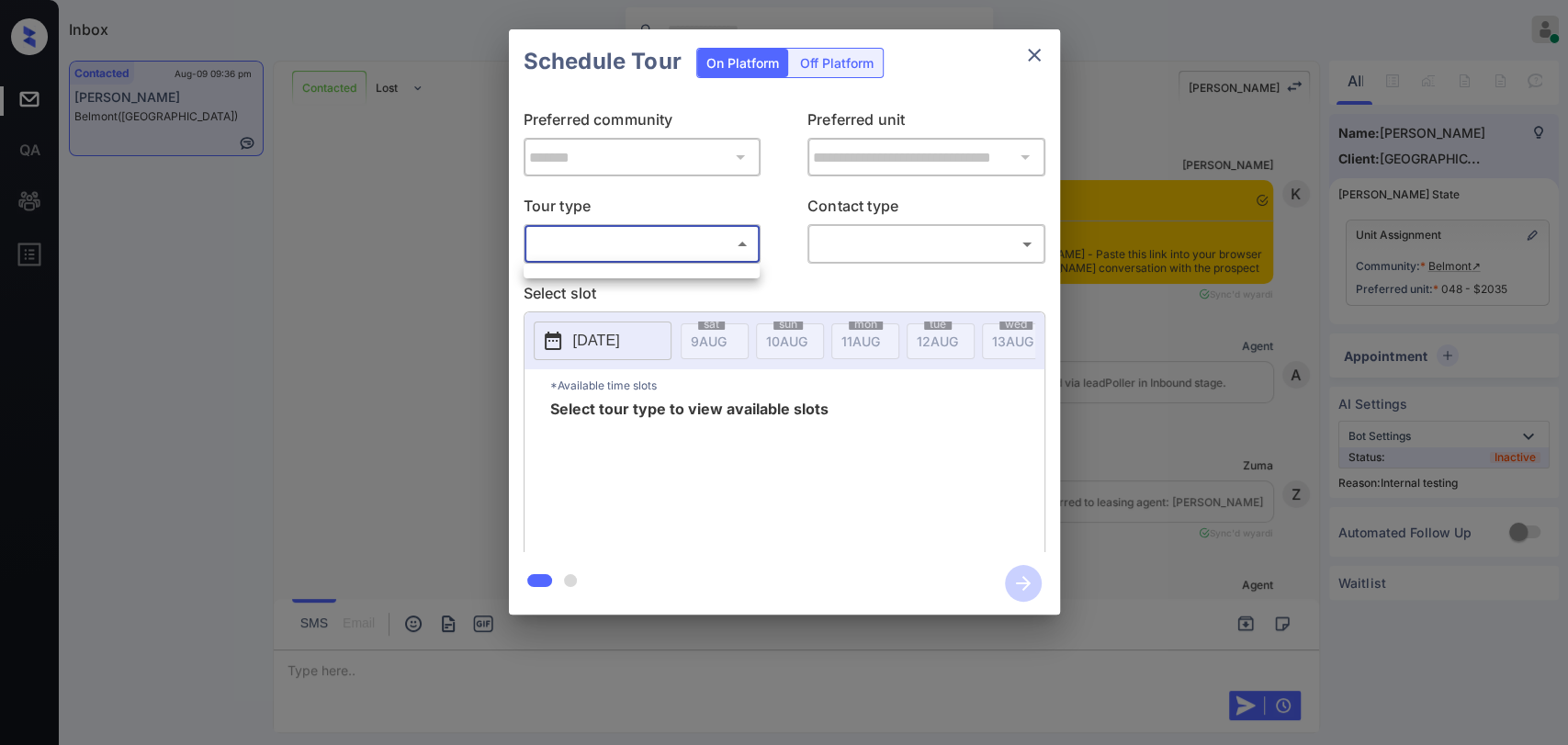
scroll to position [2001, 0]
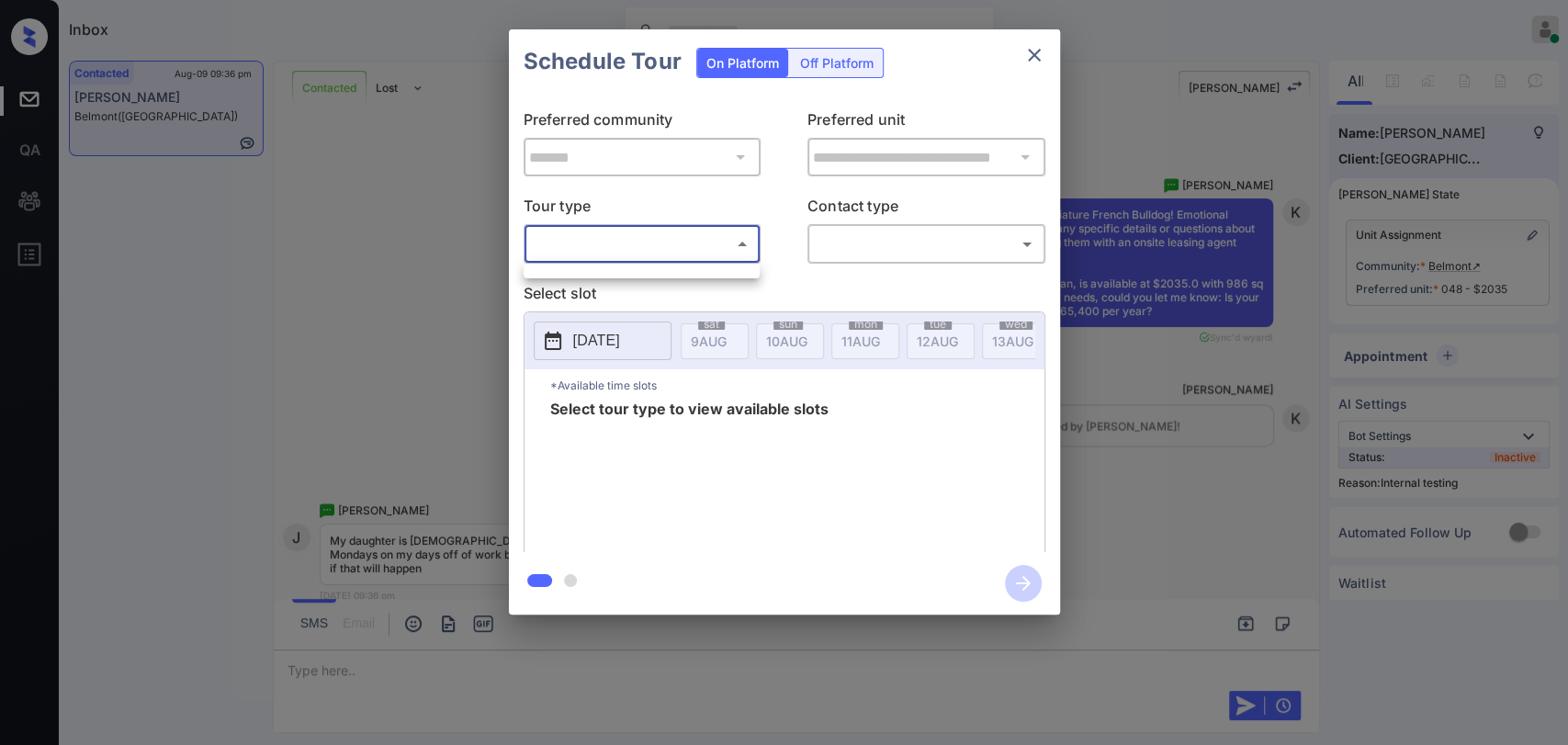
click at [449, 276] on div at bounding box center [784, 372] width 1568 height 745
click at [1036, 59] on icon "close" at bounding box center [1034, 55] width 13 height 13
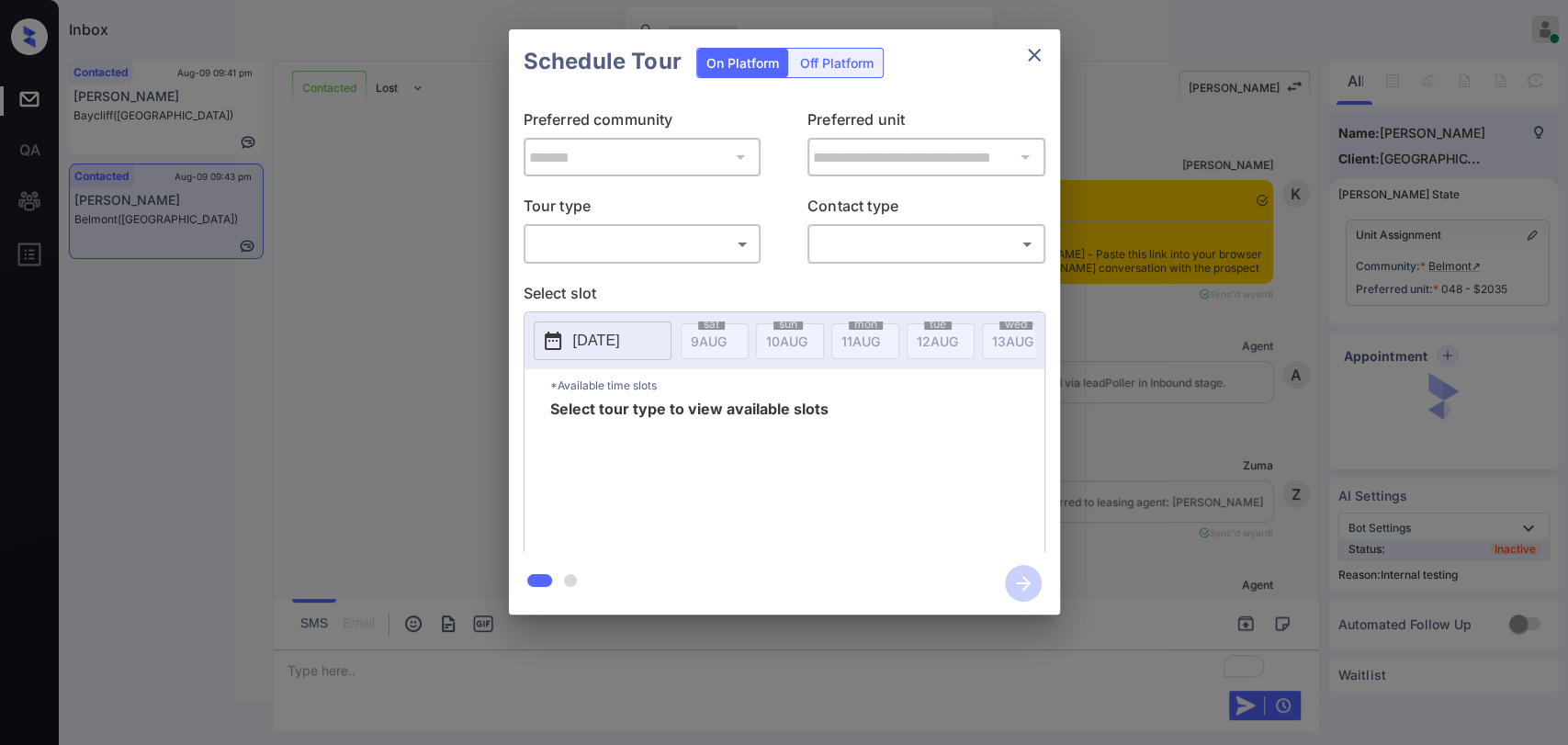
scroll to position [4496, 0]
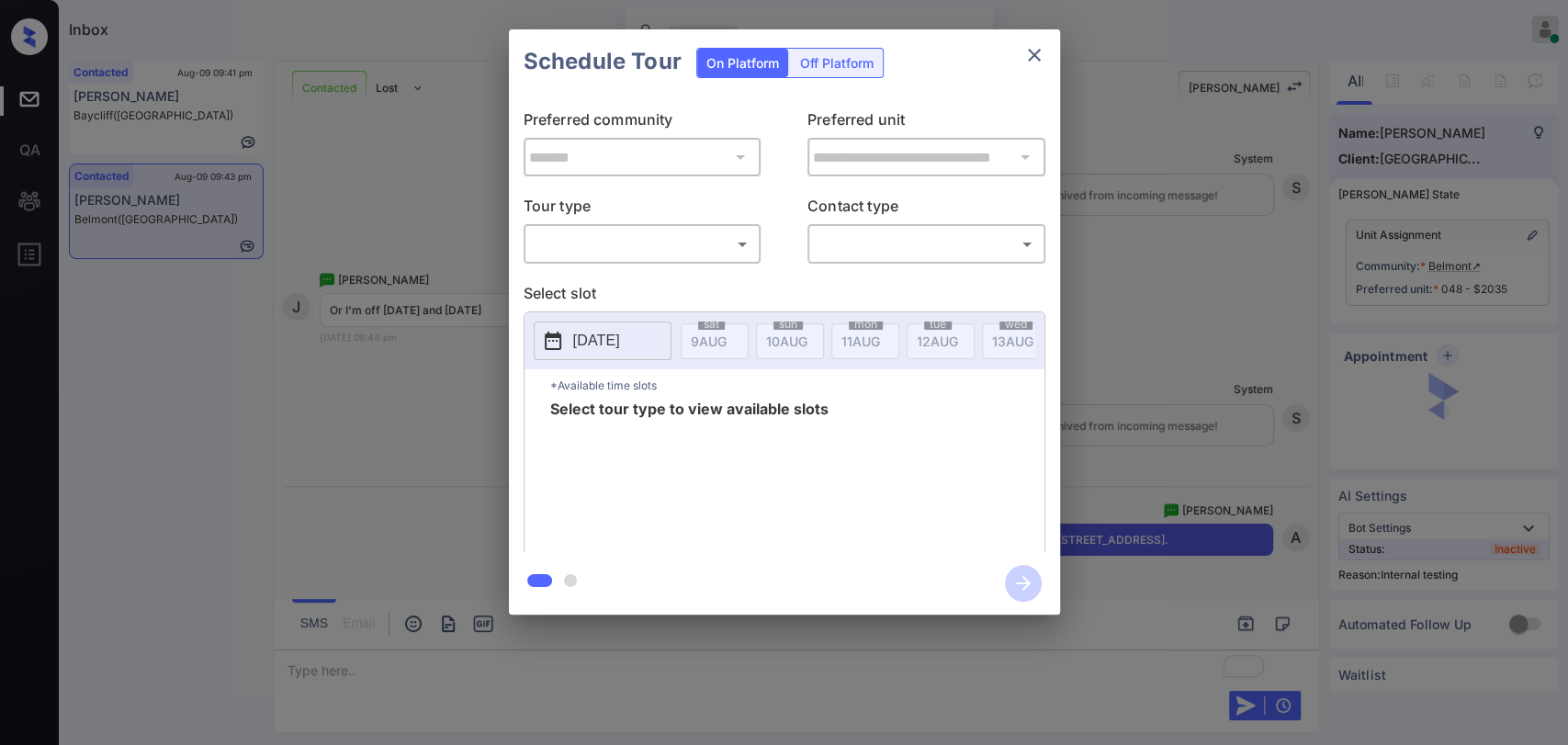
click at [574, 237] on body "Inbox Ajaya G Online Set yourself offline Set yourself on break Profile Switch …" at bounding box center [784, 372] width 1568 height 745
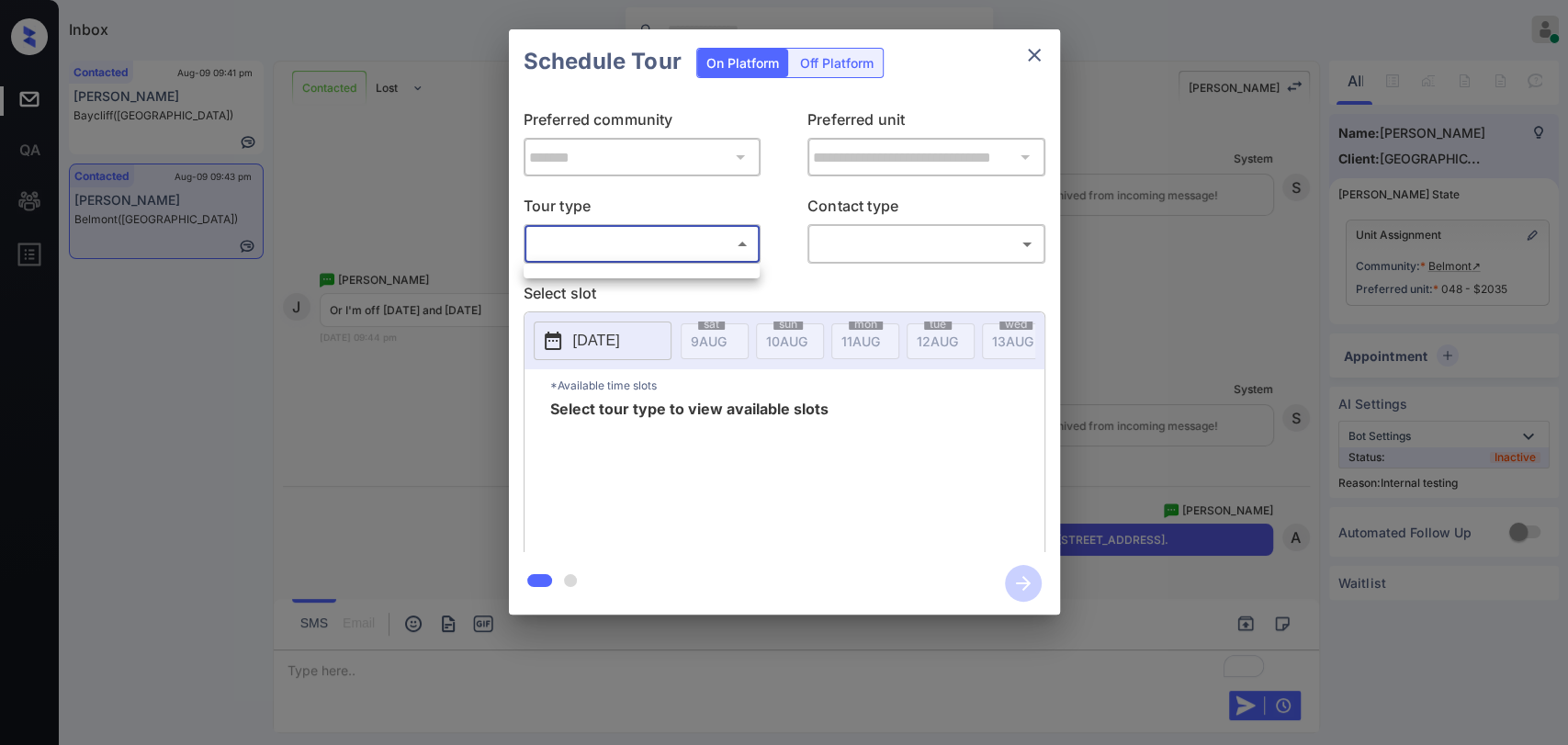
click at [415, 303] on div at bounding box center [784, 372] width 1568 height 745
click at [345, 148] on div "**********" at bounding box center [784, 322] width 1568 height 644
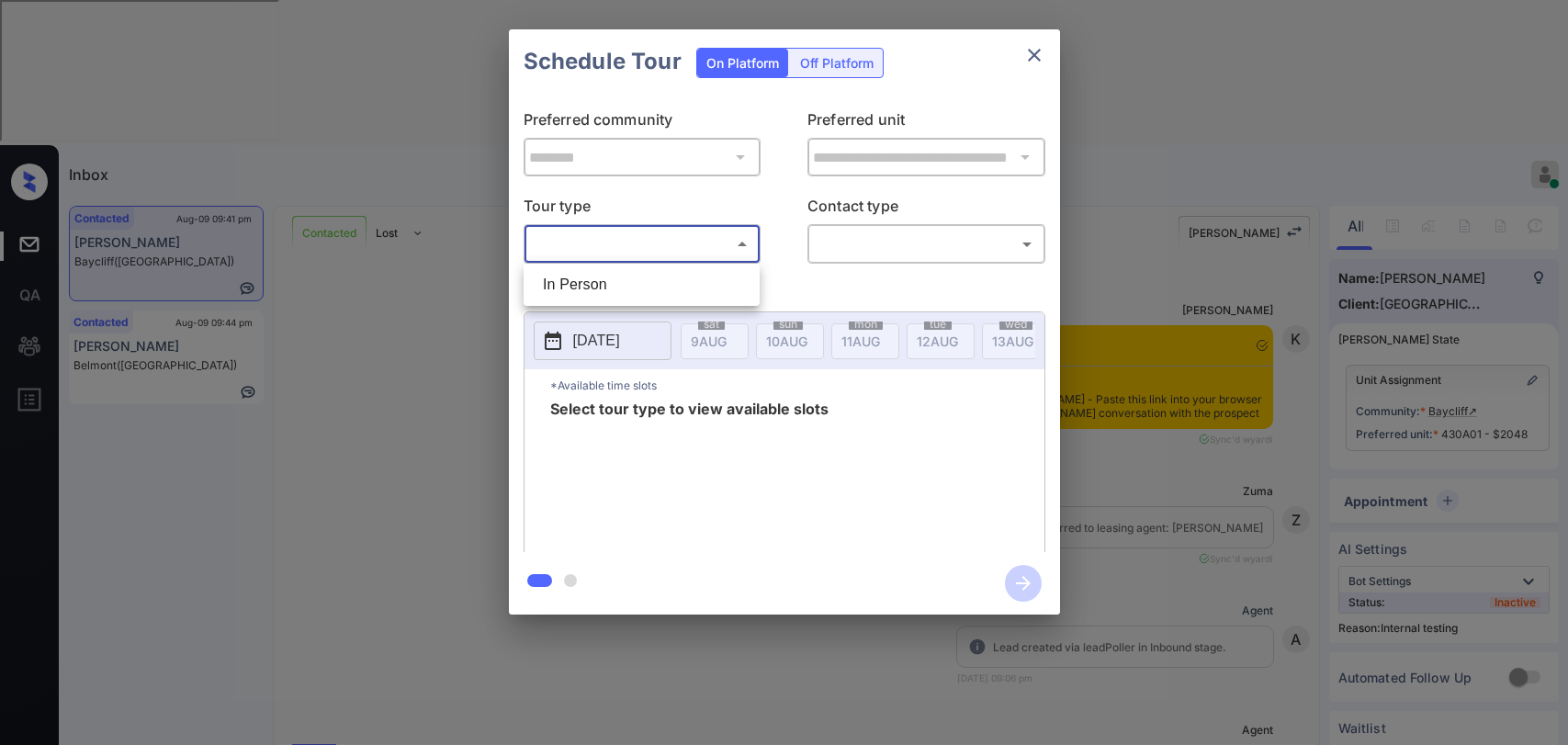
click at [574, 257] on div at bounding box center [784, 372] width 1568 height 745
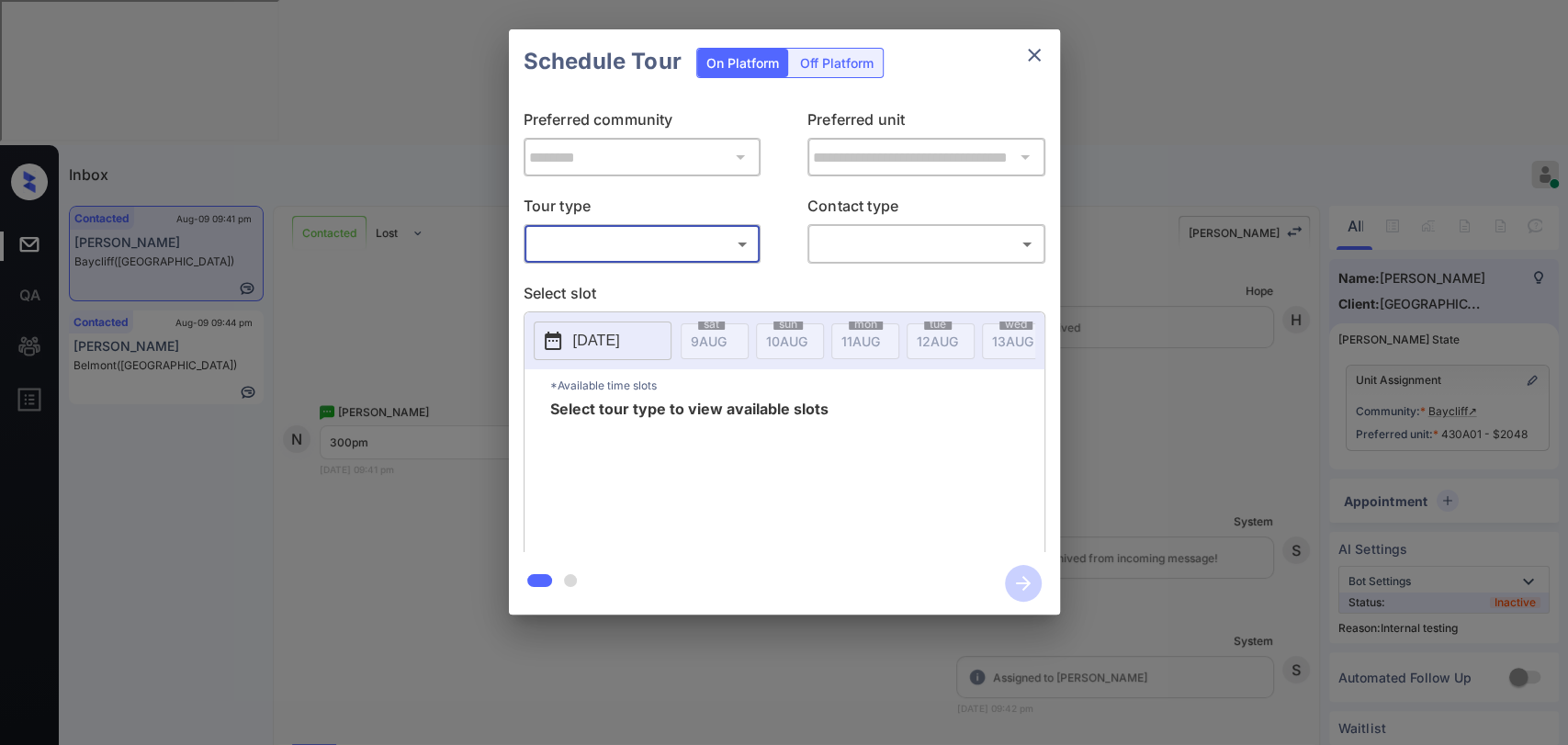
click at [566, 244] on body "Inbox Ajaya G Online Set yourself offline Set yourself on break Profile Switch …" at bounding box center [784, 372] width 1568 height 745
click at [573, 269] on li "In Person" at bounding box center [641, 284] width 227 height 33
type input "********"
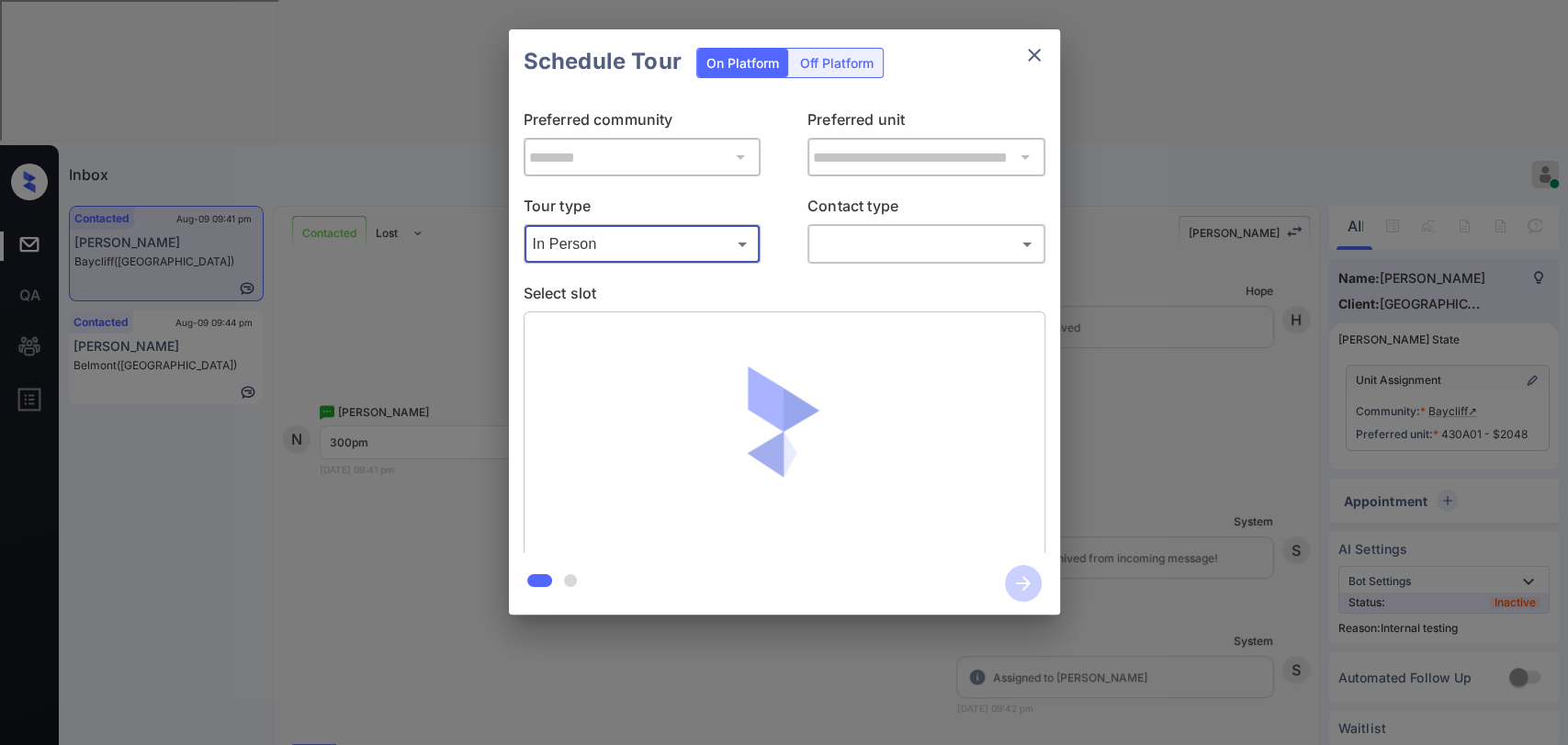
click at [838, 251] on body "Inbox Ajaya G Online Set yourself offline Set yourself on break Profile Switch …" at bounding box center [784, 372] width 1568 height 745
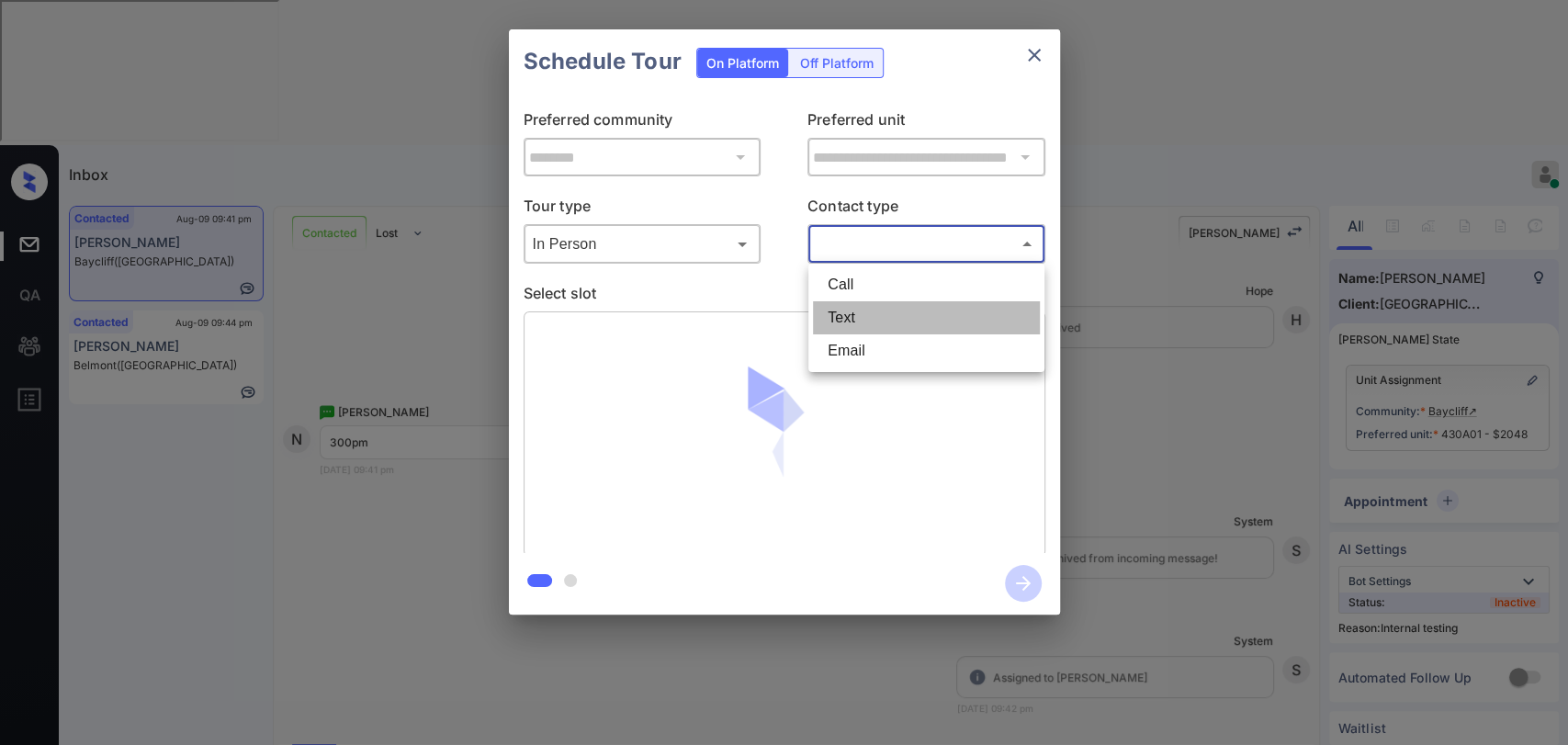
click at [851, 309] on li "Text" at bounding box center [926, 317] width 227 height 33
type input "****"
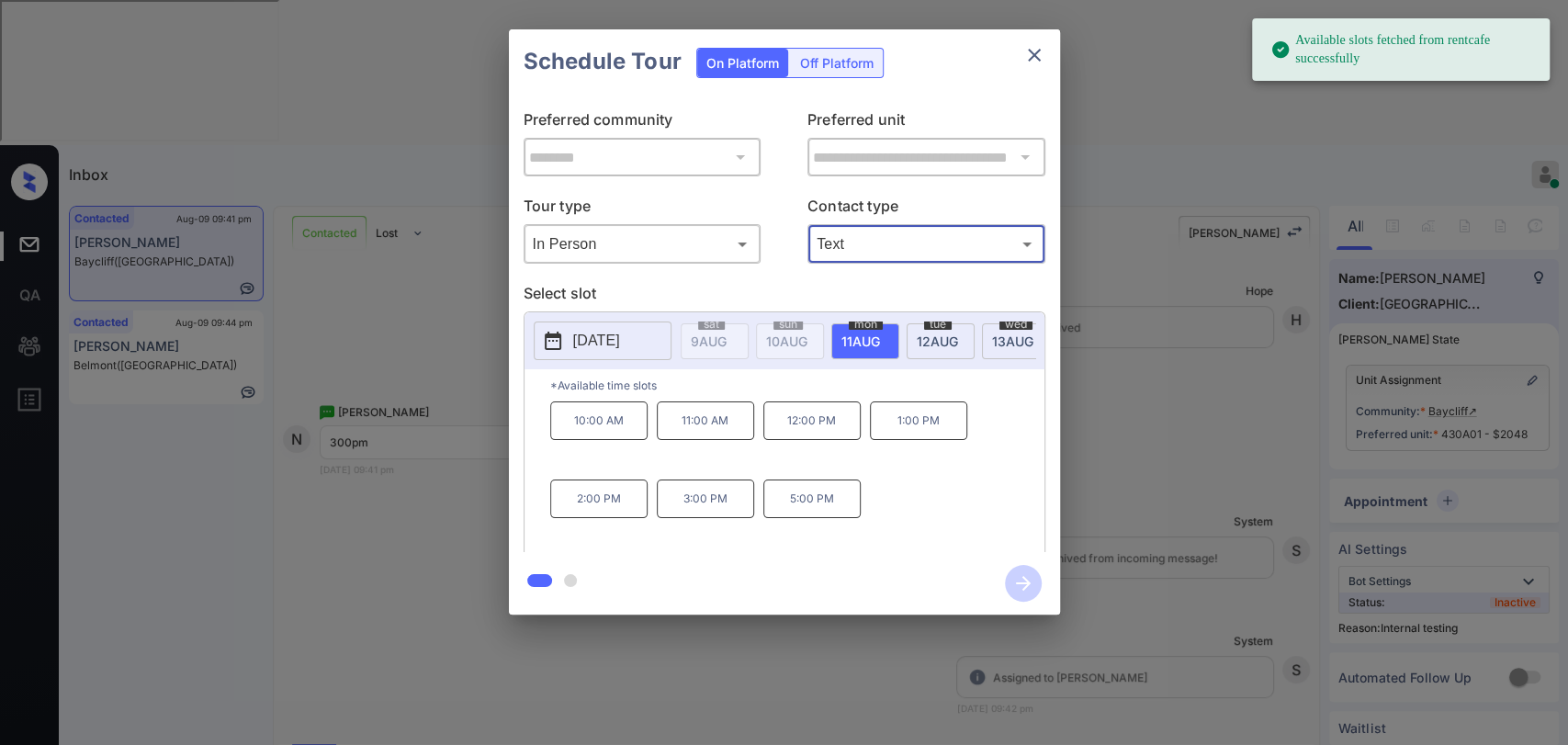
click at [691, 509] on p "3:00 PM" at bounding box center [705, 498] width 97 height 38
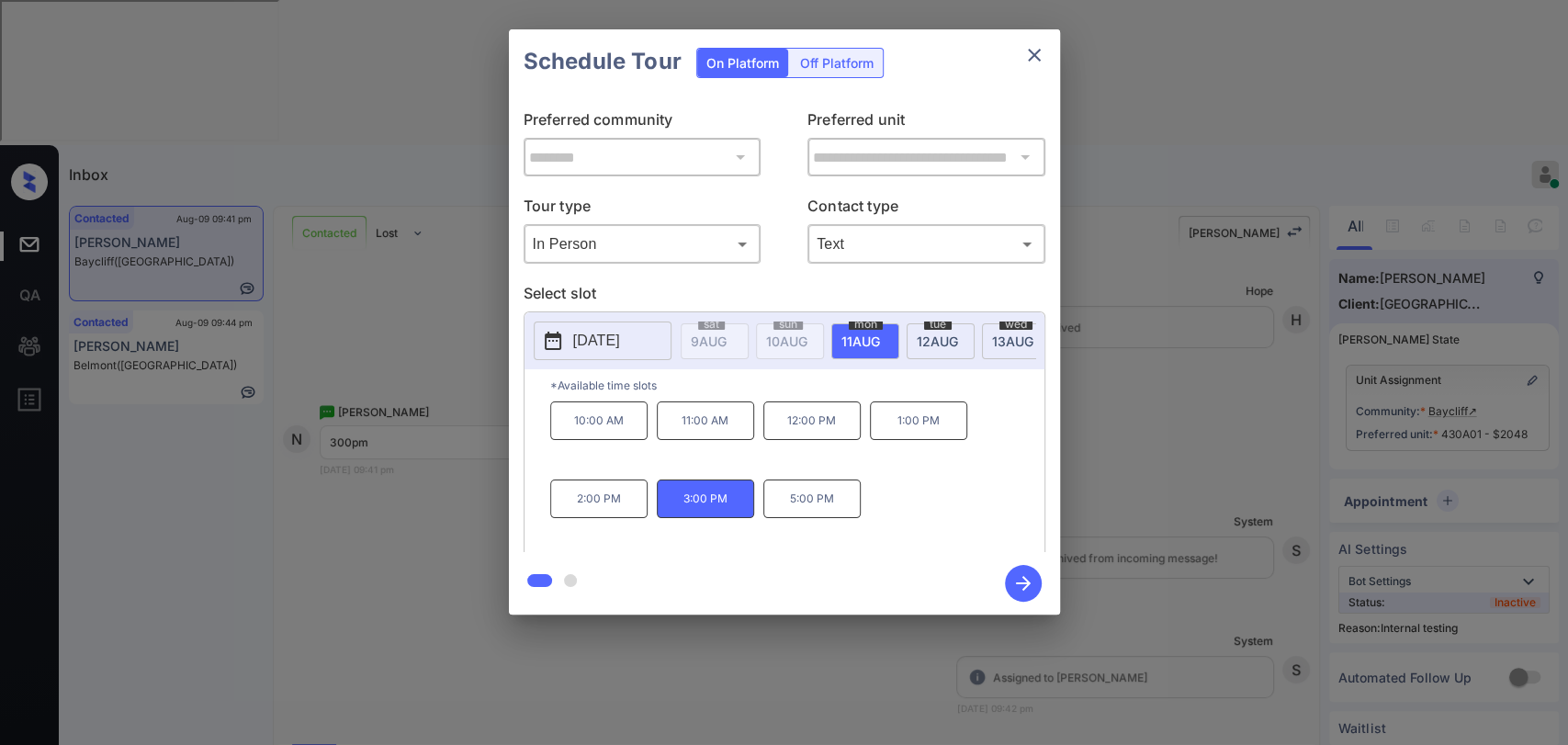
click at [1016, 586] on icon "button" at bounding box center [1023, 583] width 36 height 36
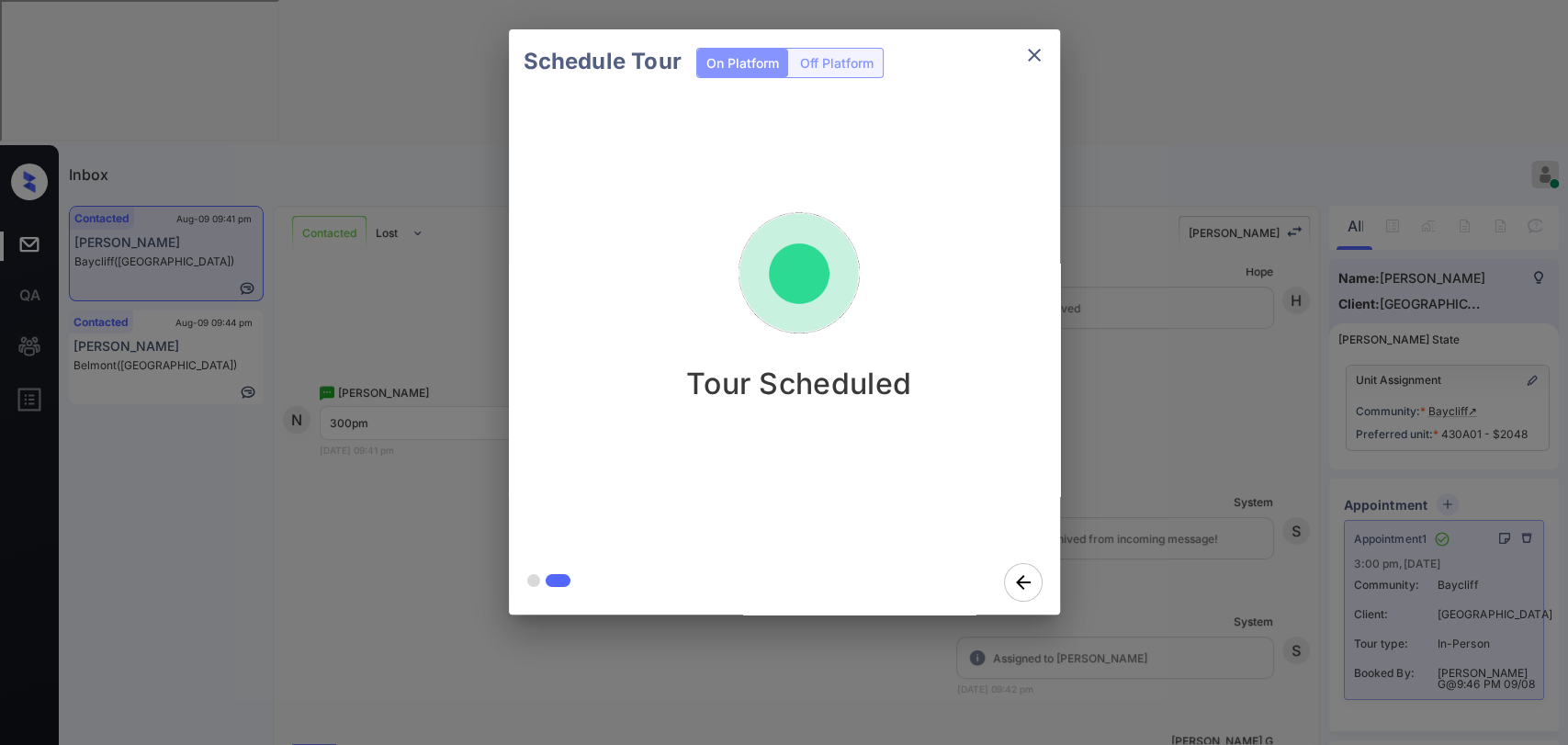
click at [393, 399] on div "Schedule Tour On Platform Off Platform Tour Scheduled" at bounding box center [784, 322] width 1568 height 644
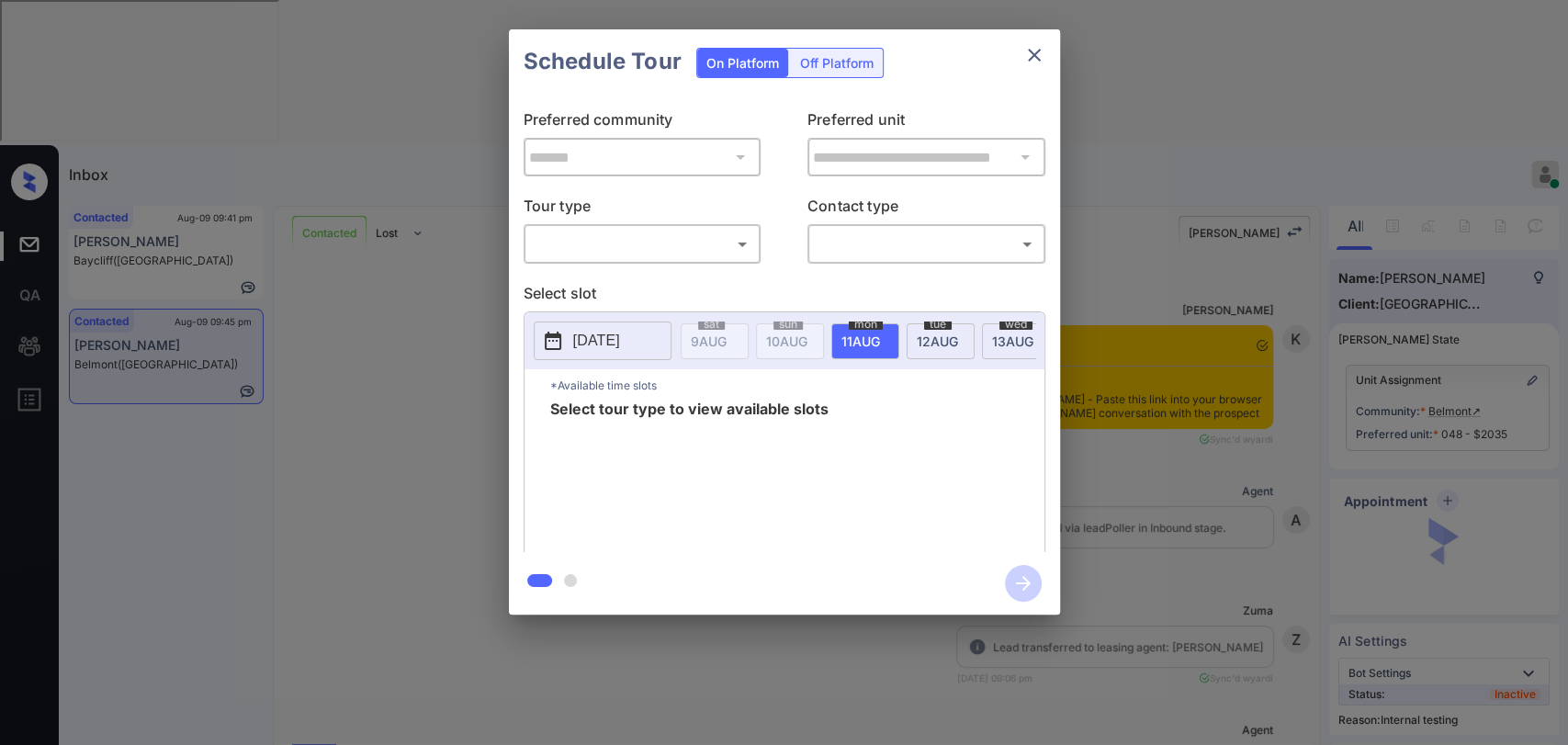
scroll to position [4318, 0]
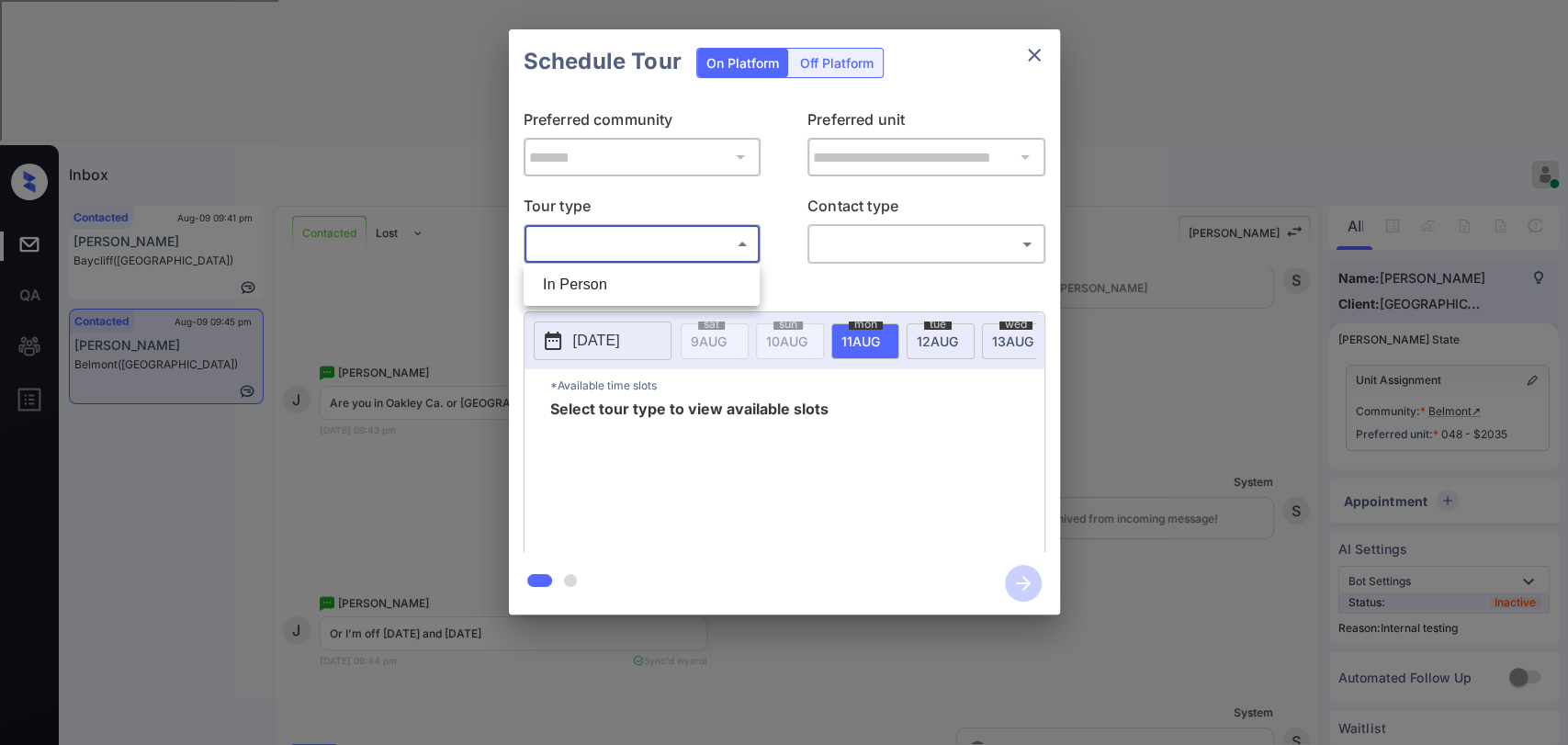
click at [719, 244] on body "Inbox Ajaya G Online Set yourself offline Set yourself on break Profile Switch …" at bounding box center [784, 372] width 1568 height 745
click at [628, 290] on li "In Person" at bounding box center [641, 284] width 227 height 33
type input "********"
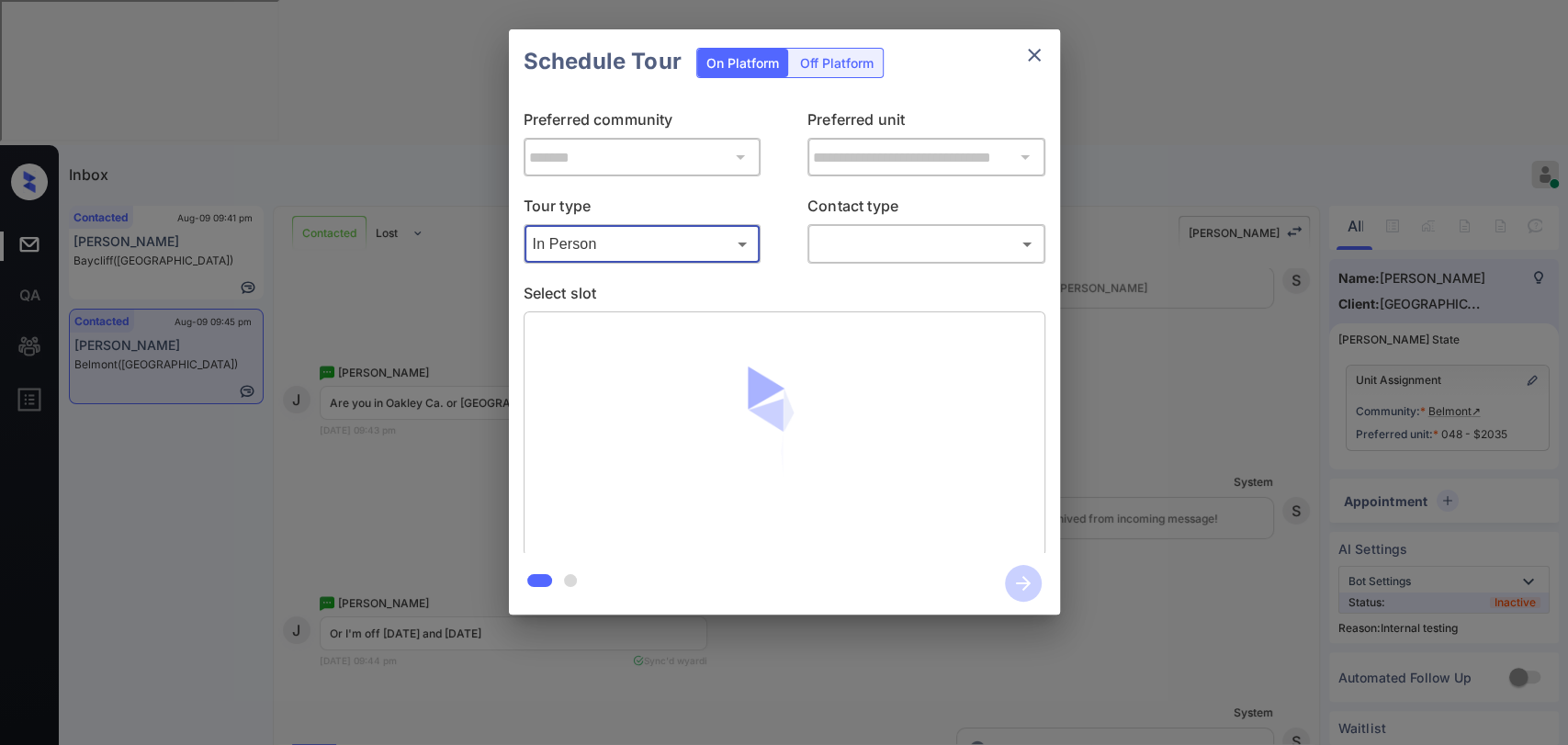
click at [832, 250] on body "Inbox Ajaya G Online Set yourself offline Set yourself on break Profile Switch …" at bounding box center [784, 372] width 1568 height 745
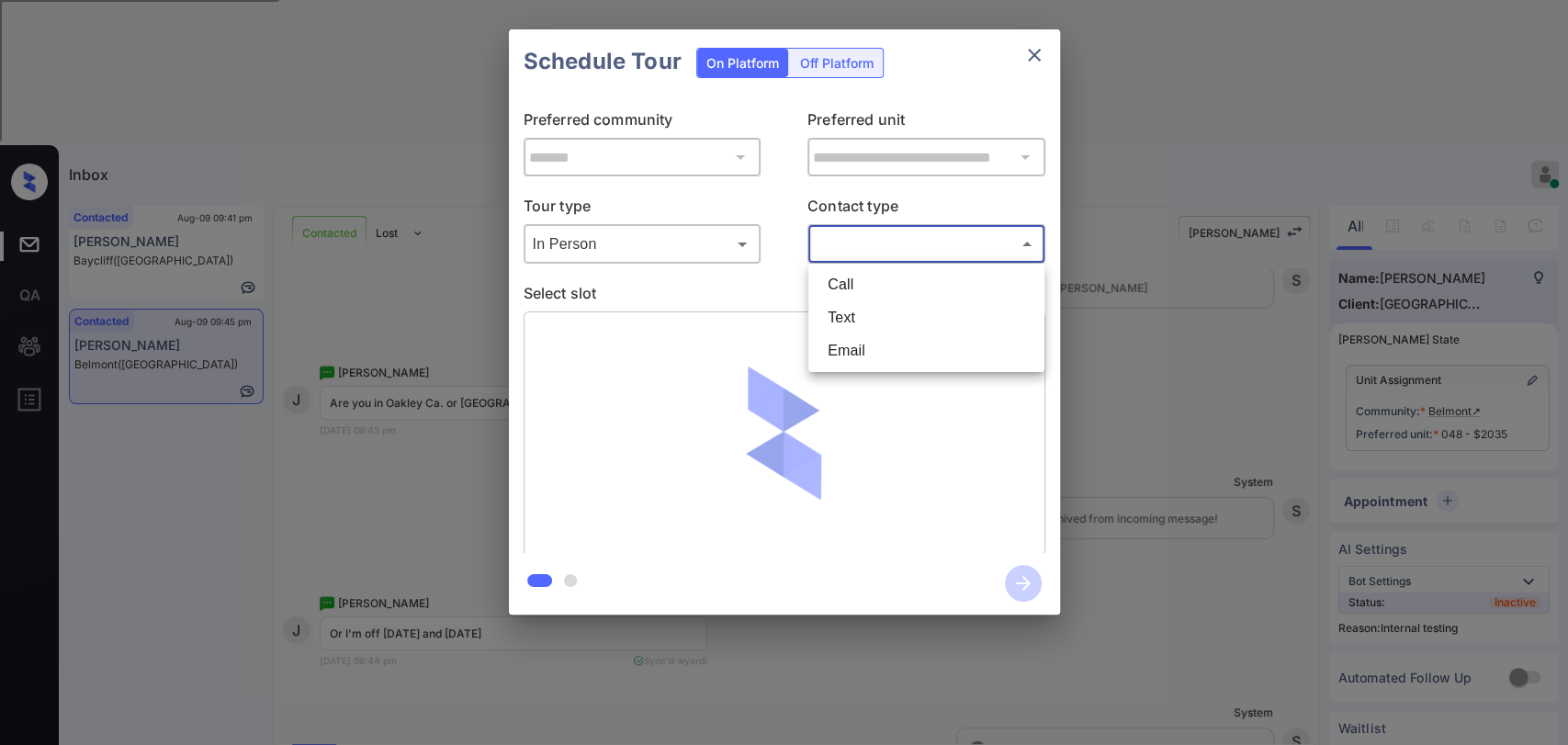
click at [841, 316] on li "Text" at bounding box center [926, 317] width 227 height 33
type input "****"
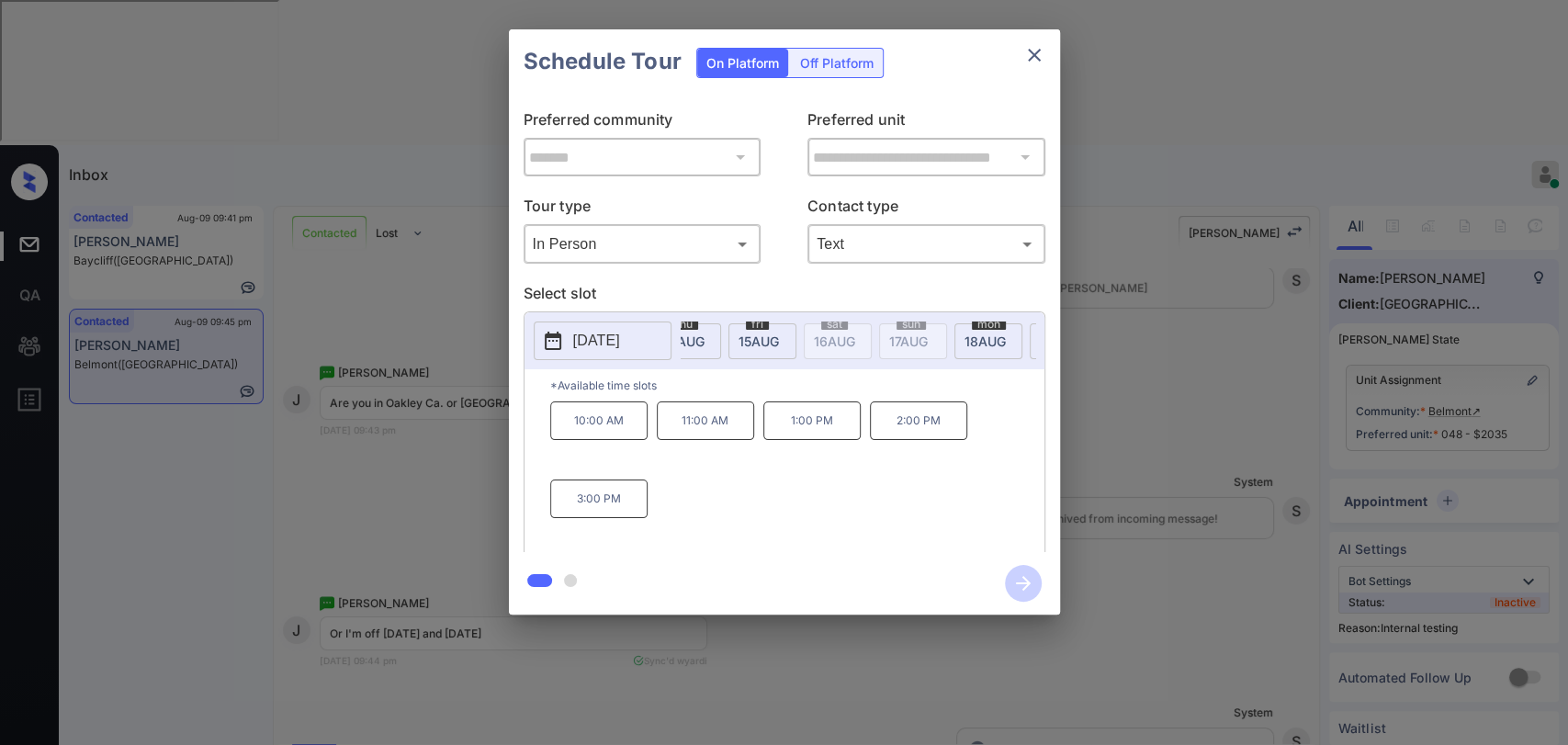
scroll to position [0, 422]
click at [977, 352] on div "mon 18 AUG" at bounding box center [971, 341] width 68 height 35
click at [1190, 389] on div "**********" at bounding box center [784, 322] width 1568 height 644
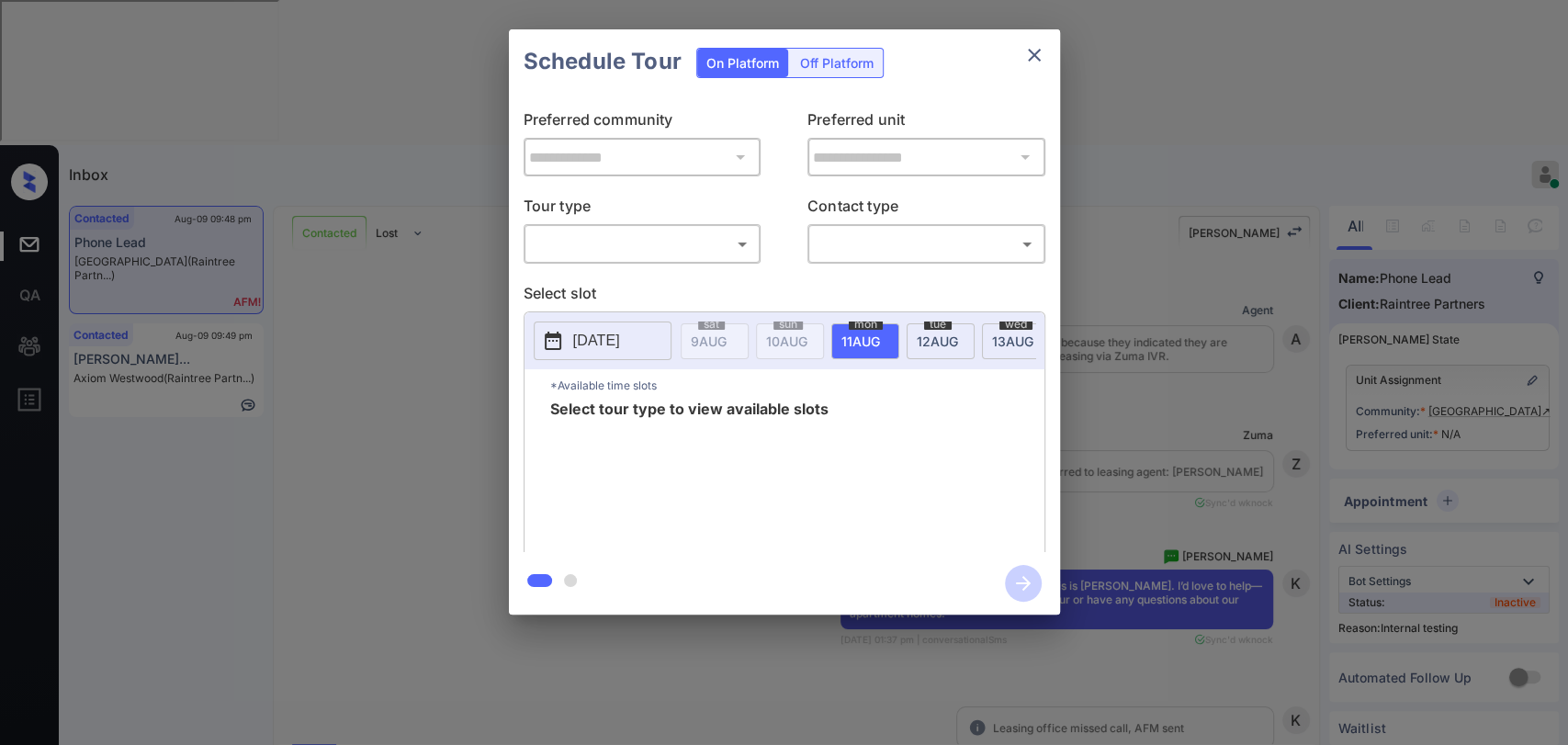
scroll to position [4992, 0]
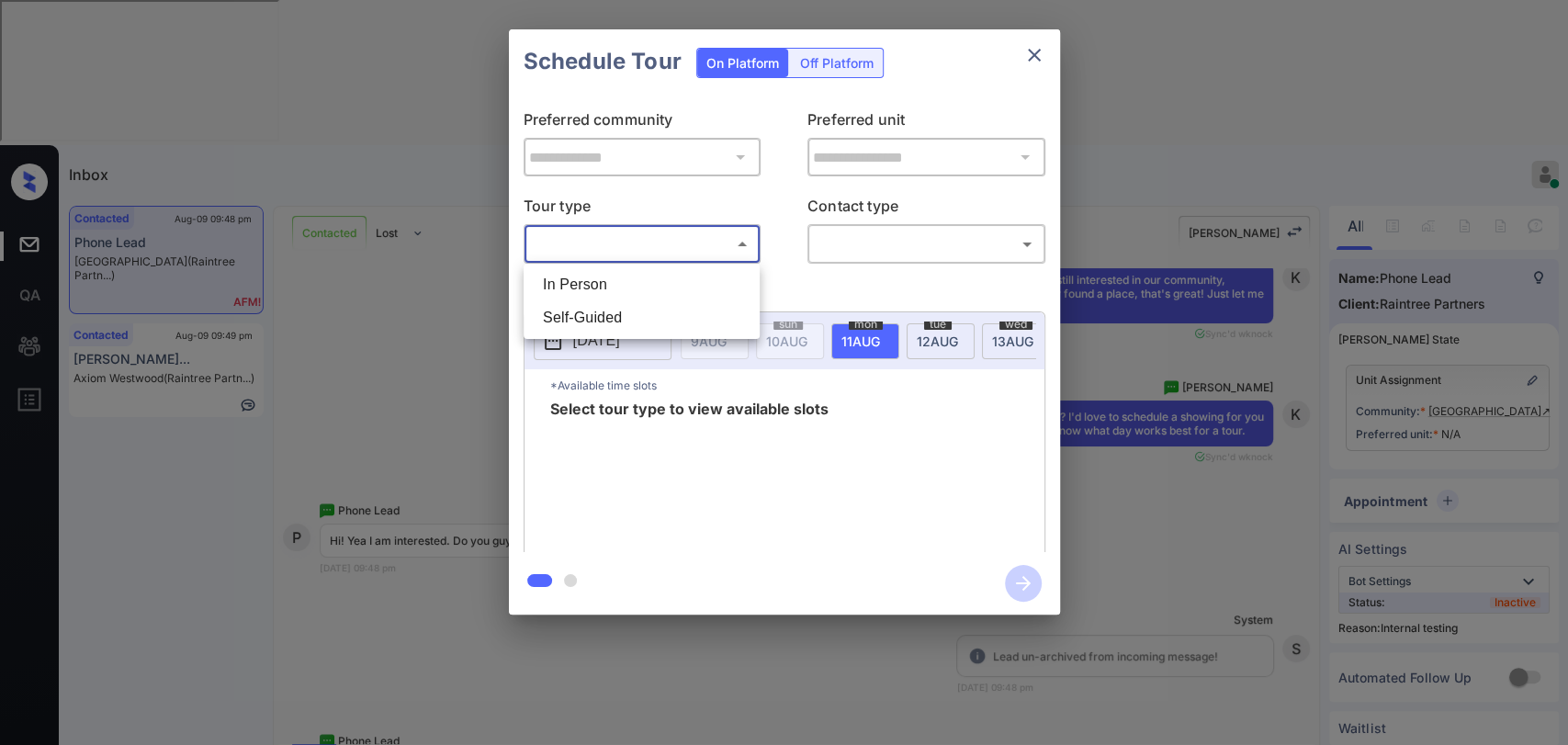
click at [726, 237] on body "Inbox [PERSON_NAME] G Online Set yourself offline Set yourself on break Profile…" at bounding box center [784, 372] width 1568 height 745
click at [1021, 61] on div at bounding box center [784, 372] width 1568 height 745
click at [1029, 55] on icon "close" at bounding box center [1034, 55] width 22 height 22
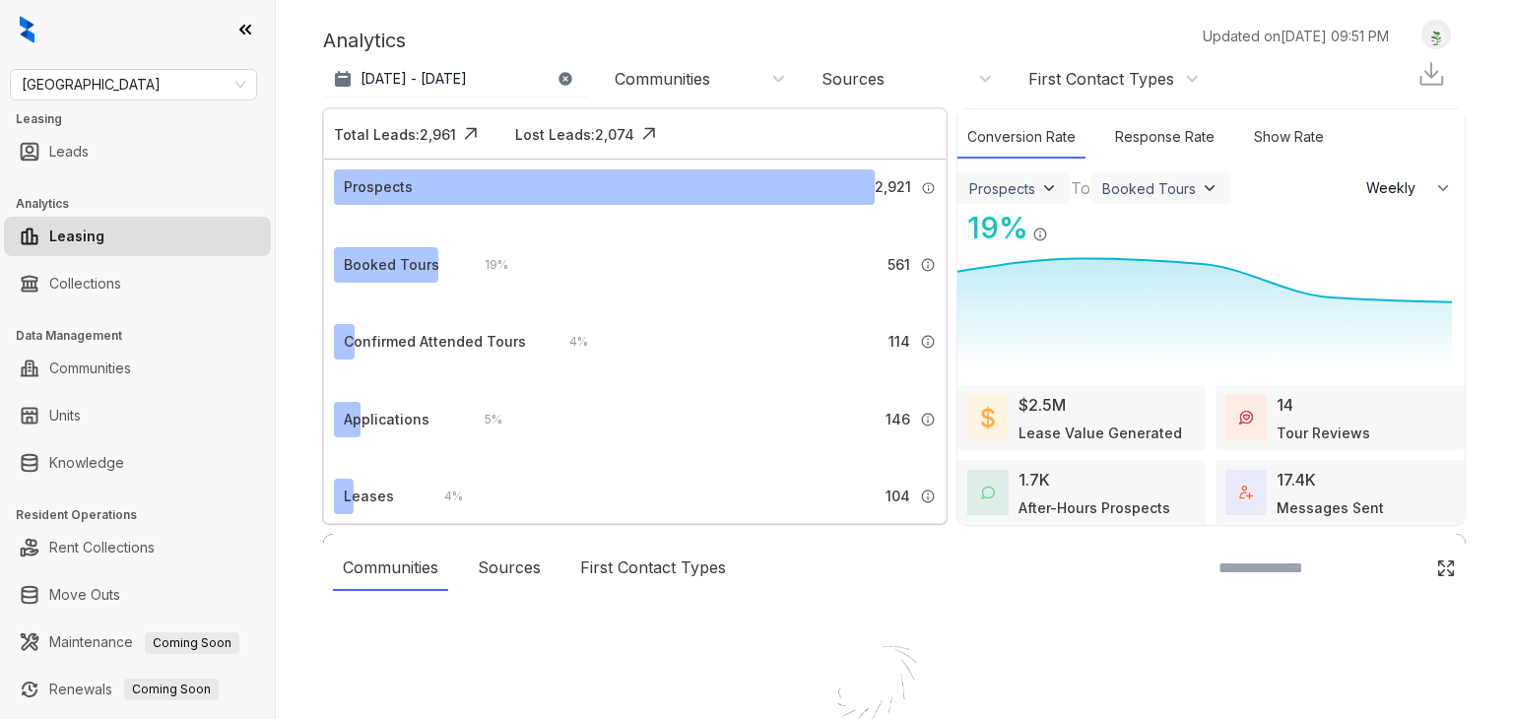
select select "******"
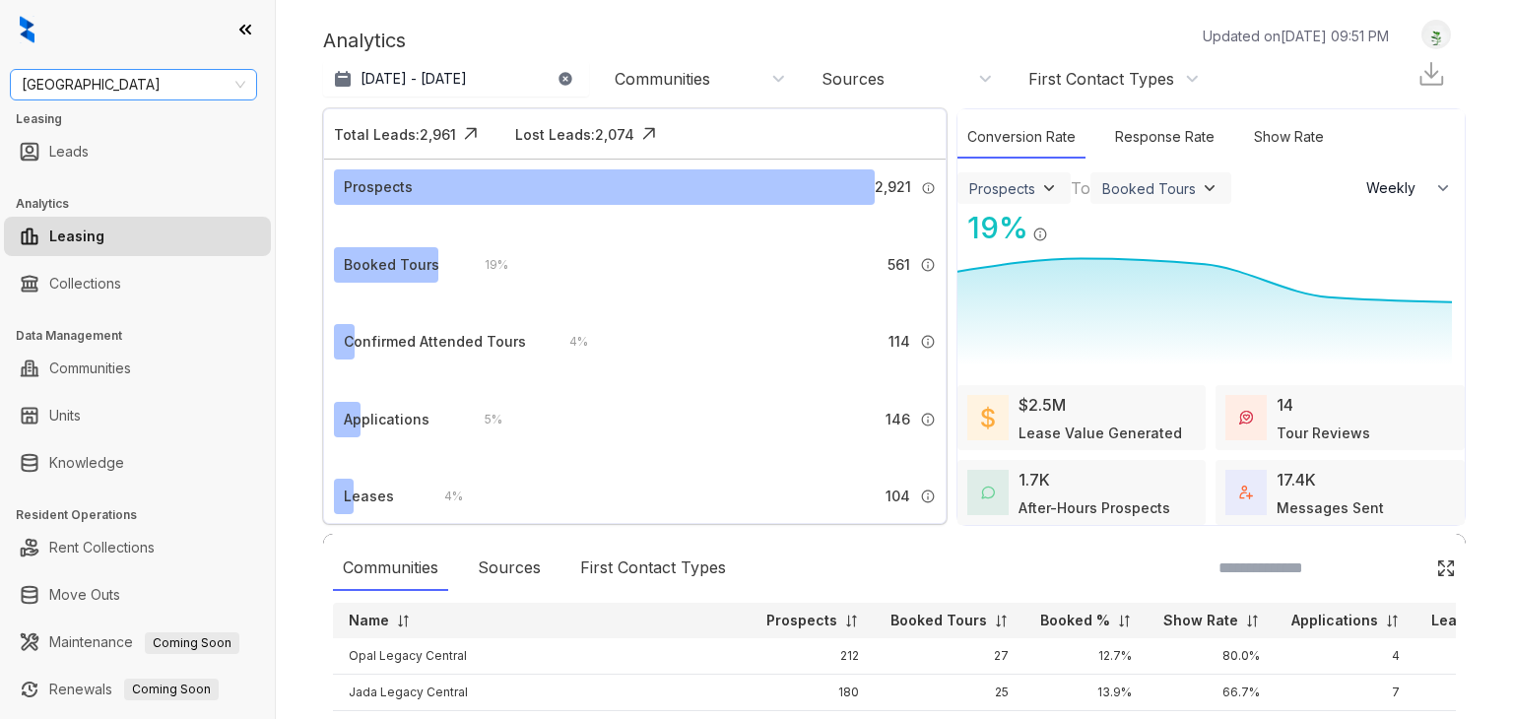
click at [70, 91] on span "Fairfield" at bounding box center [134, 85] width 224 height 30
click at [70, 91] on span "[GEOGRAPHIC_DATA]" at bounding box center [134, 85] width 224 height 30
type input "****"
click at [167, 150] on div "Raintree Partners" at bounding box center [134, 156] width 216 height 22
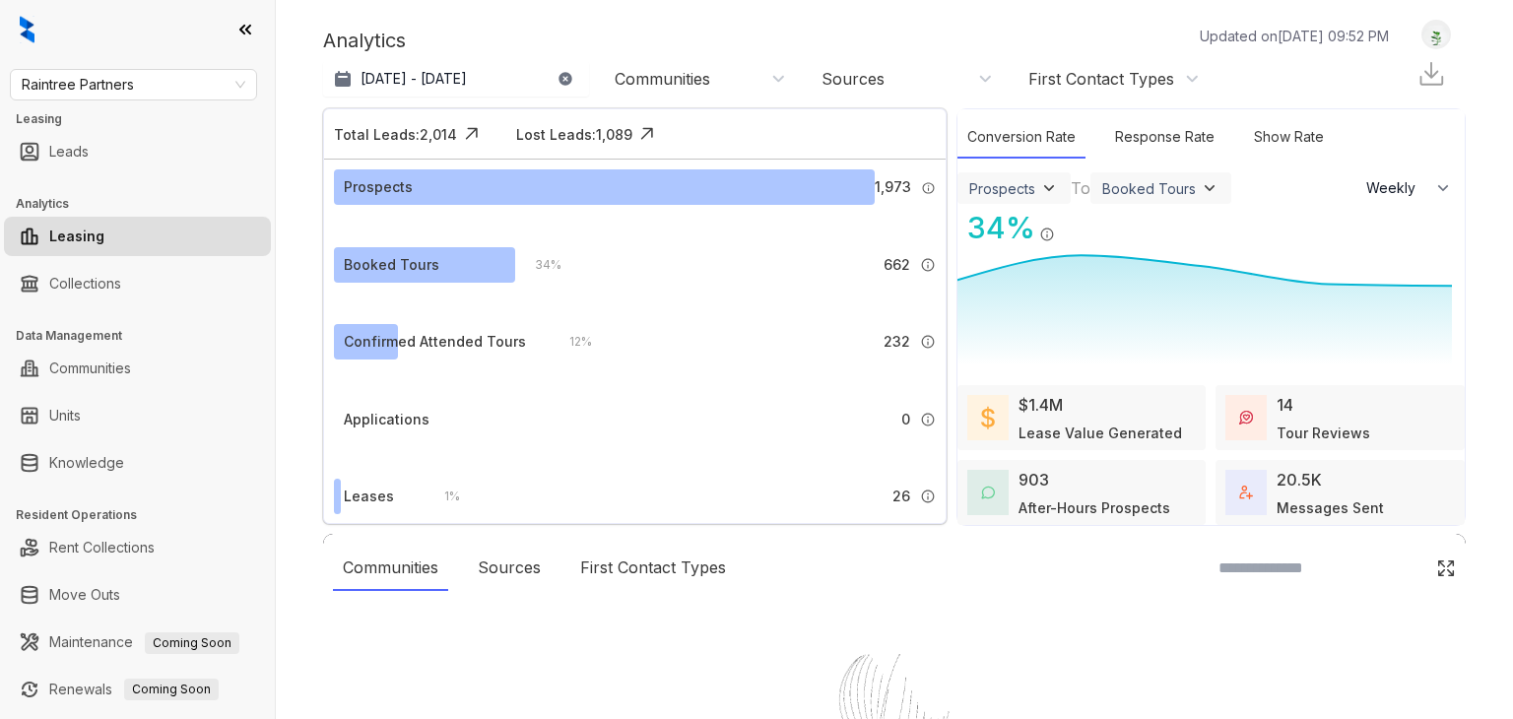
select select "******"
click at [124, 456] on link "Knowledge" at bounding box center [86, 462] width 75 height 39
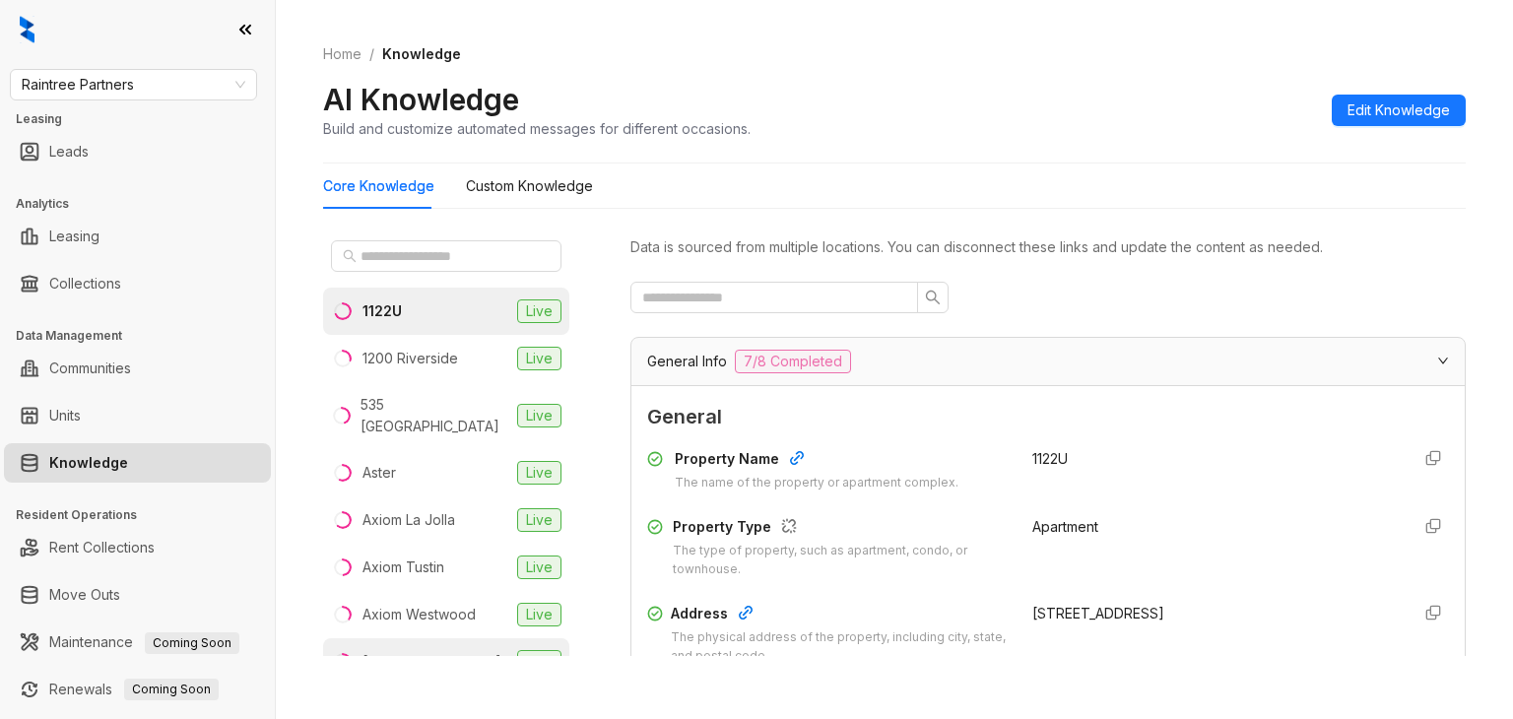
click at [378, 638] on li "Boulder Creek Live" at bounding box center [446, 661] width 246 height 47
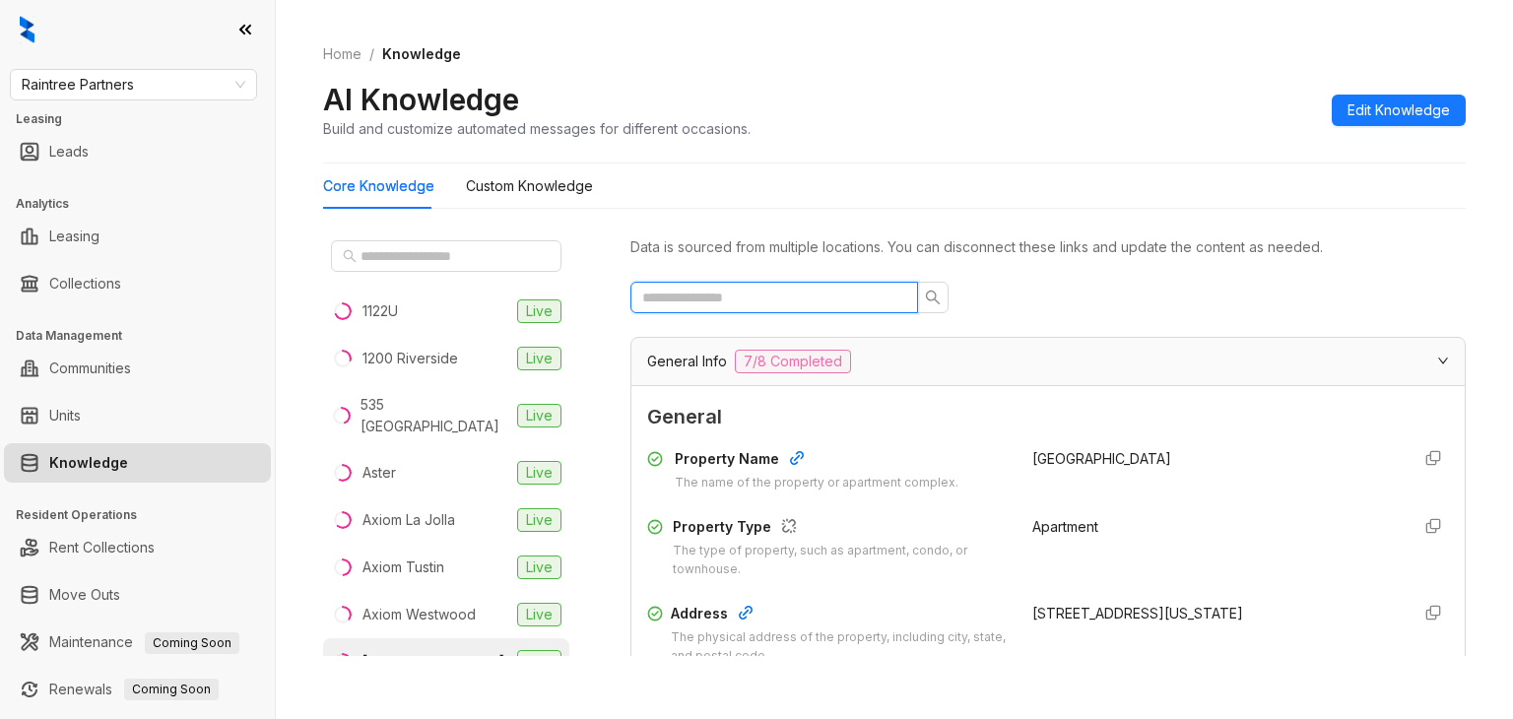
click at [732, 297] on input "text" at bounding box center [766, 298] width 248 height 22
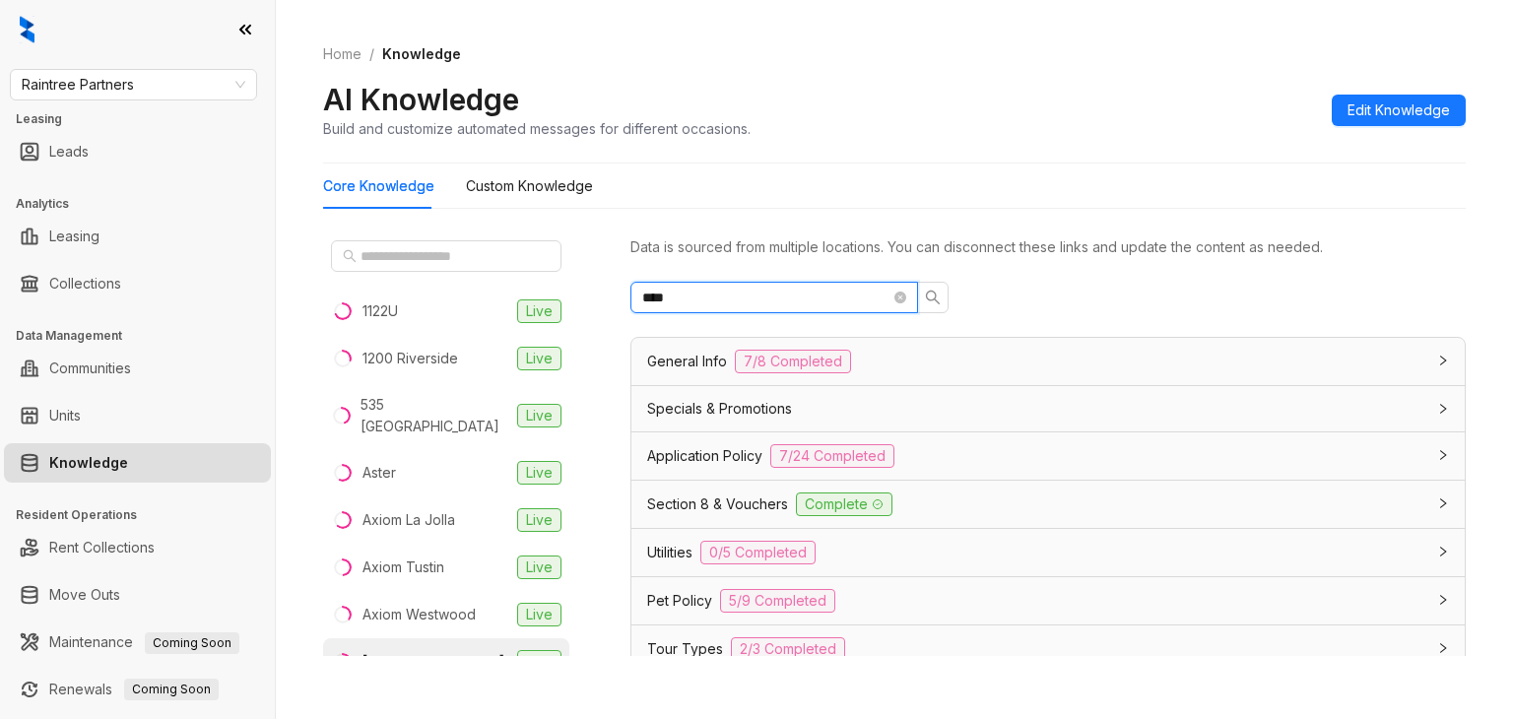
scroll to position [99, 0]
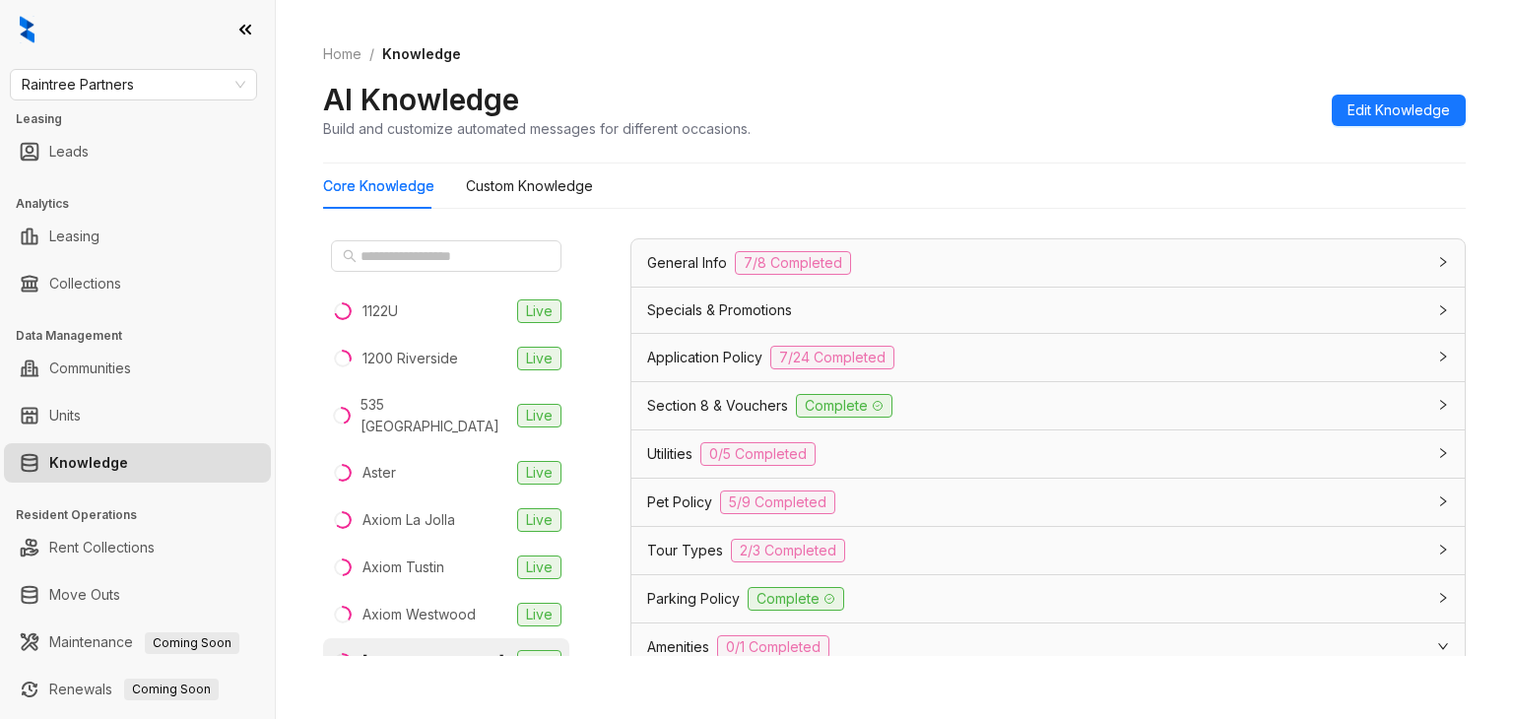
type input "****"
click at [674, 261] on span "General Info" at bounding box center [687, 263] width 80 height 22
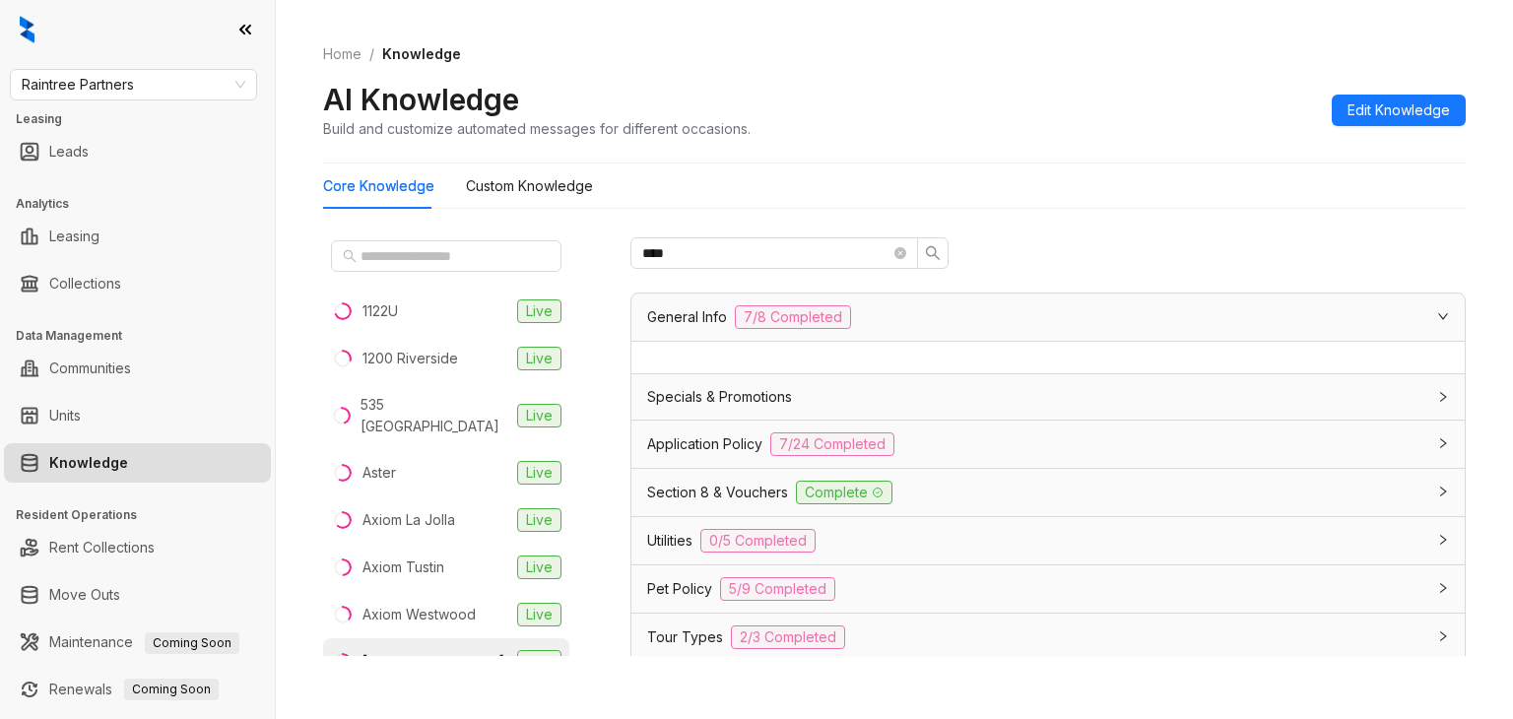
scroll to position [0, 0]
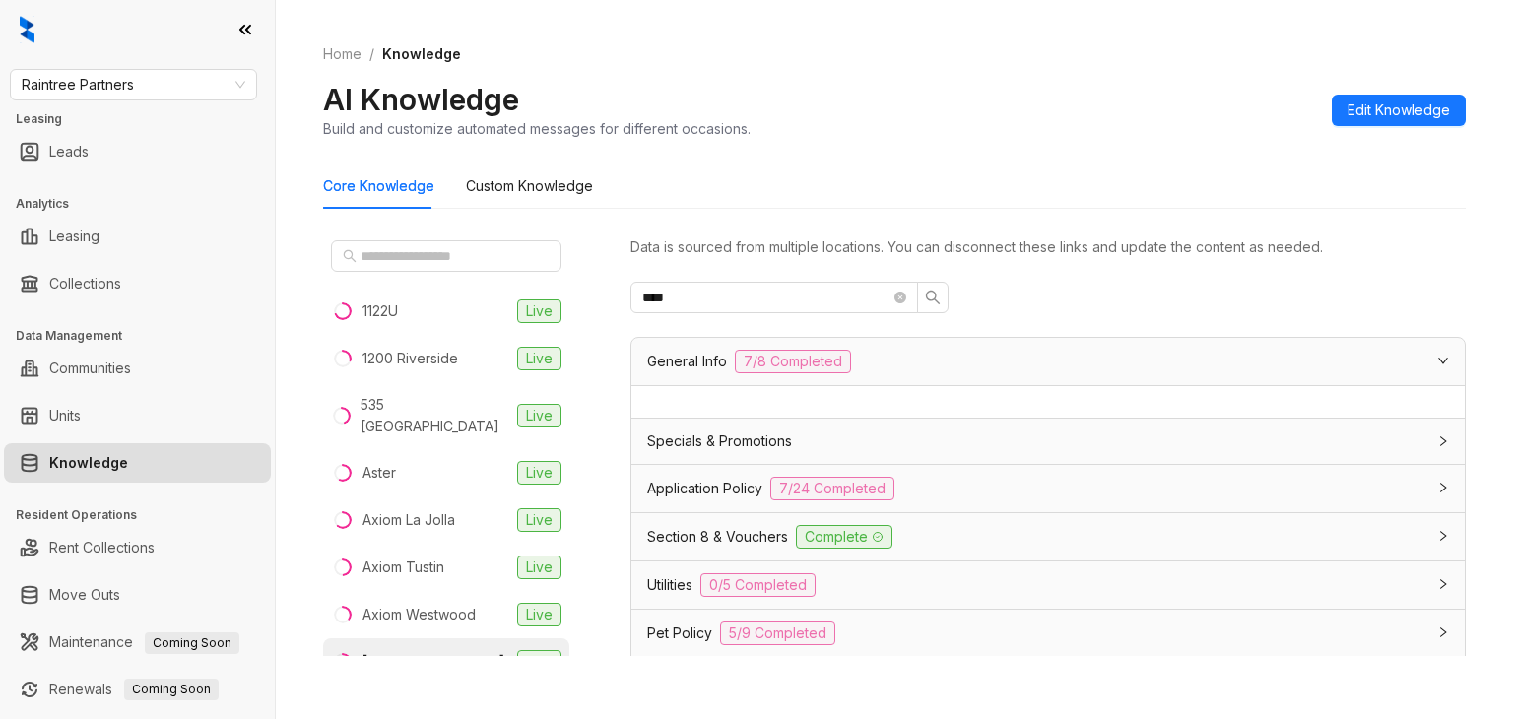
click at [674, 360] on span "General Info" at bounding box center [687, 362] width 80 height 22
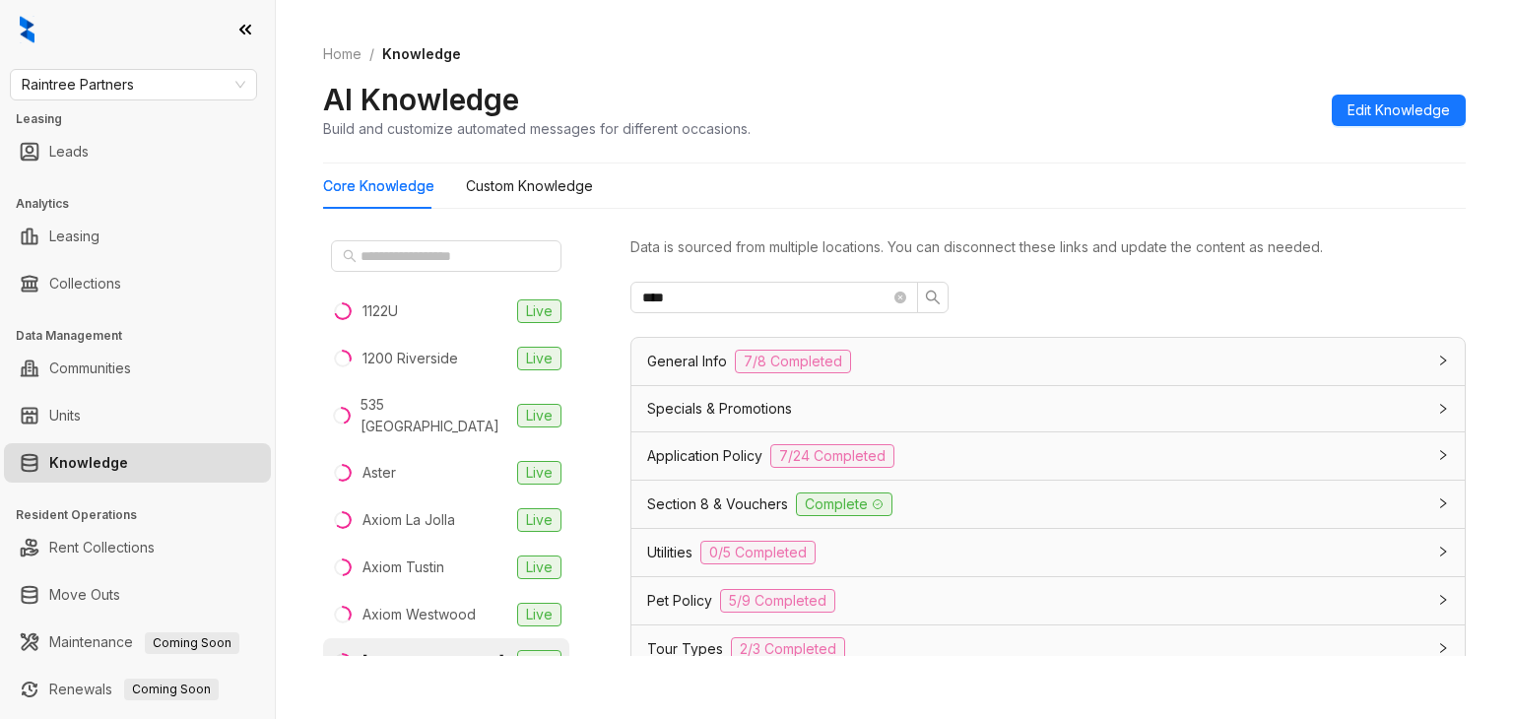
click at [674, 360] on span "General Info" at bounding box center [687, 362] width 80 height 22
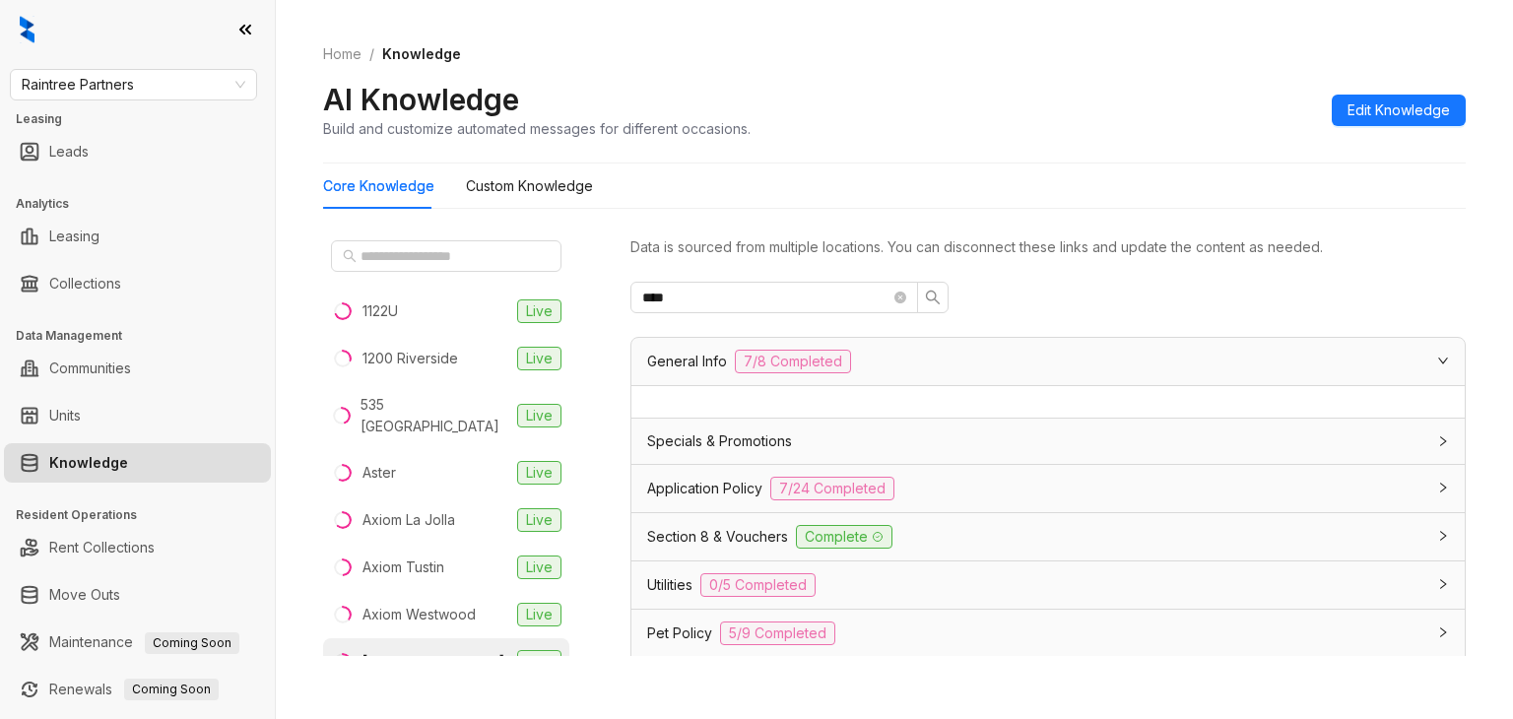
click at [692, 442] on span "Specials & Promotions" at bounding box center [719, 441] width 145 height 22
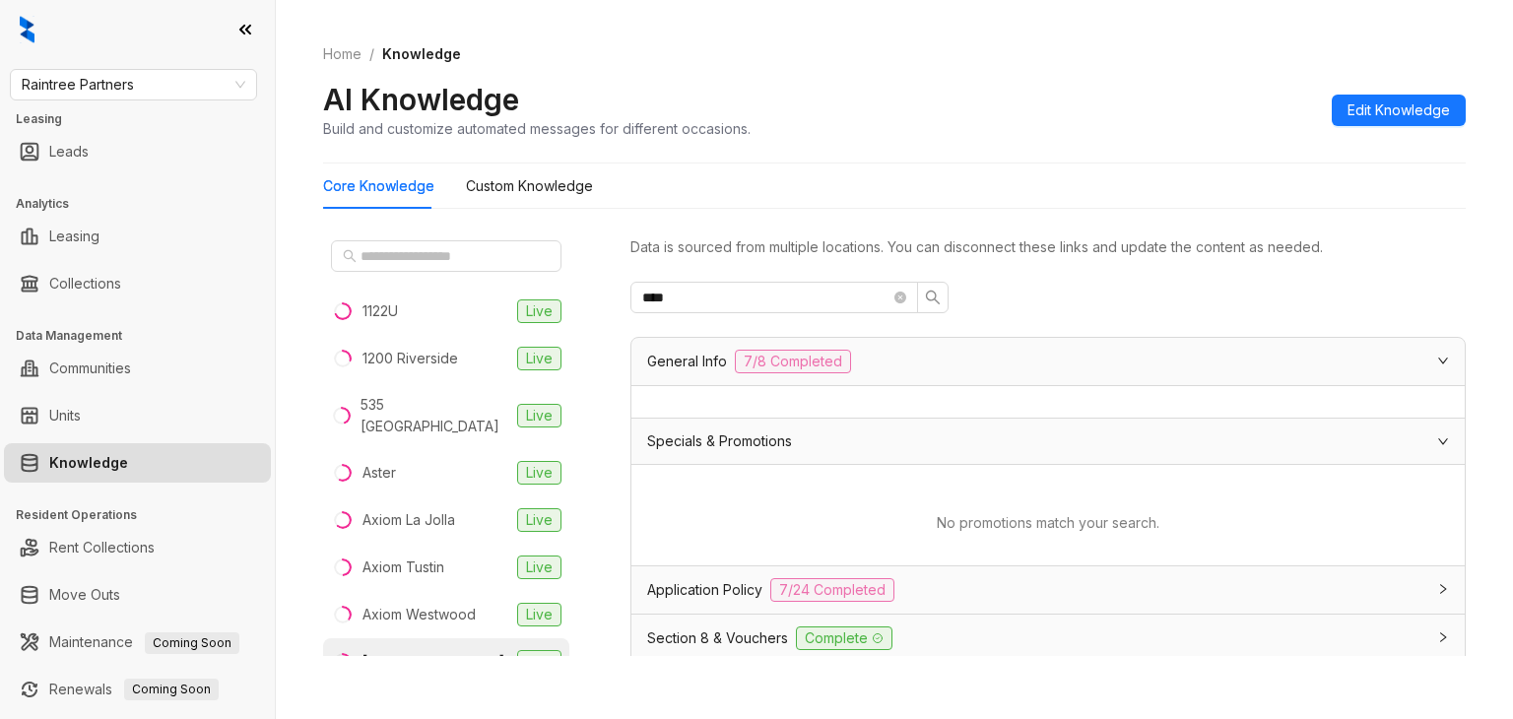
click at [692, 442] on span "Specials & Promotions" at bounding box center [719, 441] width 145 height 22
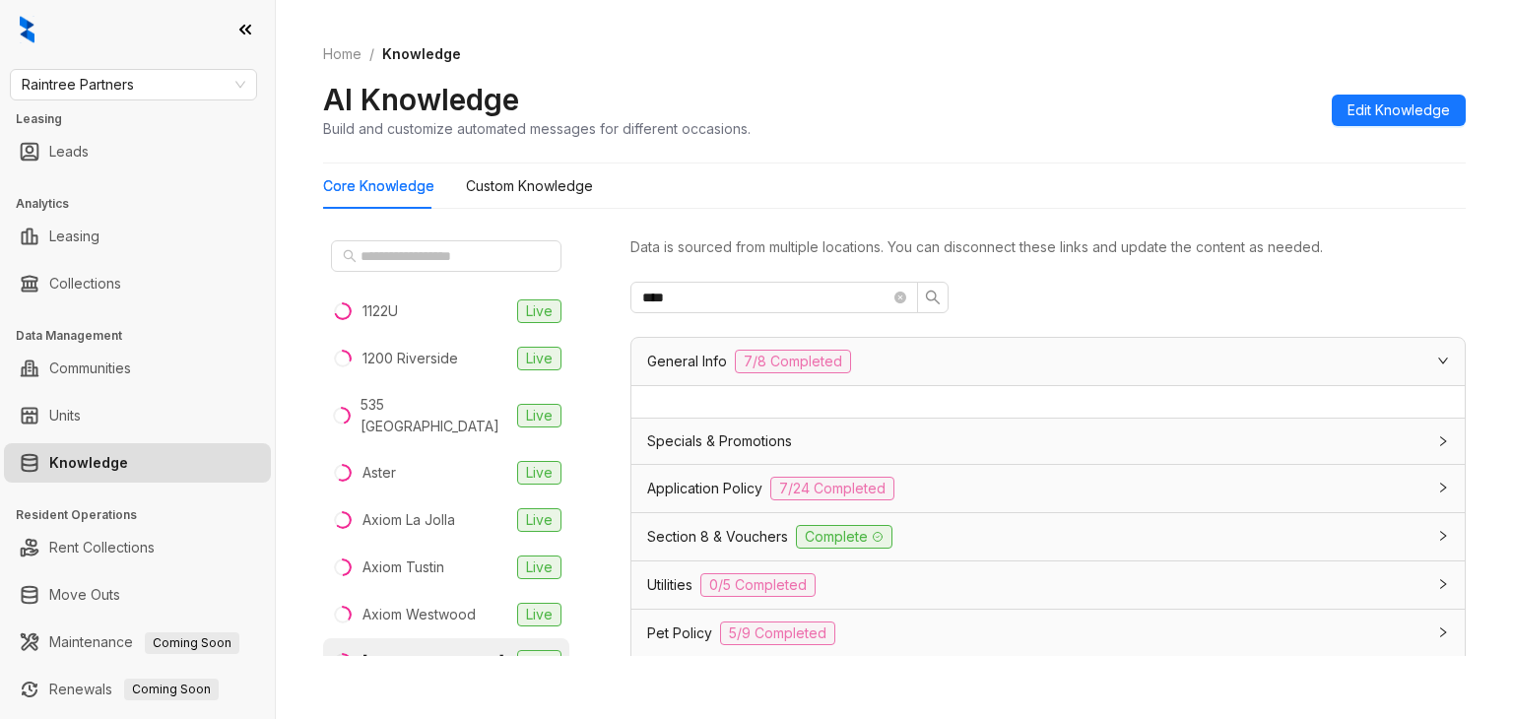
click at [700, 494] on span "Application Policy" at bounding box center [704, 489] width 115 height 22
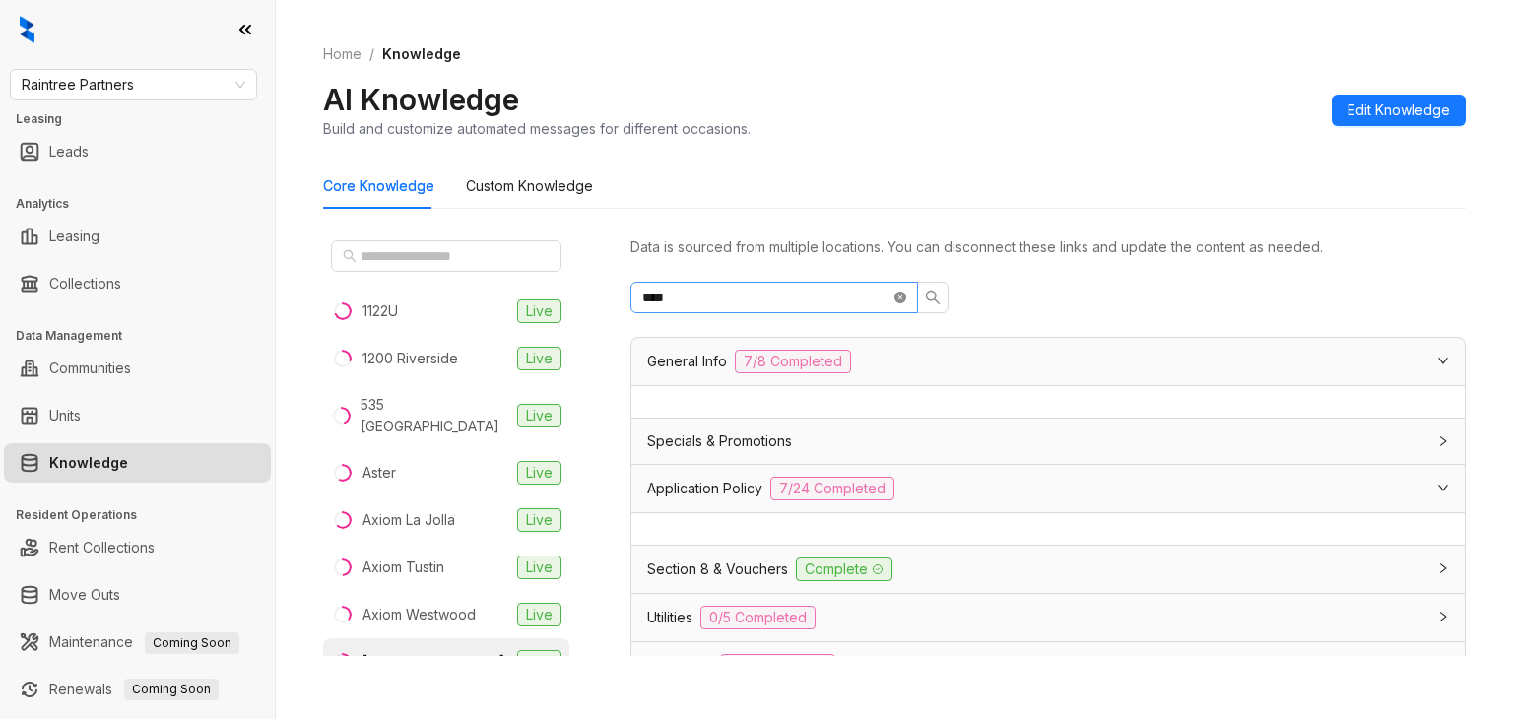
click at [898, 300] on icon "close-circle" at bounding box center [900, 298] width 12 height 12
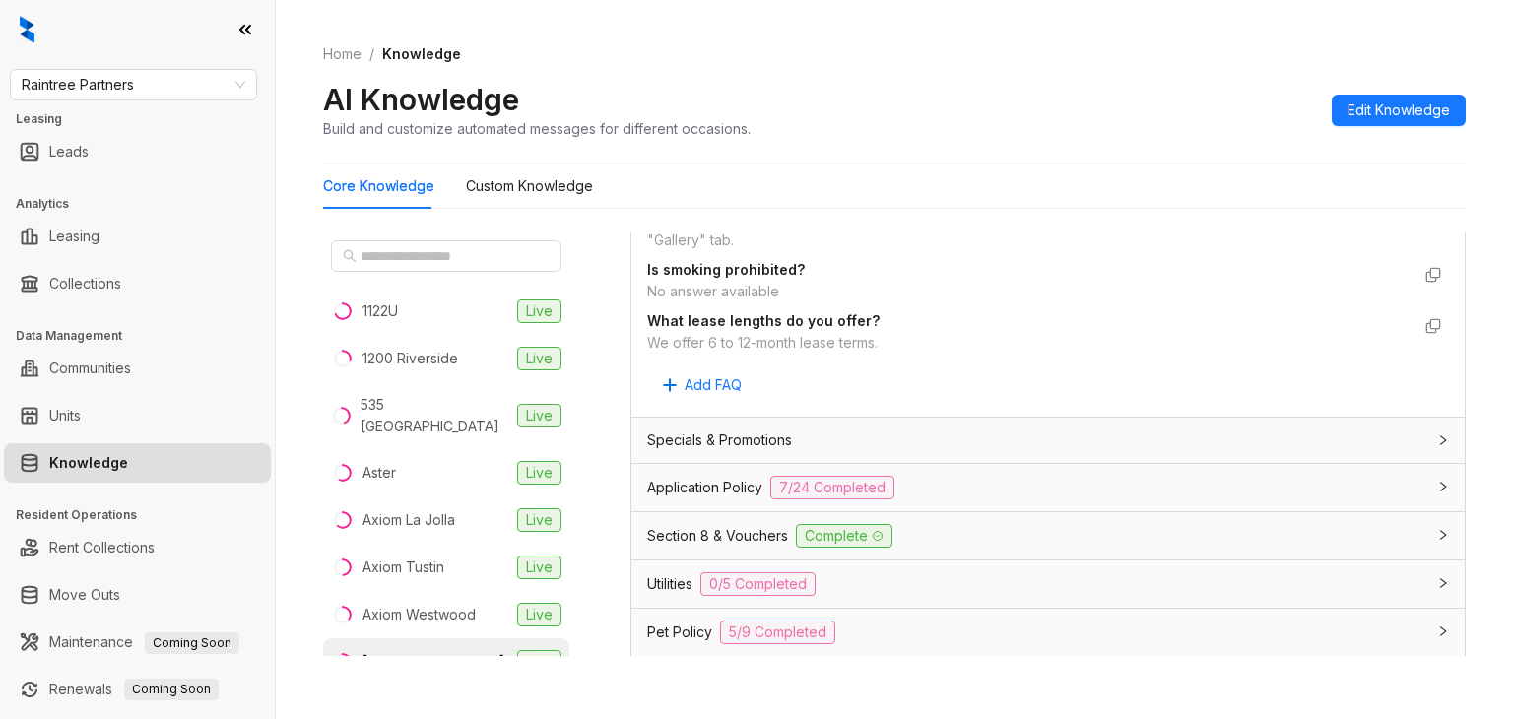
scroll to position [1281, 0]
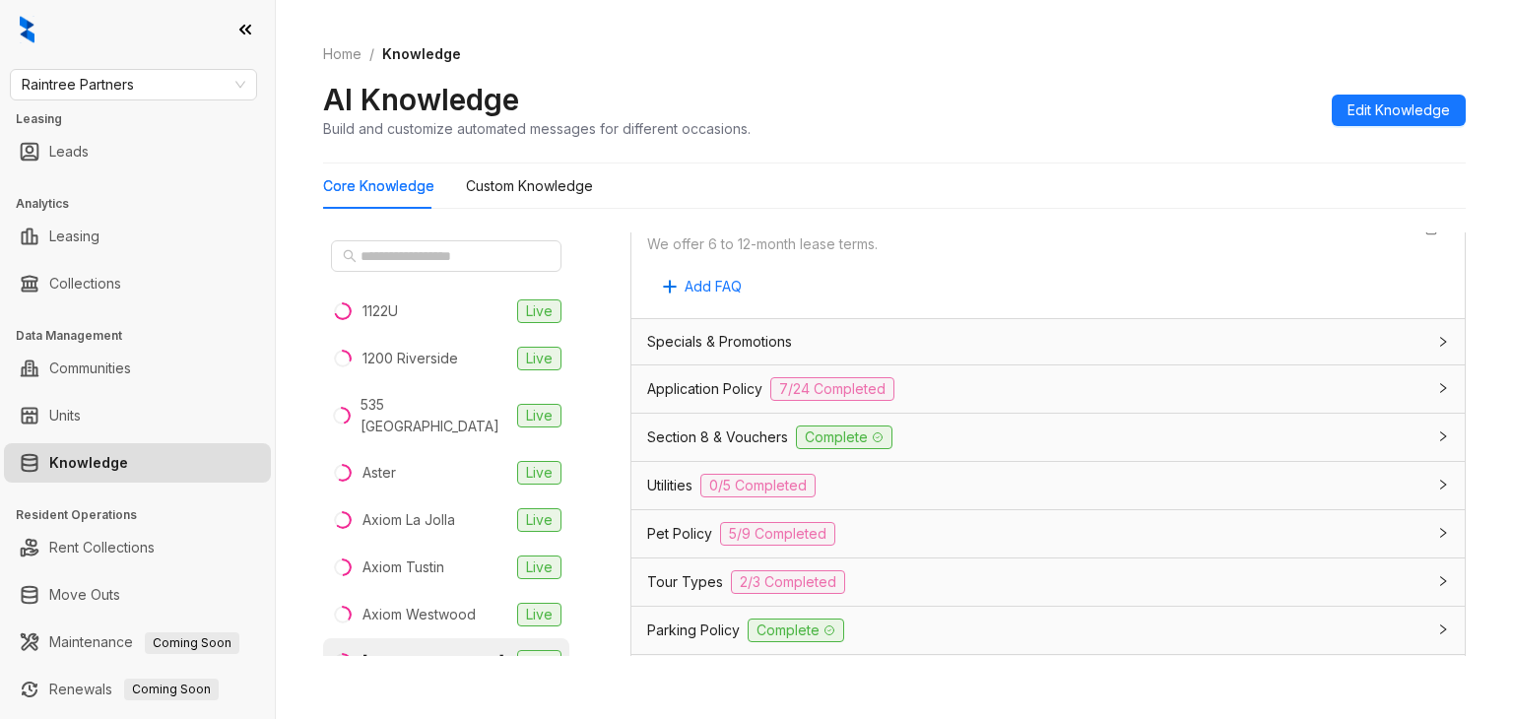
click at [706, 323] on div "Specials & Promotions" at bounding box center [1047, 341] width 833 height 45
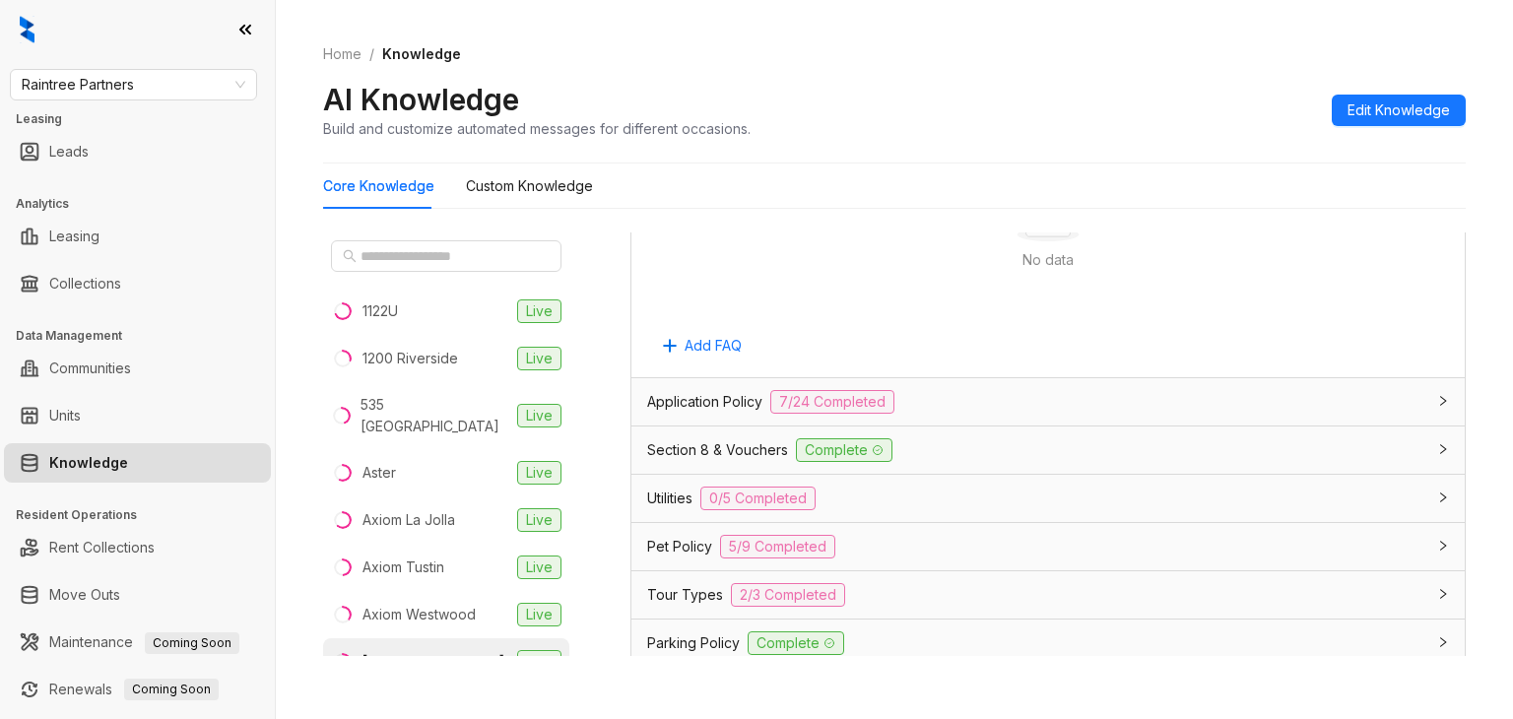
scroll to position [1970, 0]
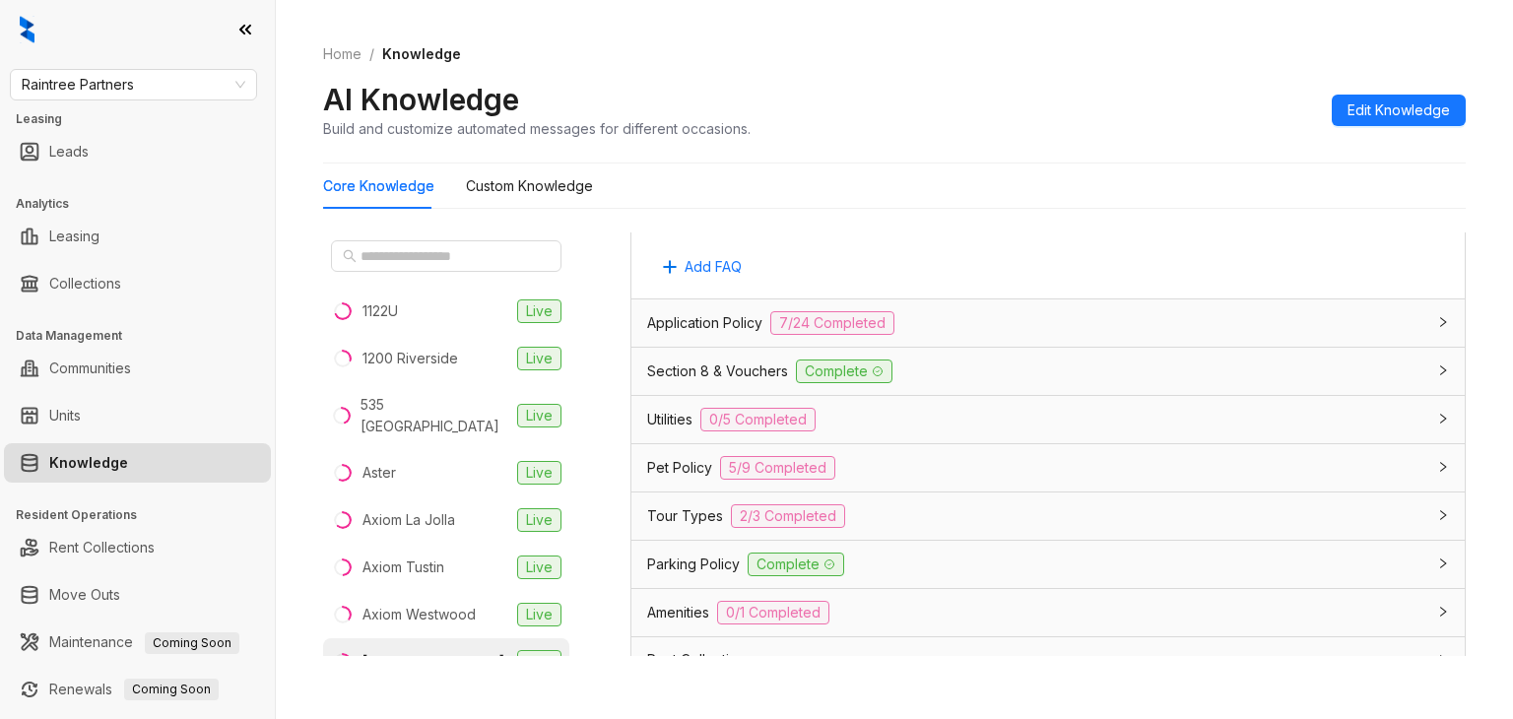
click at [681, 419] on span "Utilities" at bounding box center [669, 420] width 45 height 22
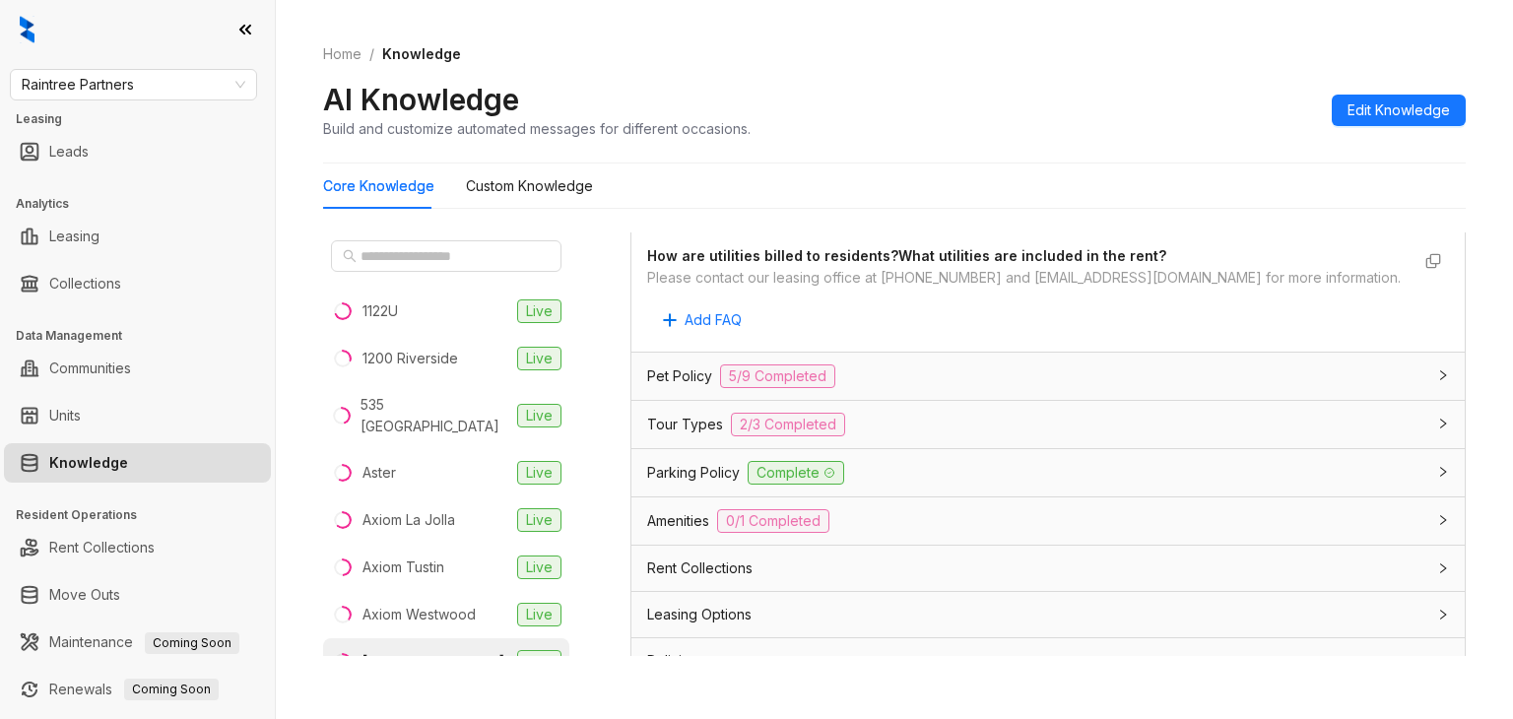
scroll to position [2748, 0]
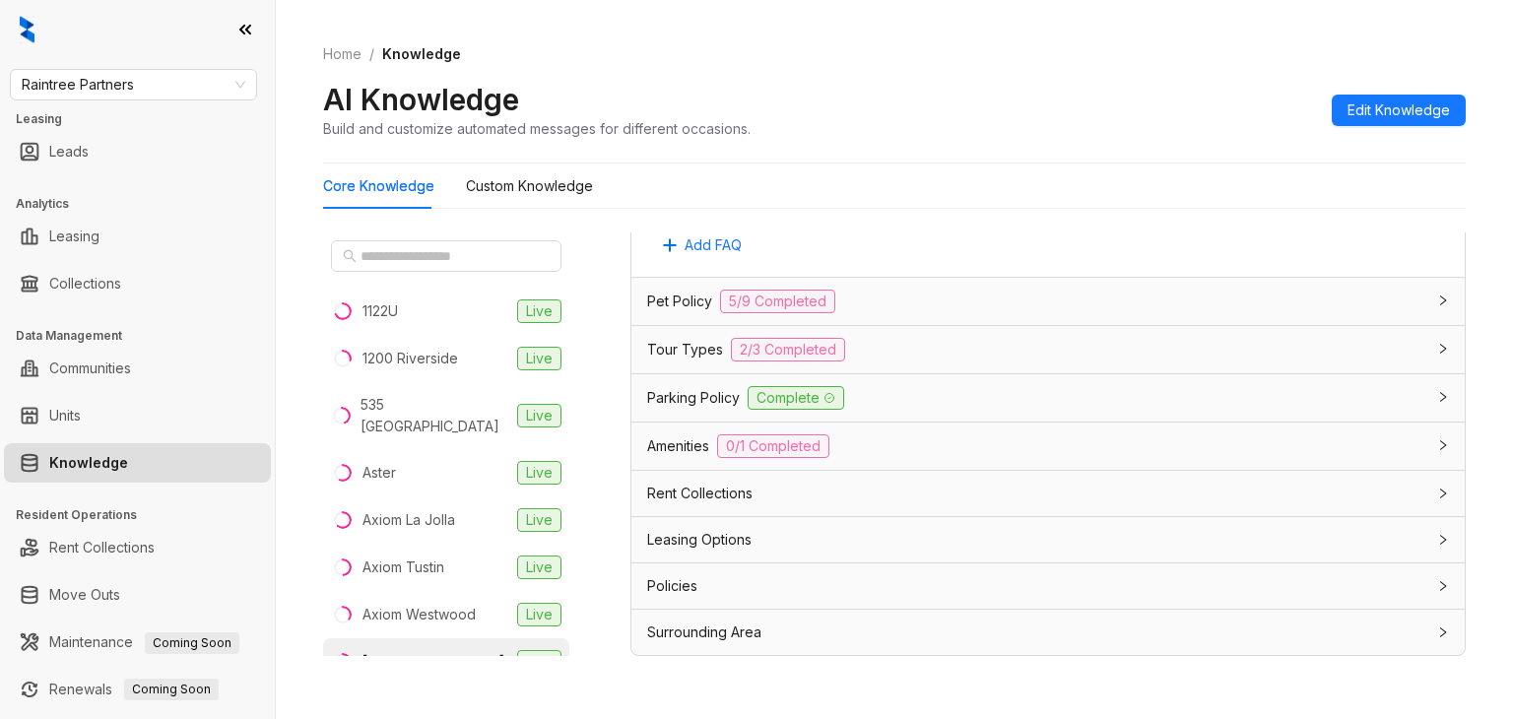
click at [678, 449] on span "Amenities" at bounding box center [678, 446] width 62 height 22
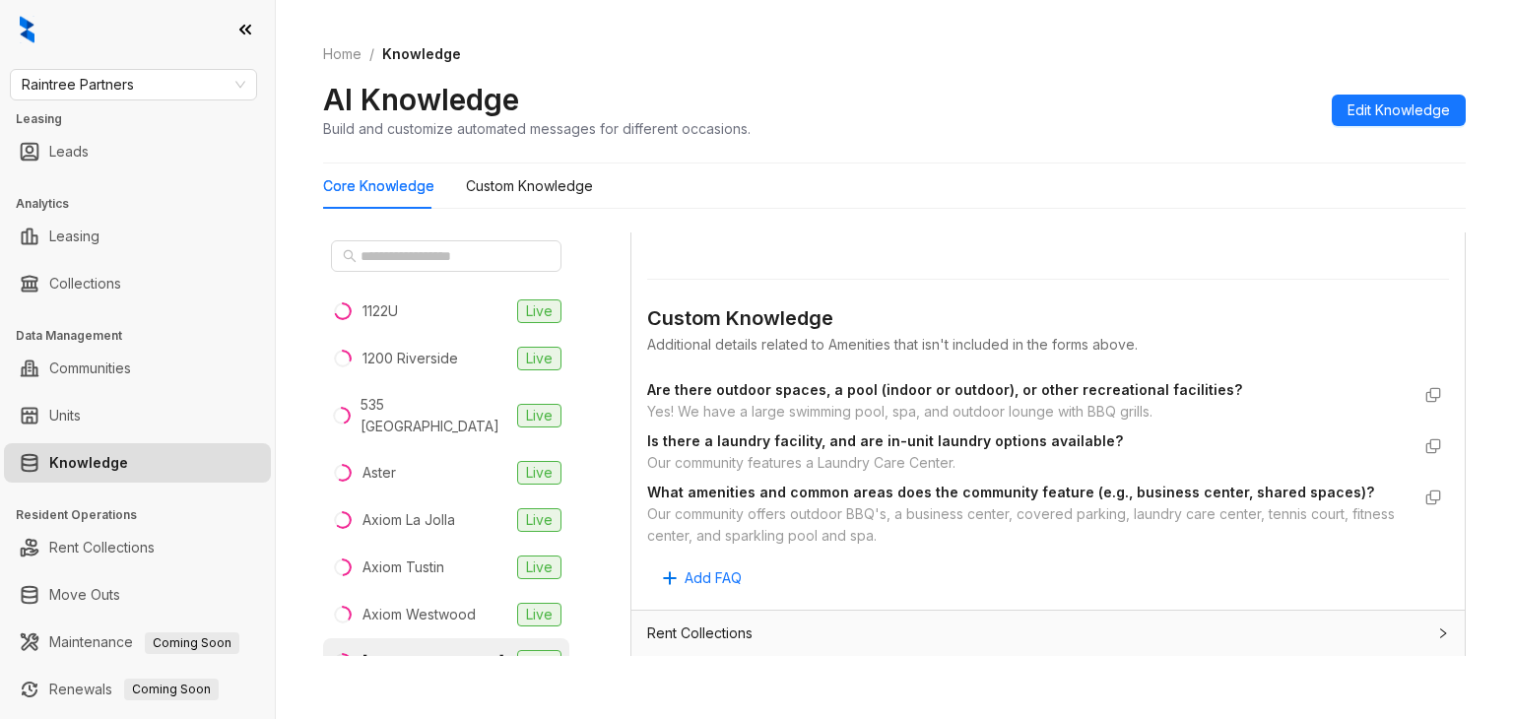
scroll to position [3142, 0]
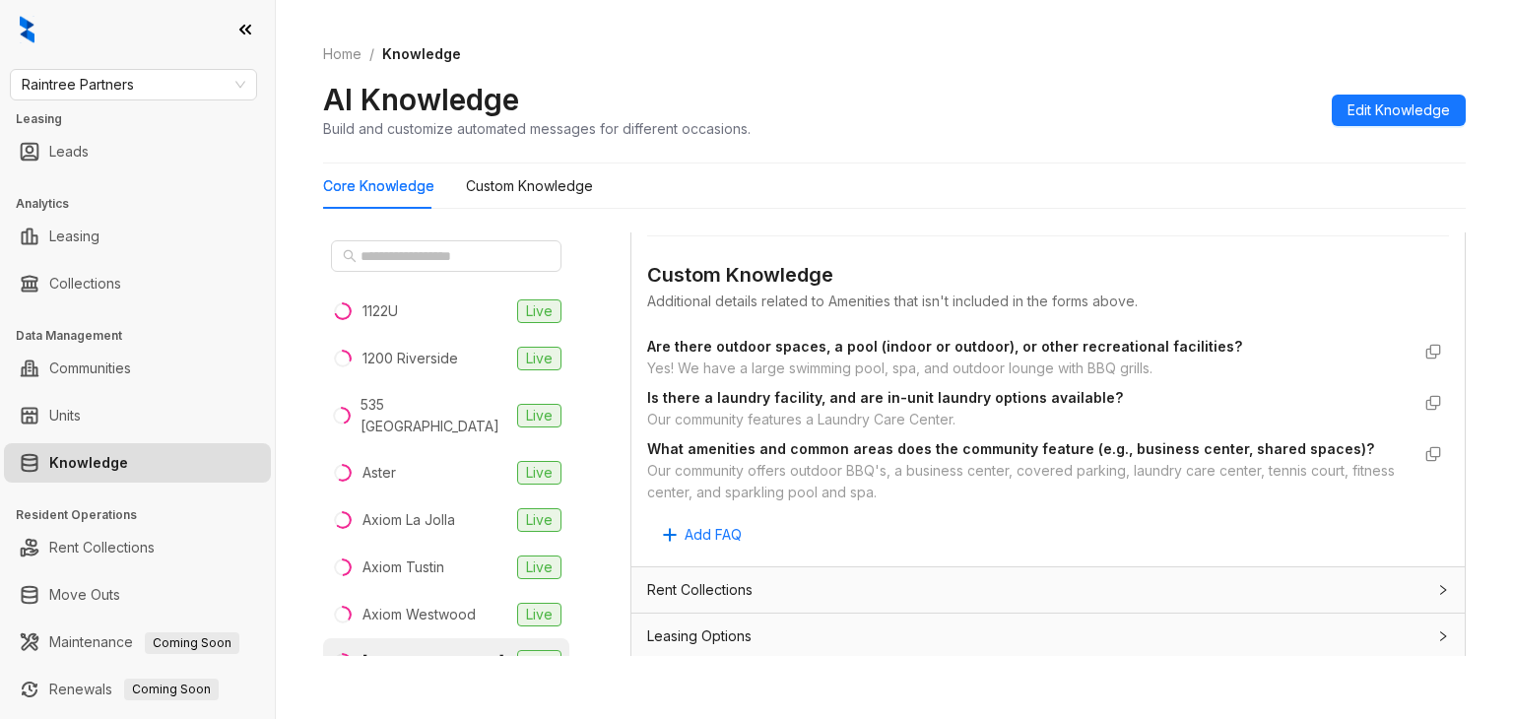
click at [709, 430] on div "Our community features a Laundry Care Center." at bounding box center [1028, 420] width 762 height 22
copy div "Our community features a Laundry Care Center."
click at [120, 88] on span "Raintree Partners" at bounding box center [134, 85] width 224 height 30
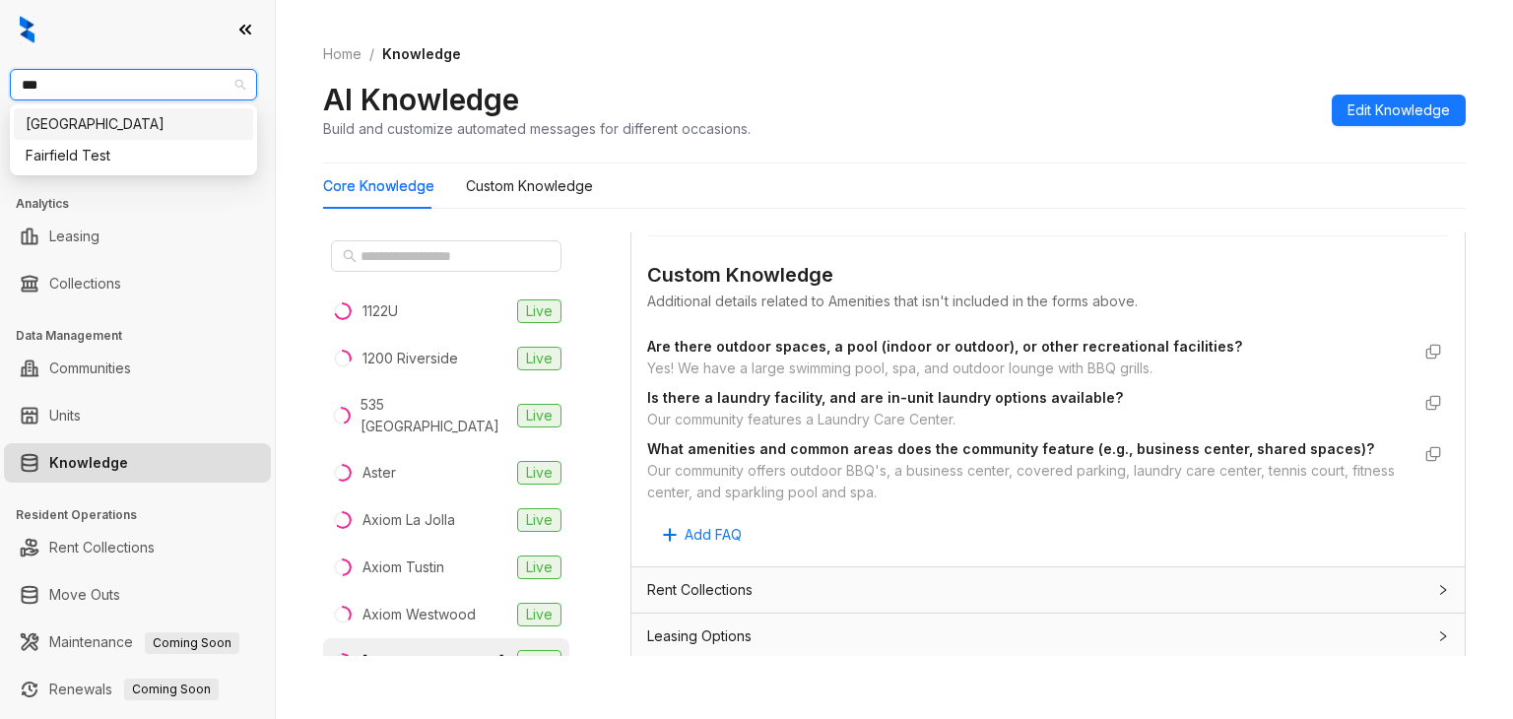
type input "****"
click at [104, 128] on div "[GEOGRAPHIC_DATA]" at bounding box center [134, 124] width 216 height 22
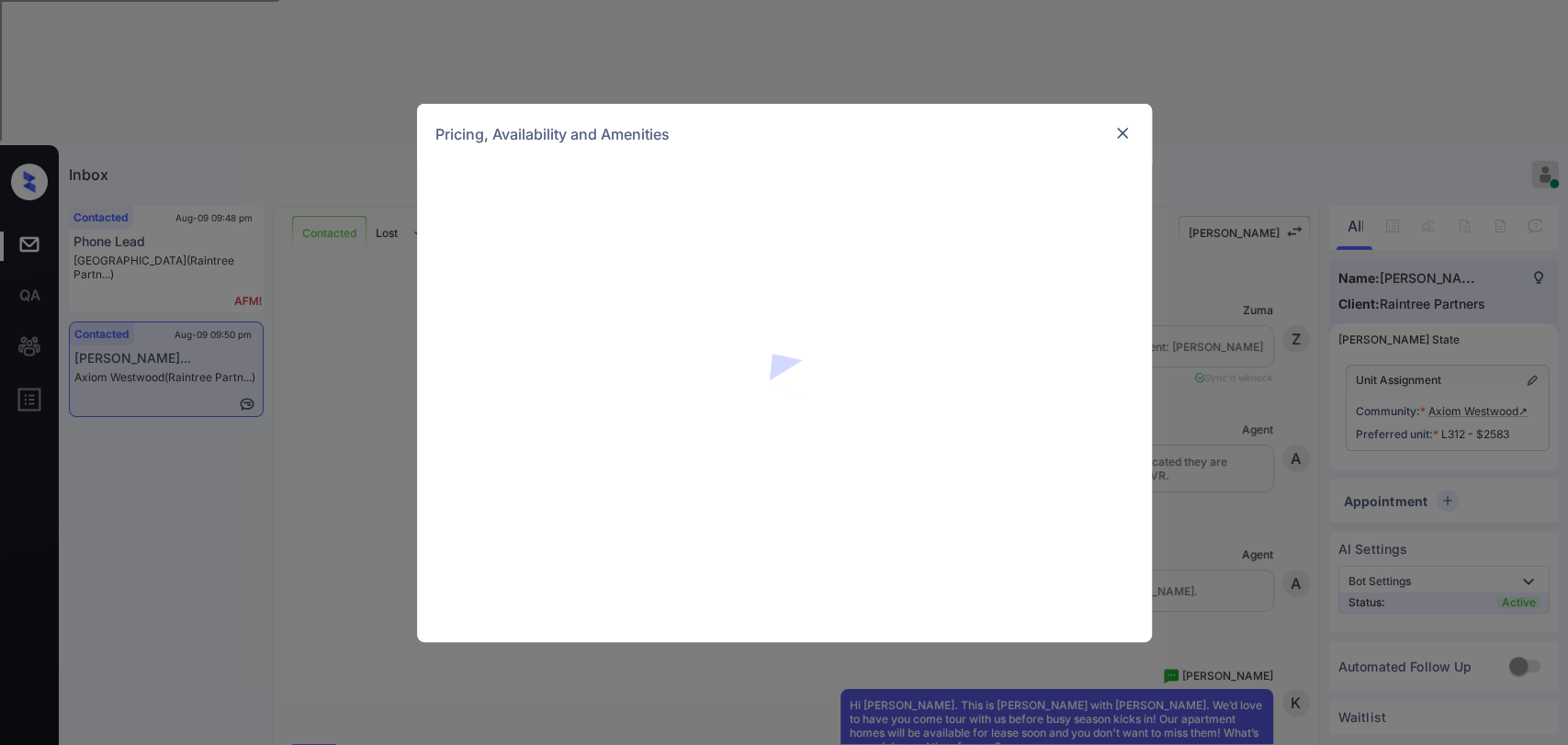
scroll to position [5030, 0]
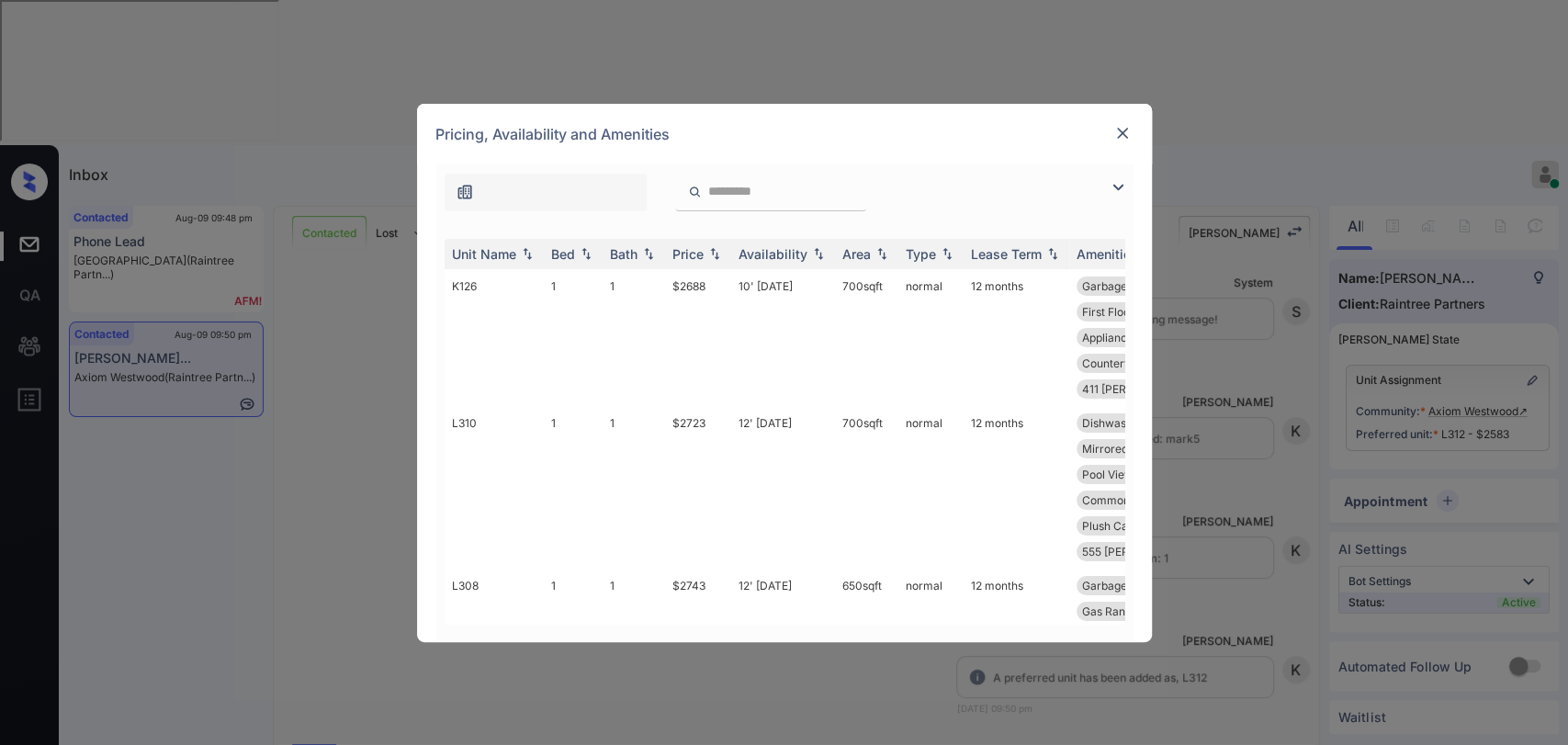
click at [1116, 186] on img at bounding box center [1118, 187] width 22 height 22
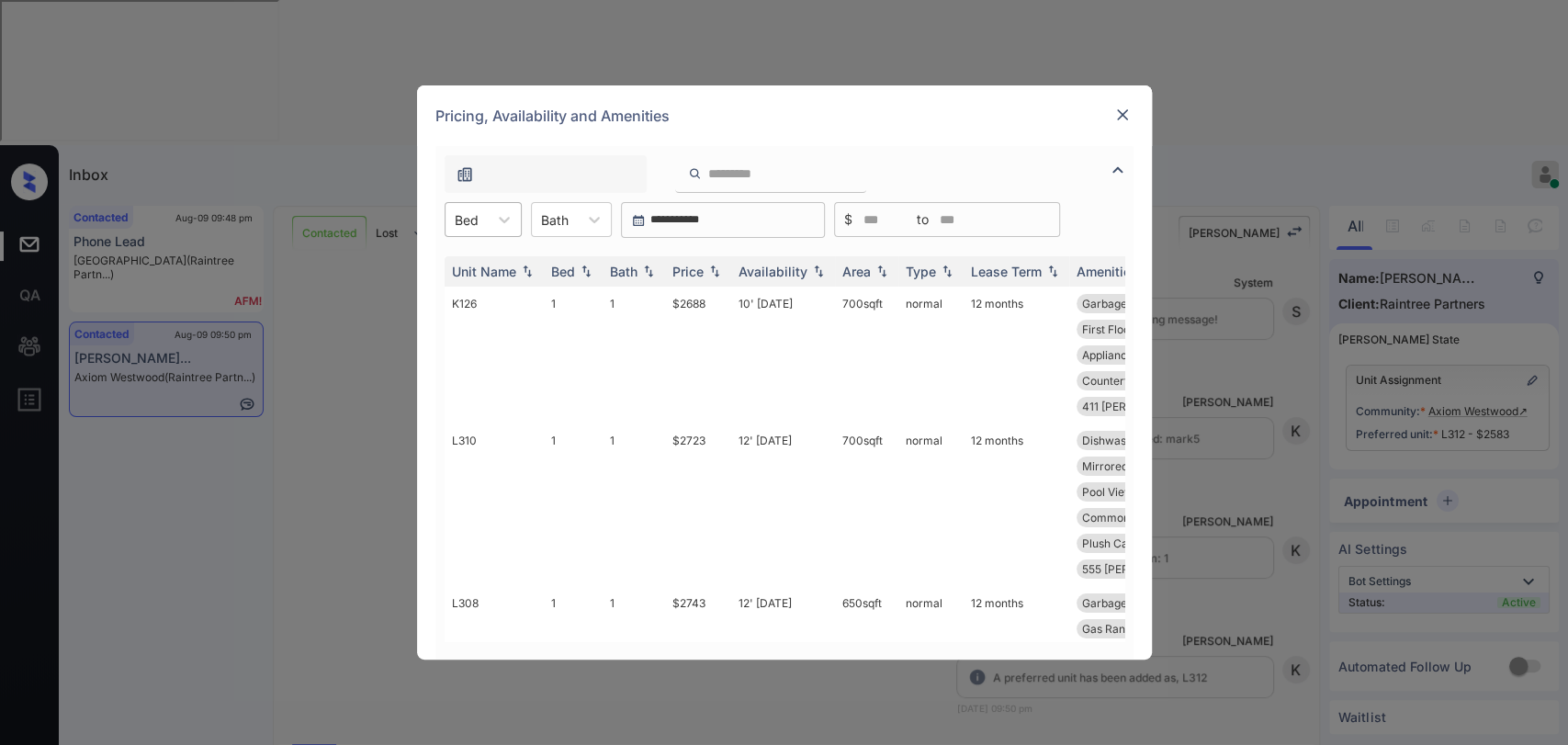
click at [479, 215] on div "Bed" at bounding box center [466, 220] width 42 height 27
click at [467, 264] on div "1" at bounding box center [483, 264] width 77 height 33
click at [557, 213] on div at bounding box center [564, 220] width 28 height 20
click at [566, 248] on div "1" at bounding box center [580, 264] width 81 height 33
click at [700, 271] on div "Price" at bounding box center [687, 271] width 31 height 16
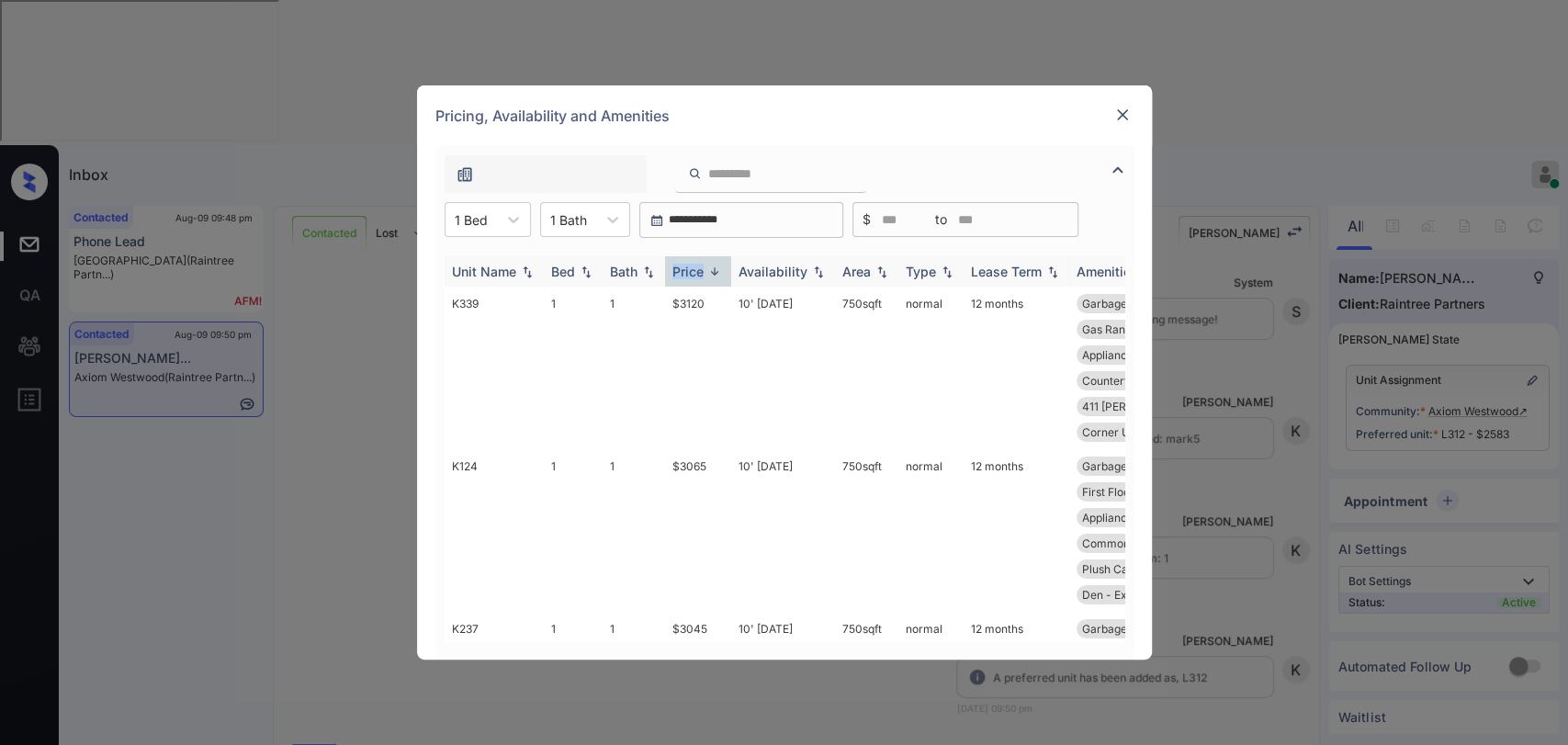
click at [700, 271] on div "Price" at bounding box center [687, 271] width 31 height 16
click at [674, 449] on td "$2633" at bounding box center [698, 517] width 66 height 137
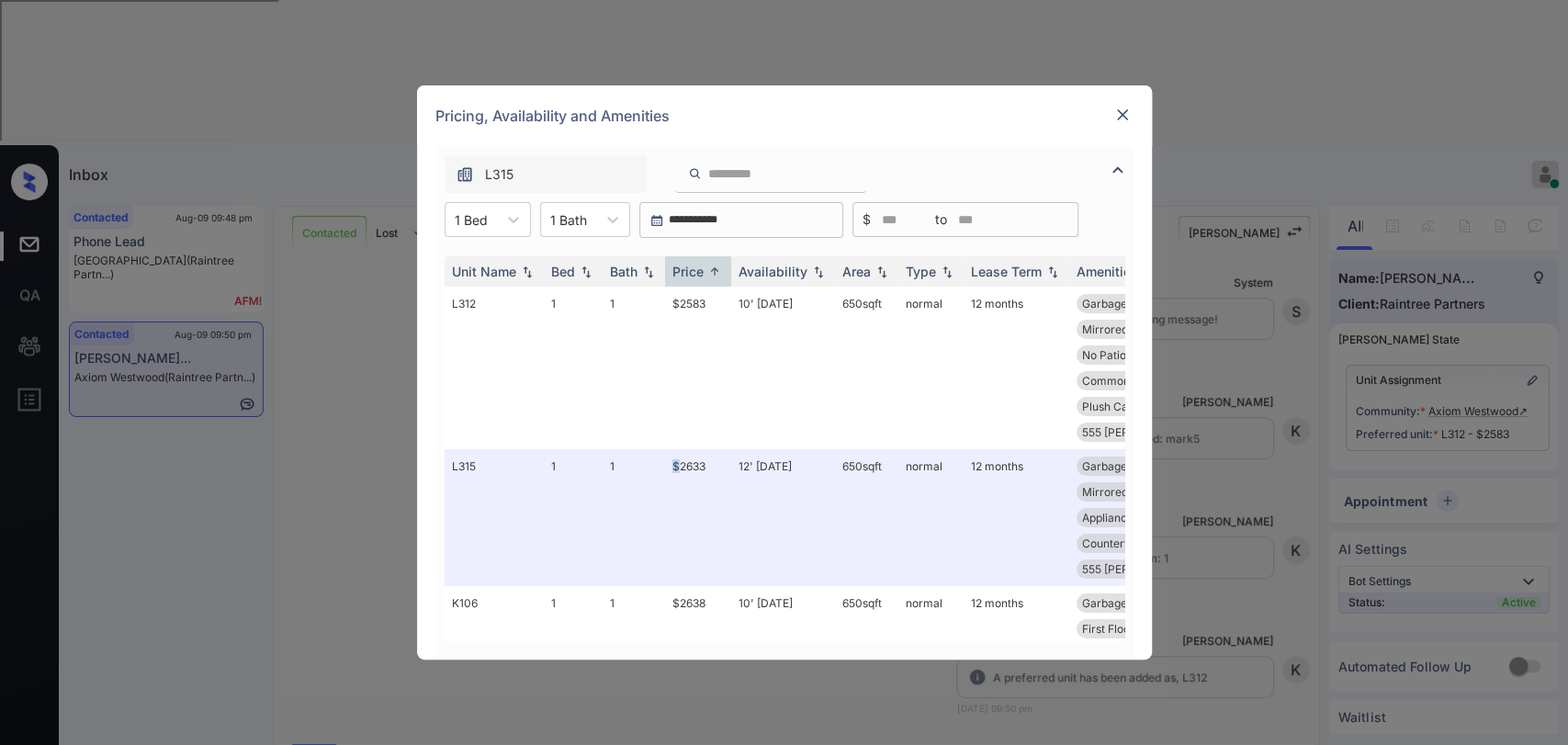
click at [1116, 114] on img at bounding box center [1123, 115] width 19 height 19
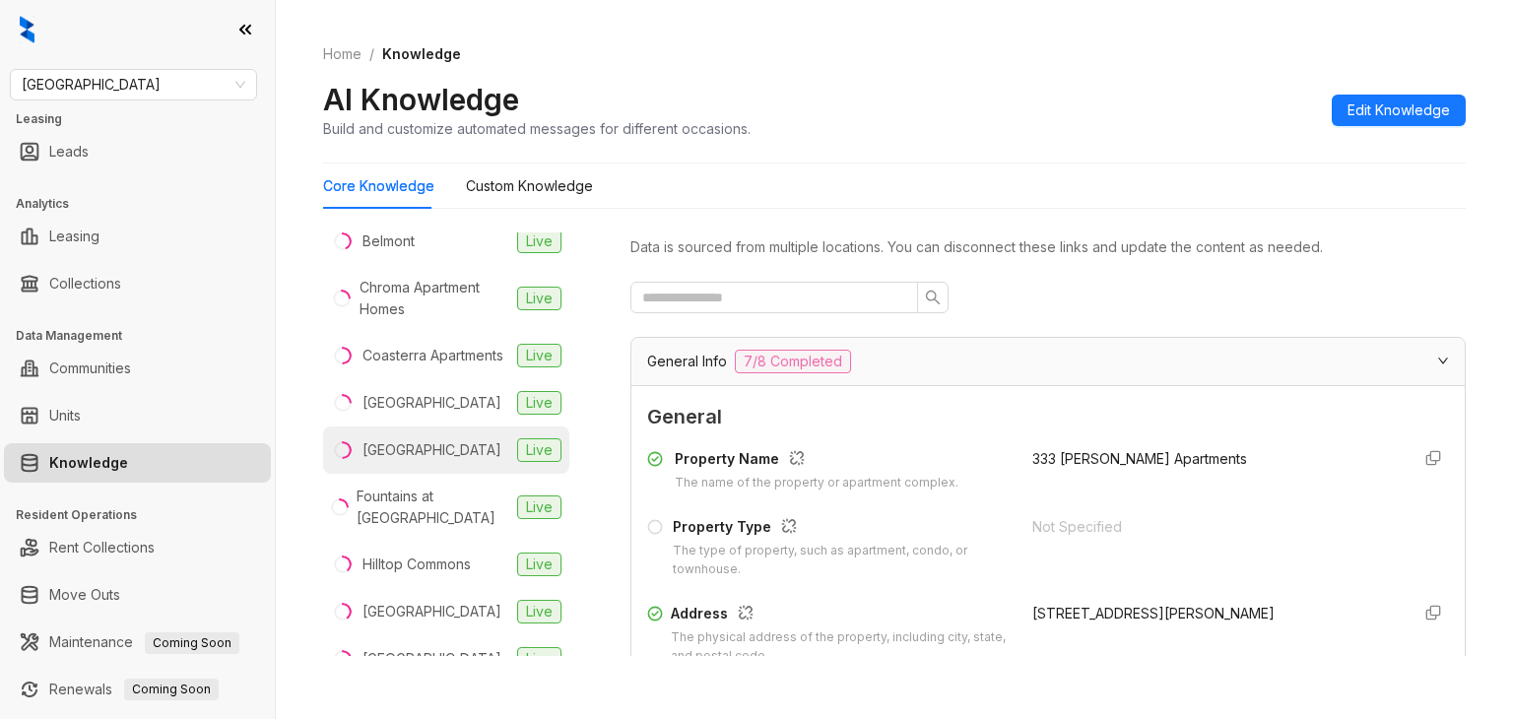
scroll to position [394, 0]
click at [402, 460] on div "[GEOGRAPHIC_DATA]" at bounding box center [431, 449] width 139 height 22
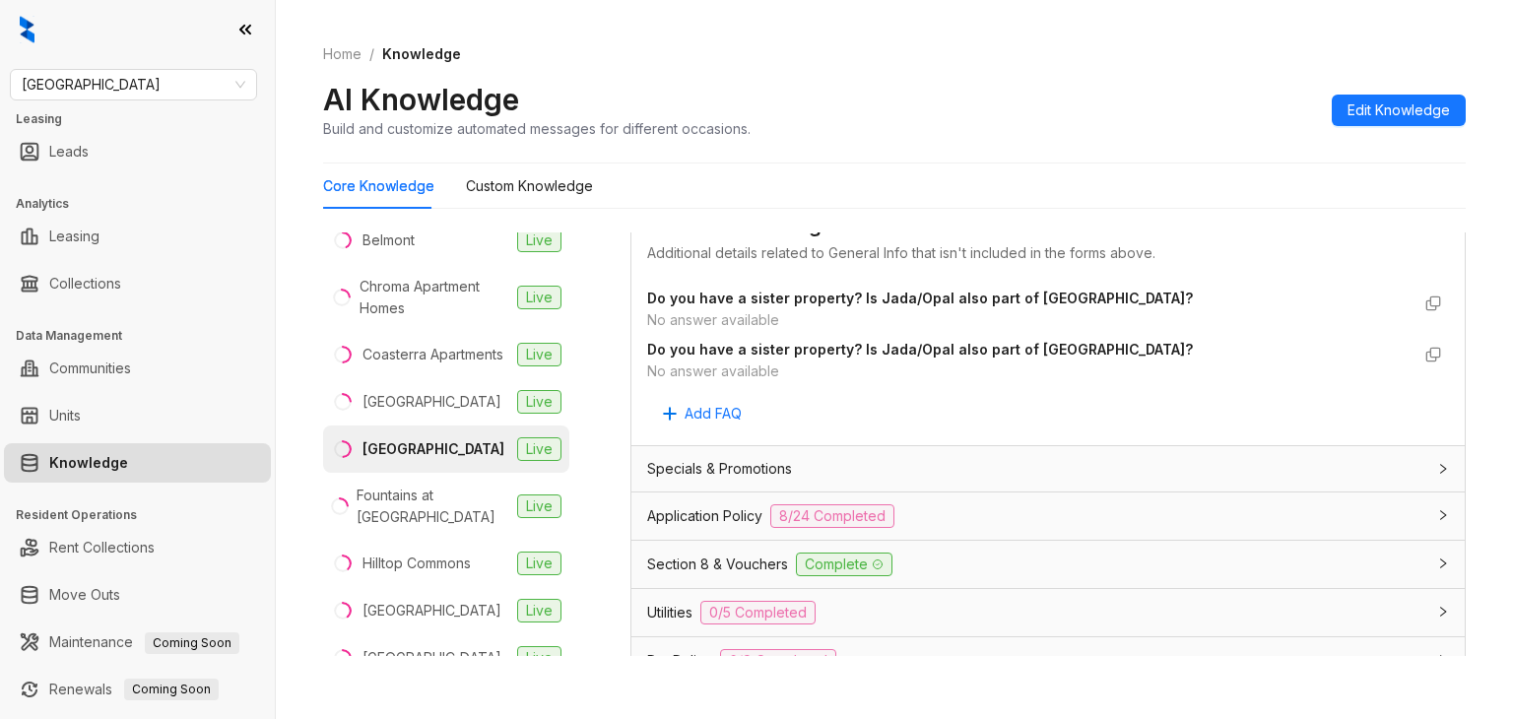
scroll to position [1182, 0]
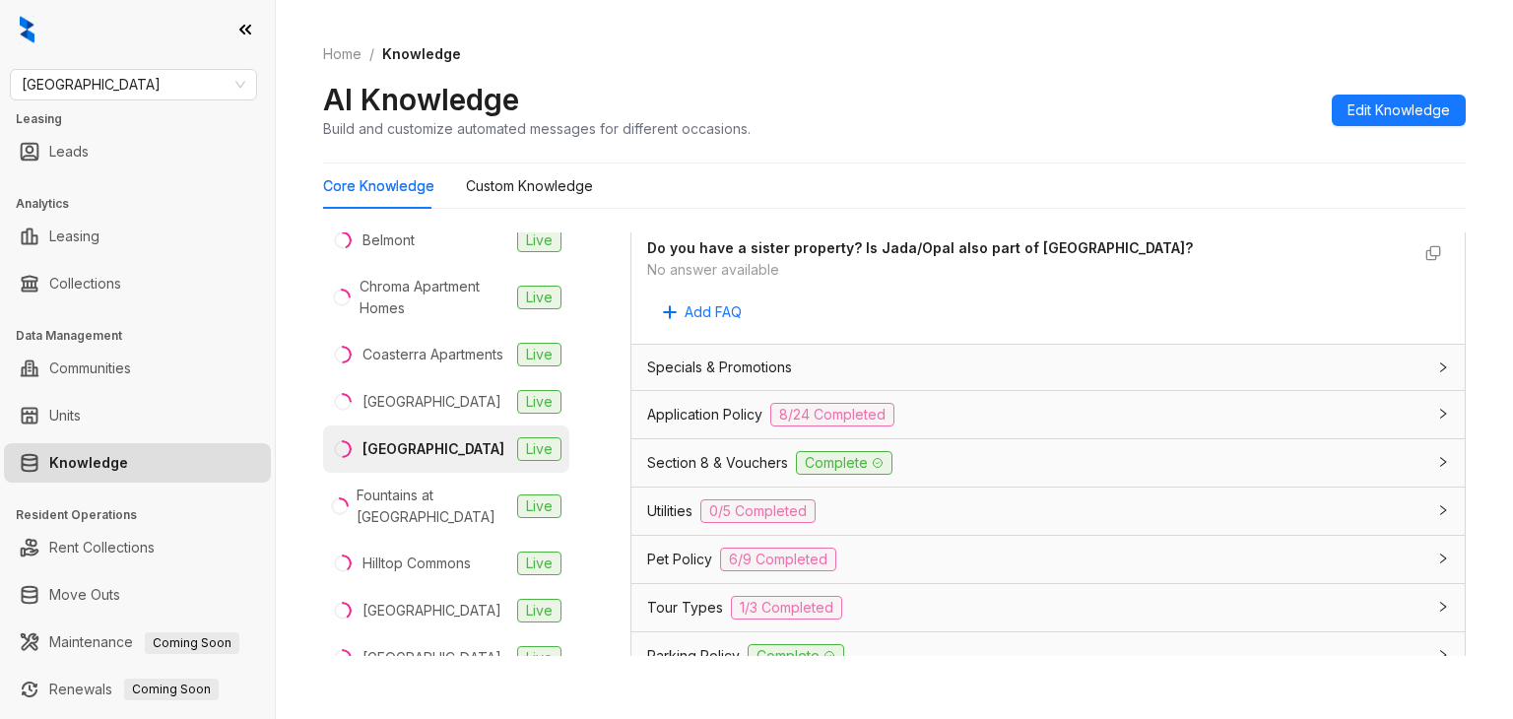
click at [689, 420] on span "Application Policy" at bounding box center [704, 415] width 115 height 22
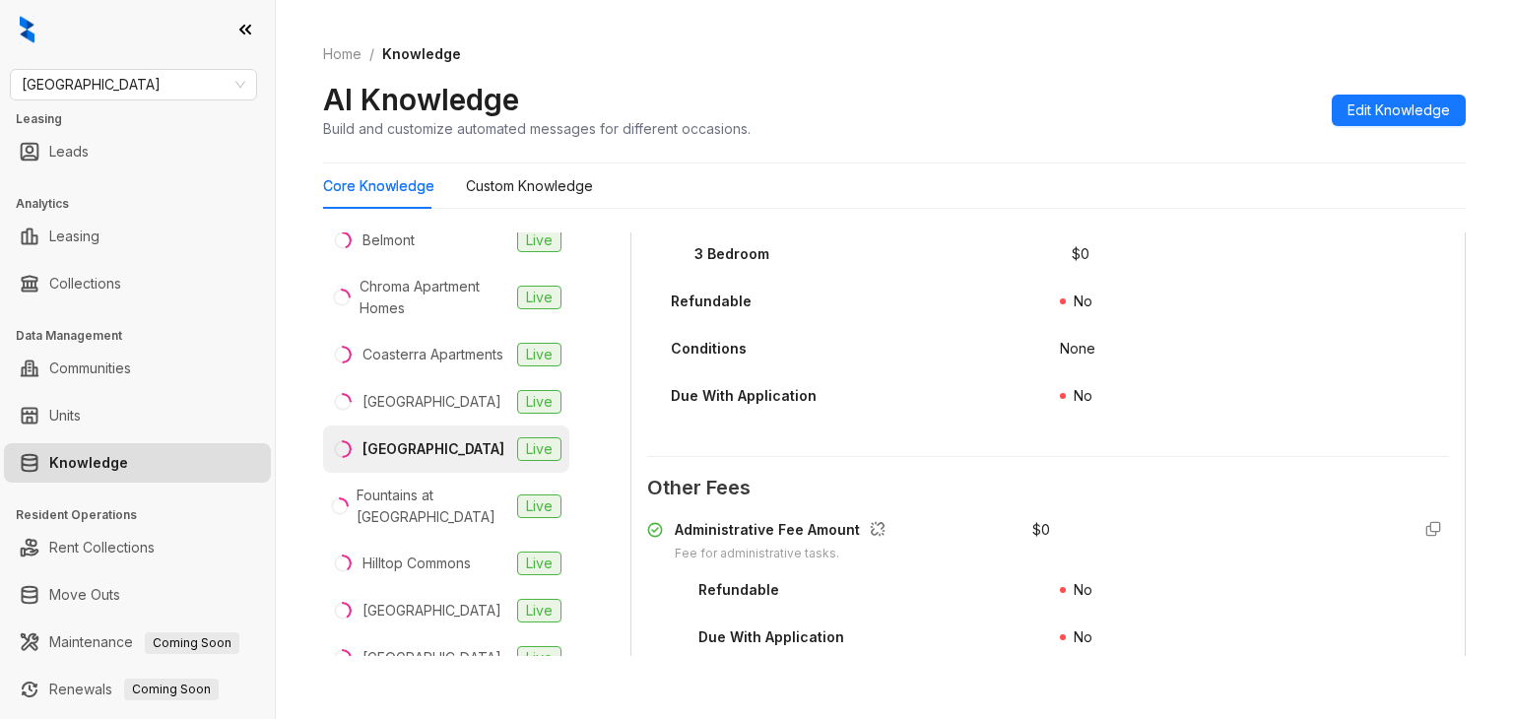
scroll to position [2857, 0]
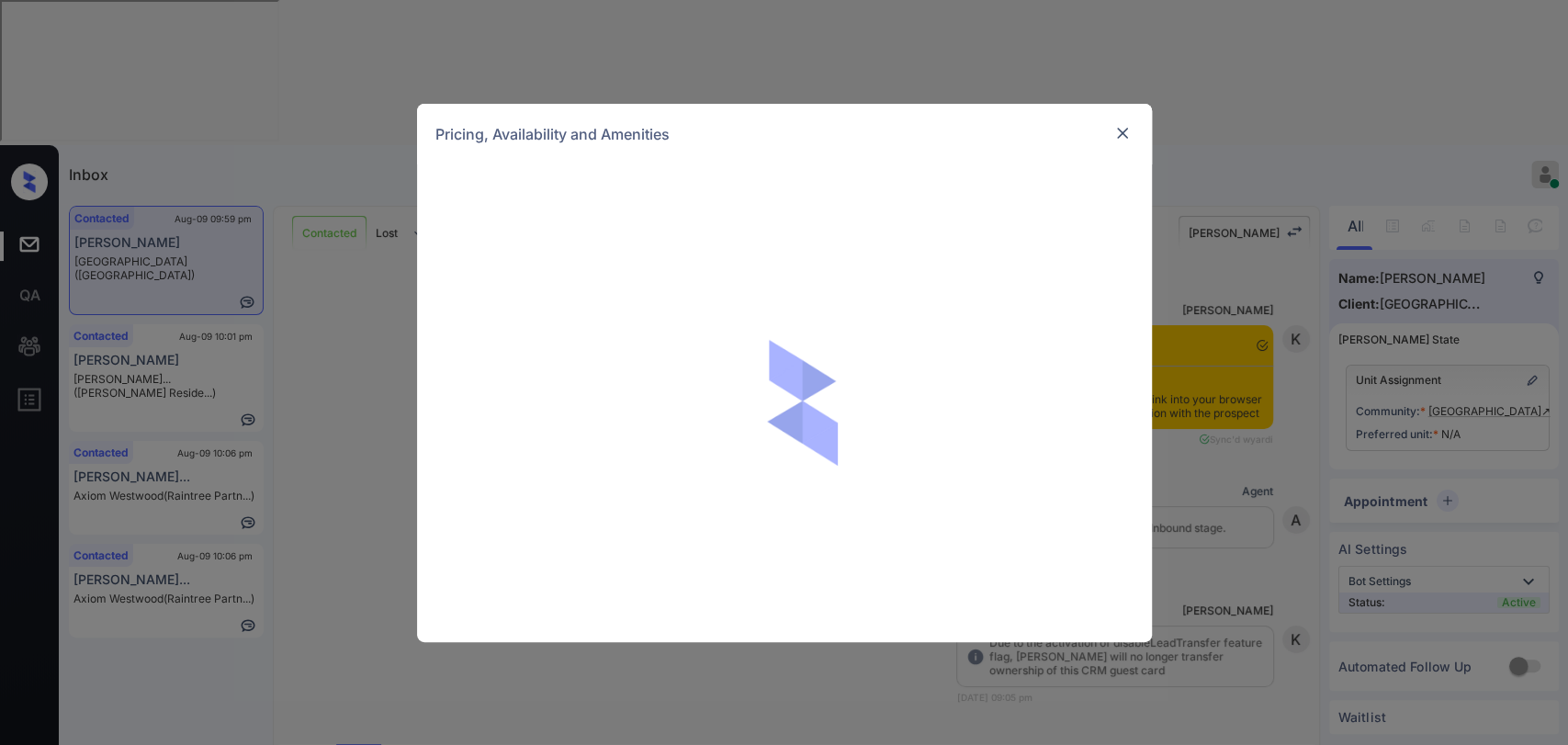
scroll to position [3704, 0]
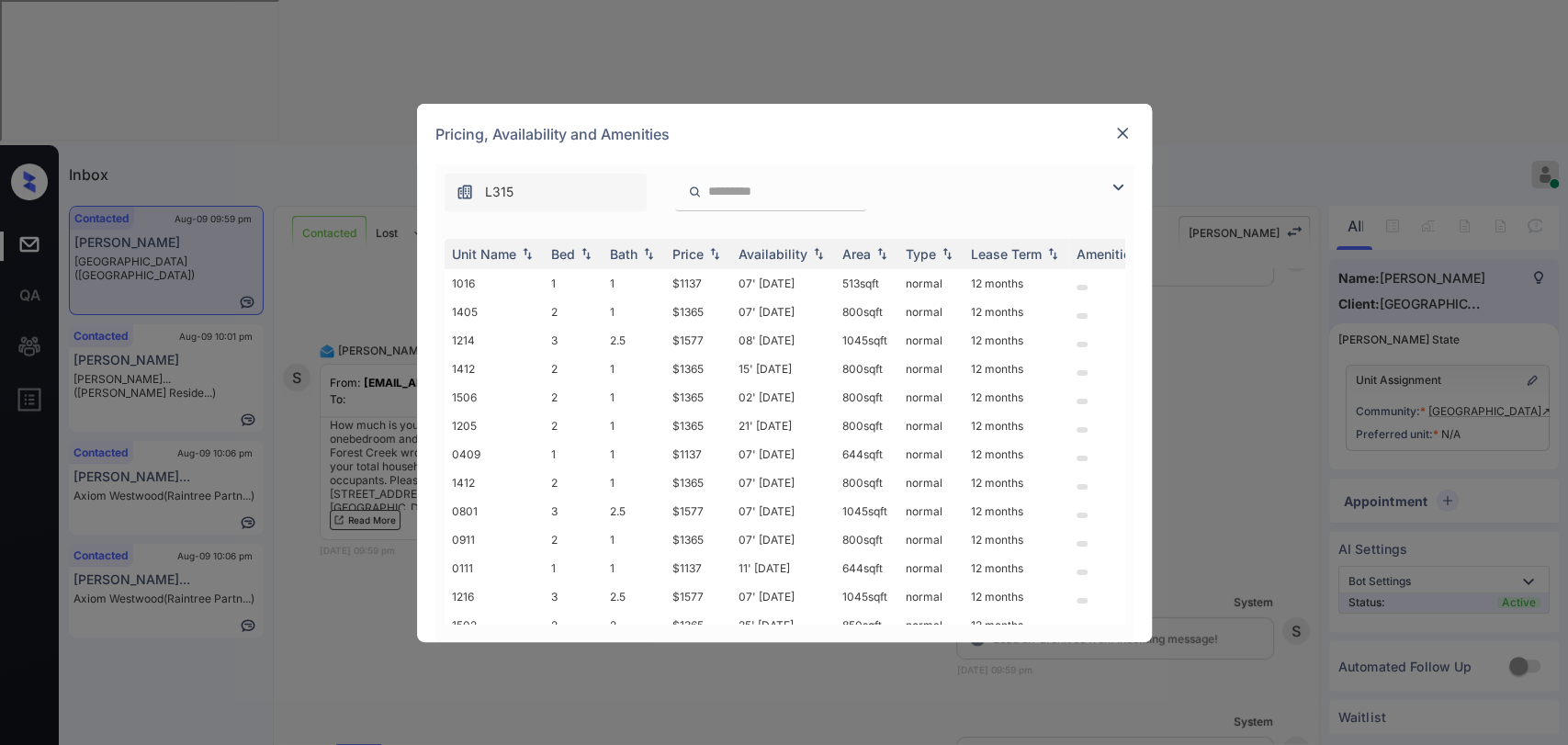
click at [1116, 187] on img at bounding box center [1118, 187] width 22 height 22
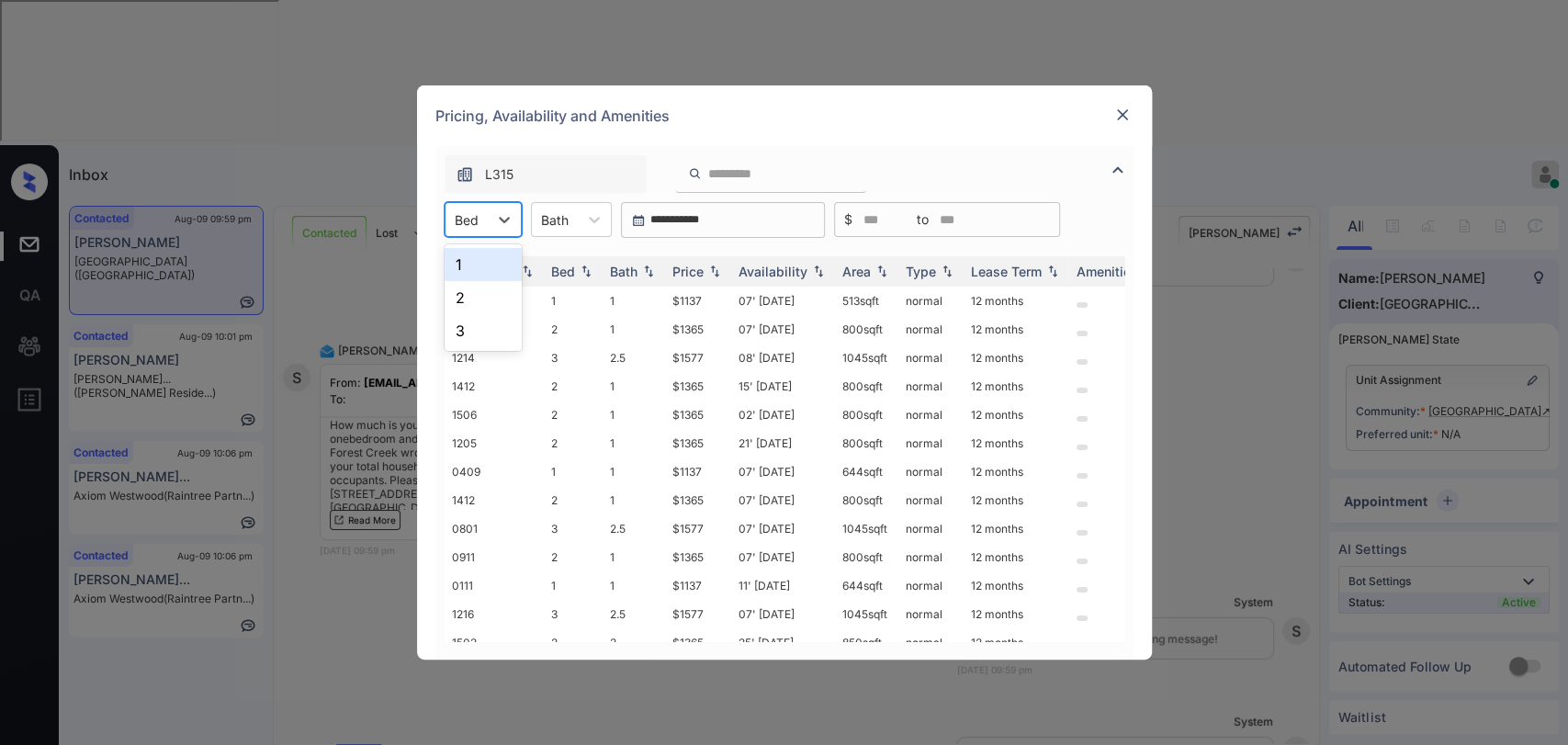
click at [476, 214] on div at bounding box center [467, 220] width 24 height 20
click at [487, 274] on div "1" at bounding box center [483, 264] width 77 height 33
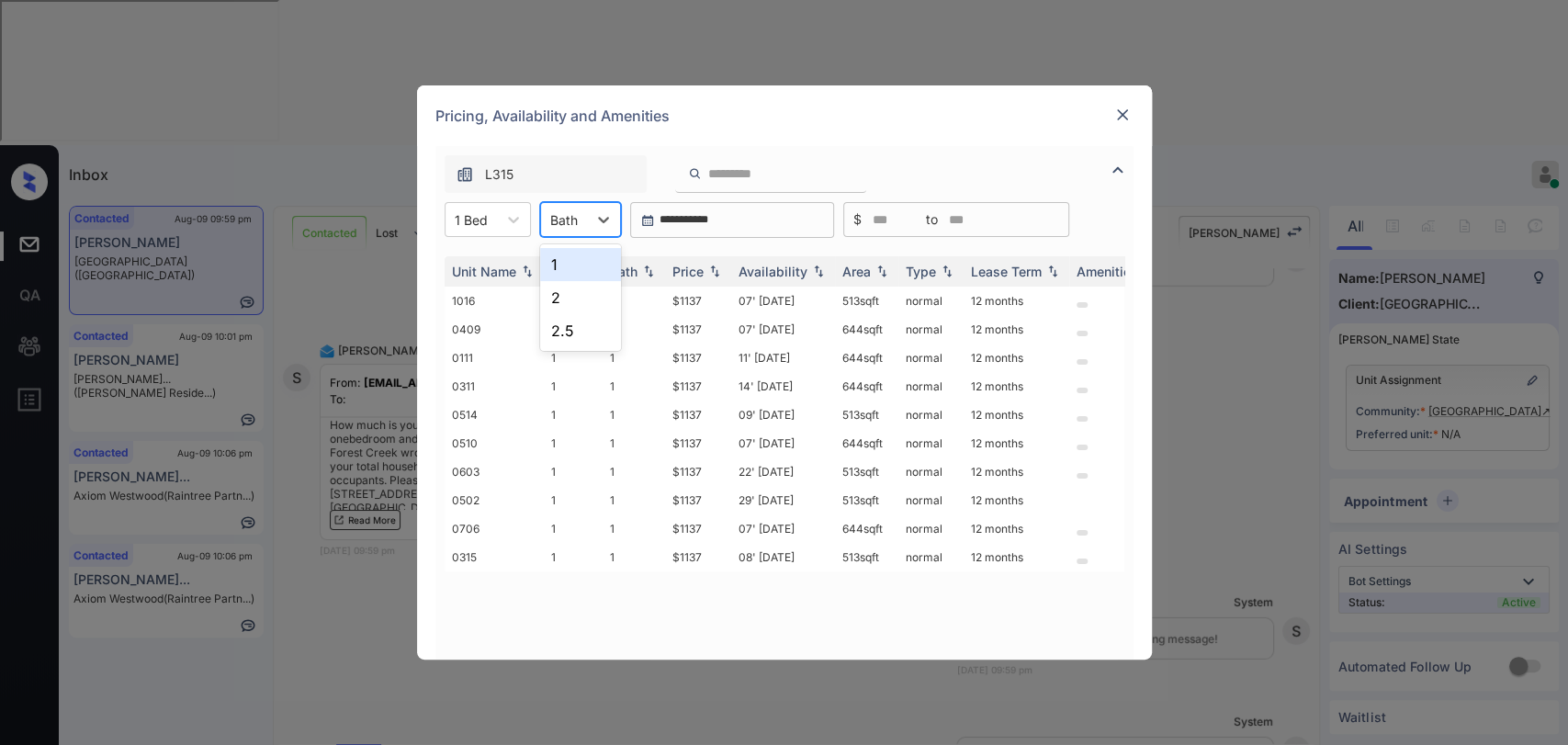
click at [567, 226] on div at bounding box center [564, 220] width 28 height 20
click at [564, 262] on div "1" at bounding box center [580, 264] width 81 height 33
click at [699, 281] on th "Price" at bounding box center [698, 271] width 66 height 31
click at [693, 356] on td "$1137" at bounding box center [698, 357] width 66 height 29
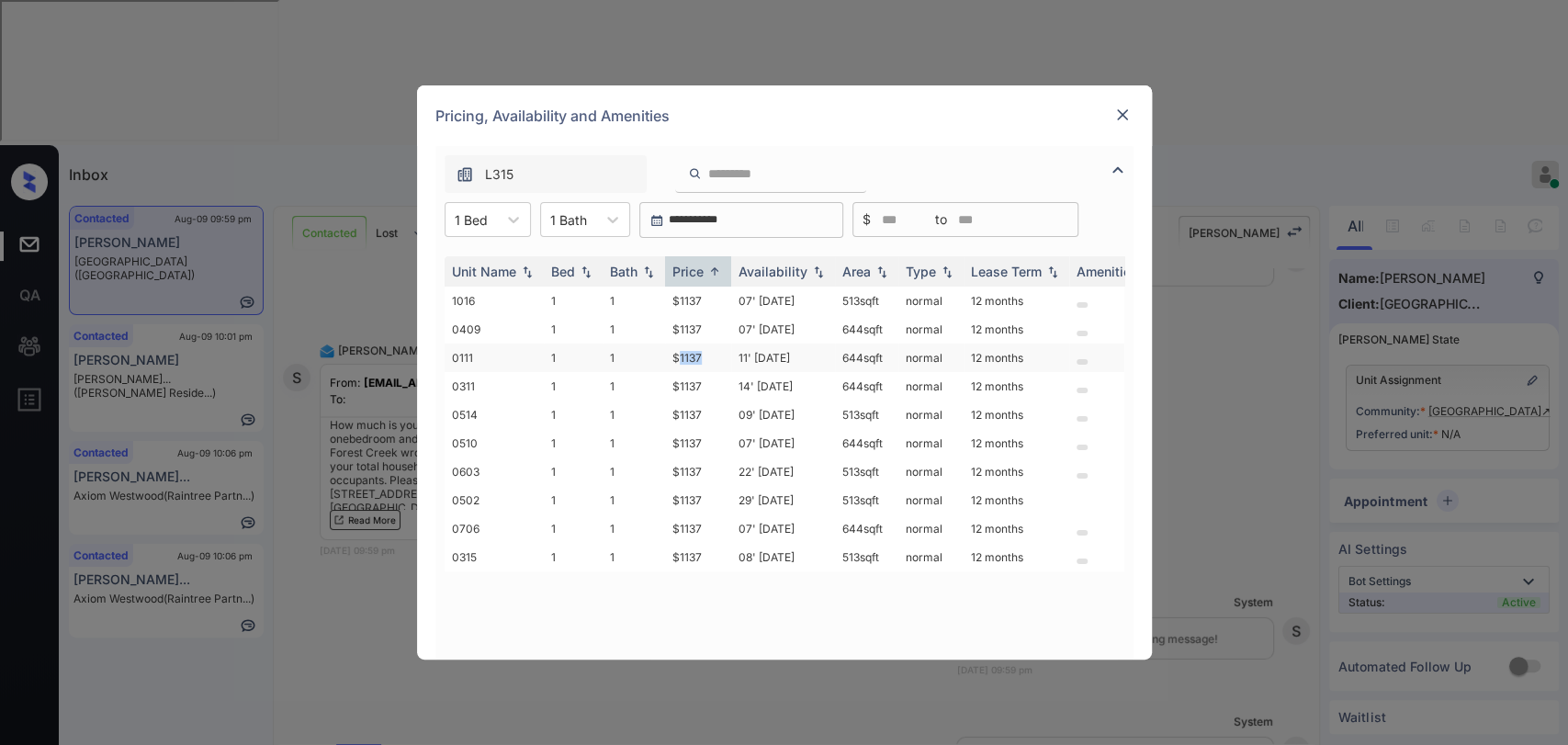
click at [693, 356] on td "$1137" at bounding box center [698, 357] width 66 height 29
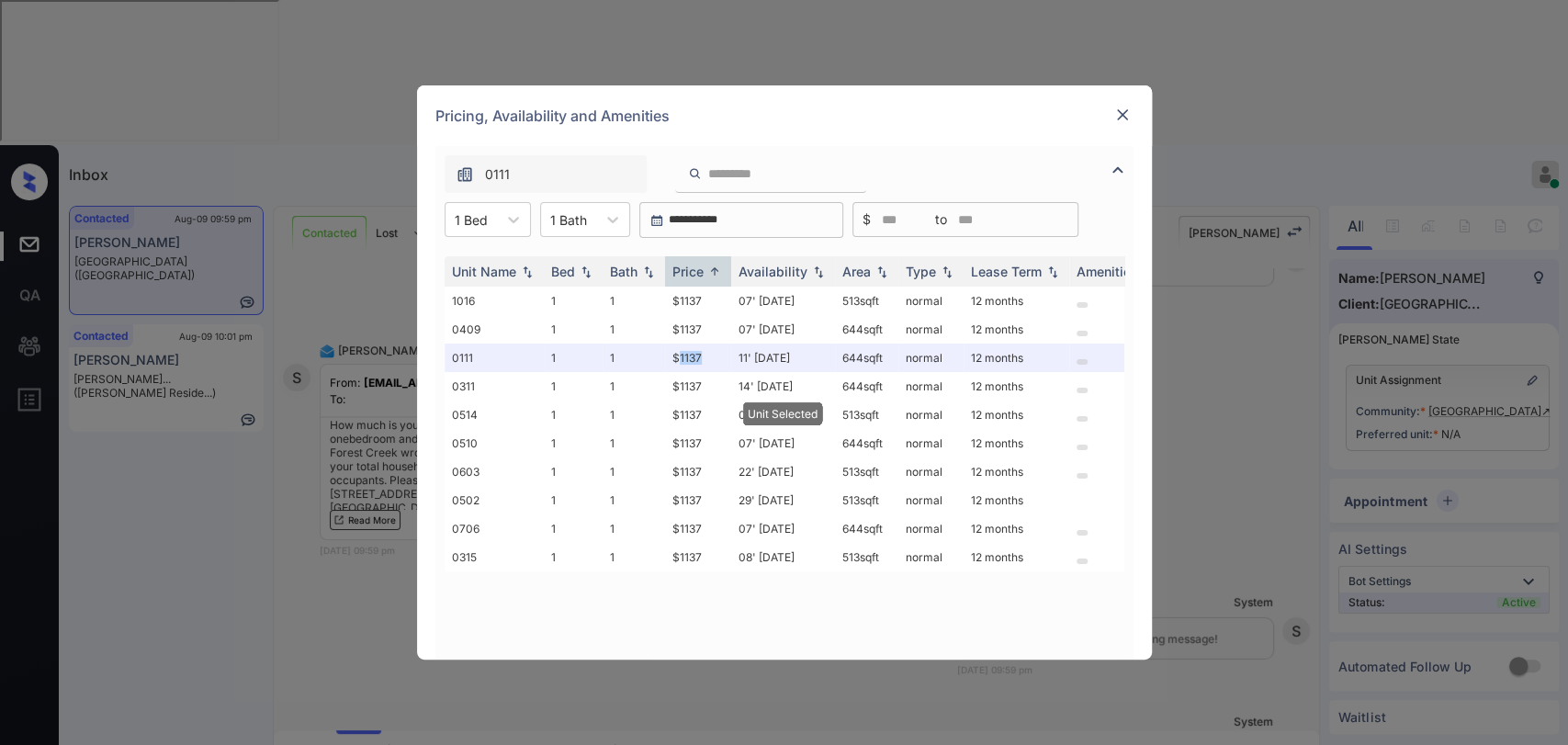
click at [1125, 113] on img at bounding box center [1123, 115] width 19 height 19
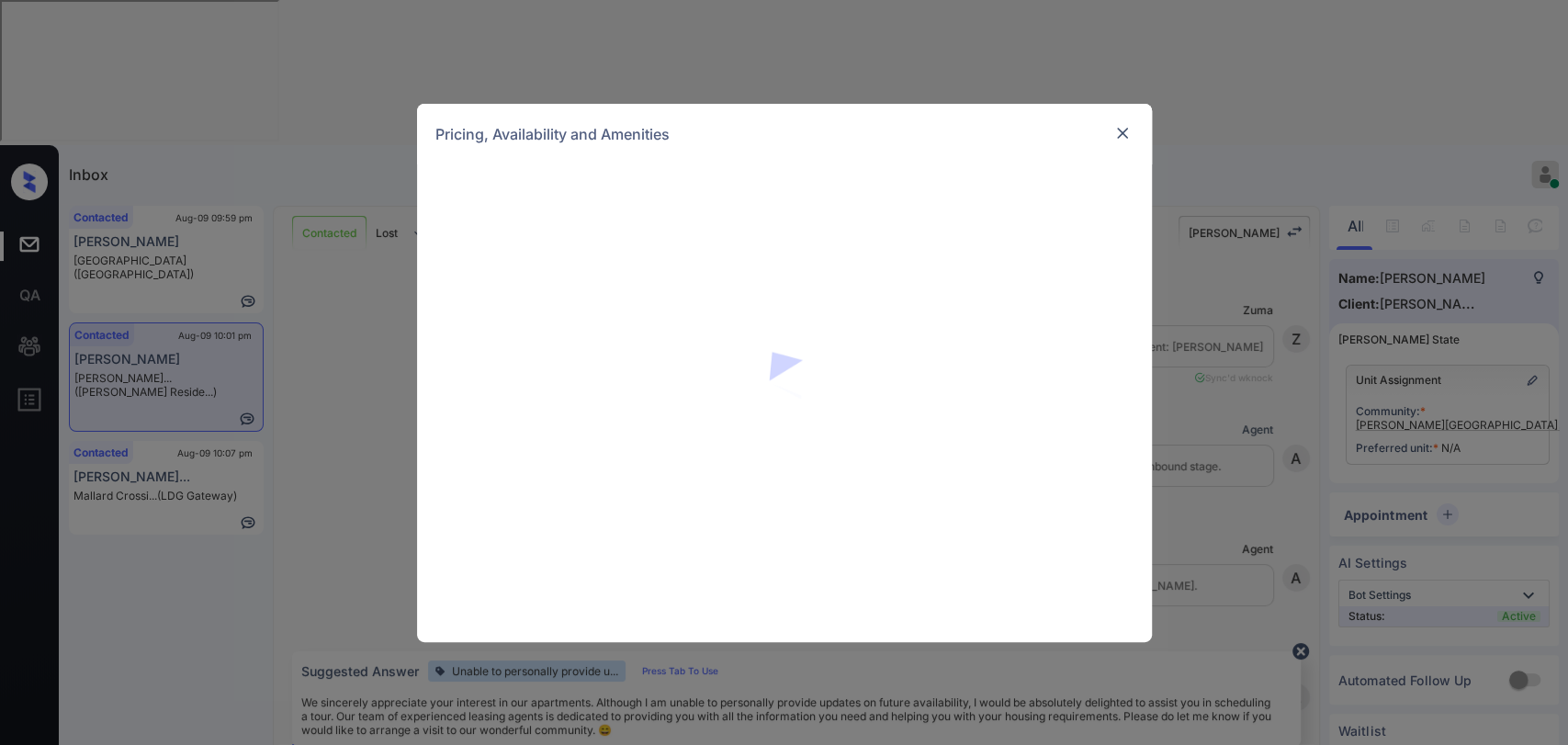
scroll to position [490, 0]
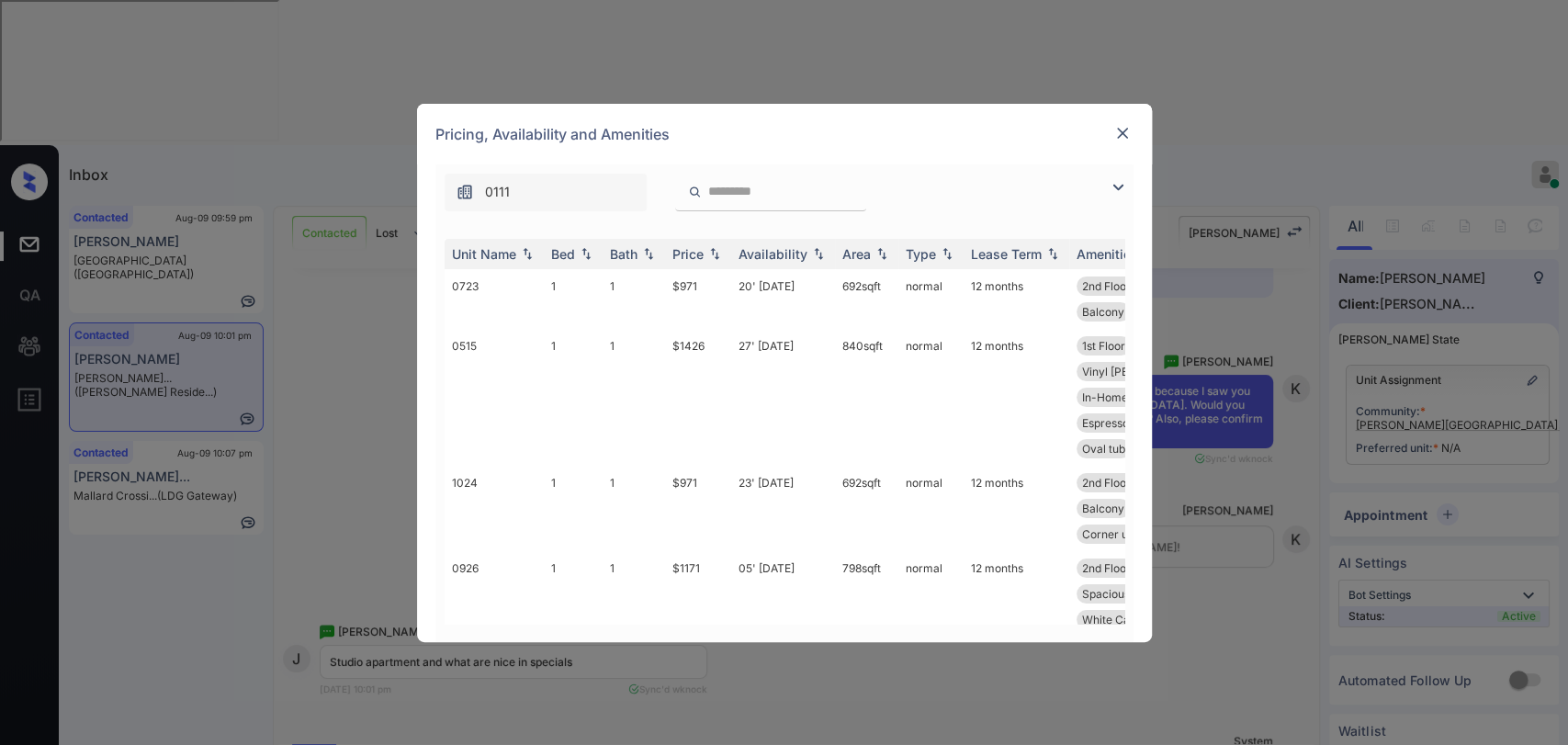
click at [1120, 186] on img at bounding box center [1118, 187] width 22 height 22
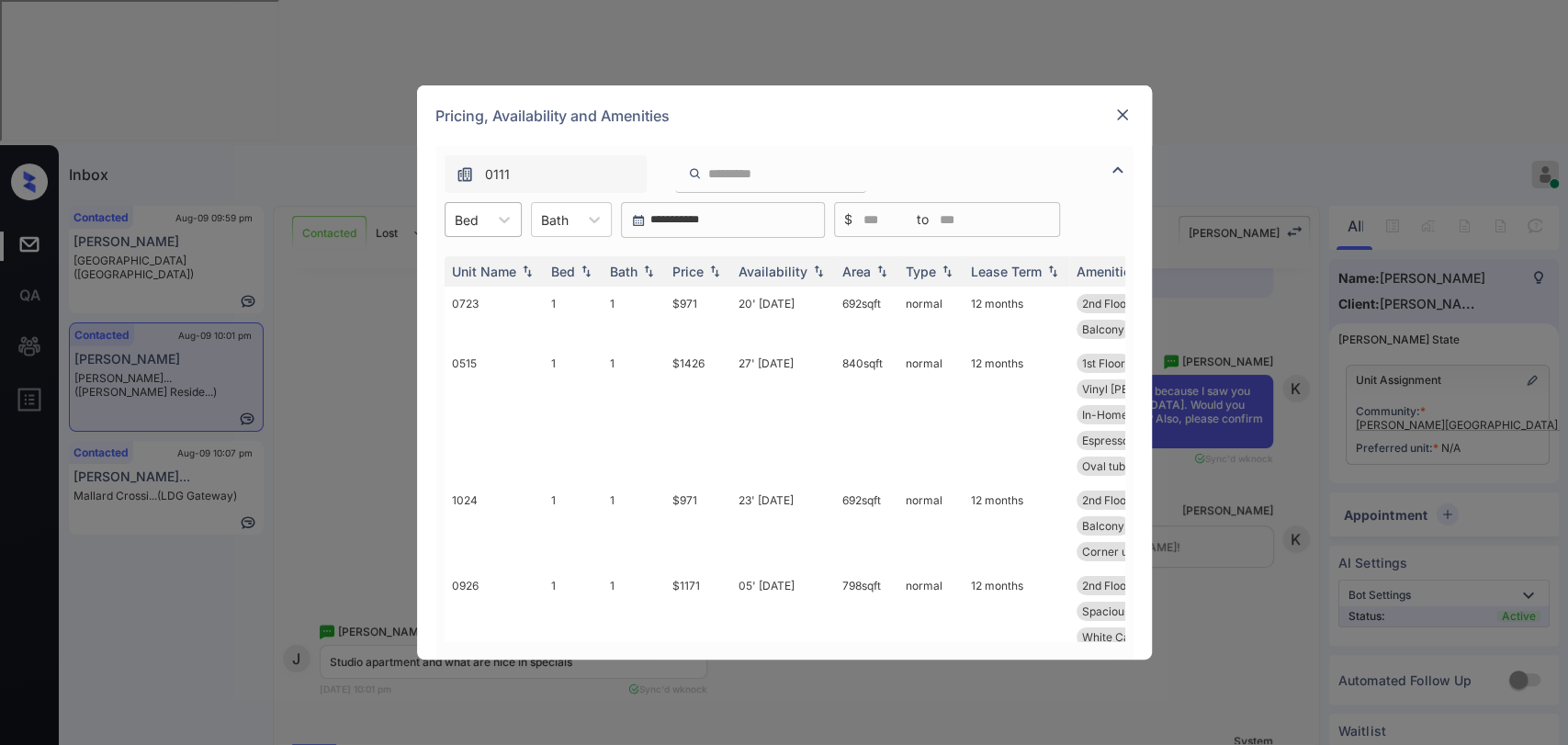
click at [462, 215] on div at bounding box center [467, 220] width 24 height 20
click at [461, 269] on div "1" at bounding box center [483, 264] width 77 height 33
click at [580, 222] on div "Bath" at bounding box center [563, 220] width 46 height 27
click at [572, 264] on div "1" at bounding box center [580, 264] width 81 height 33
click at [677, 277] on div "Price" at bounding box center [687, 271] width 31 height 16
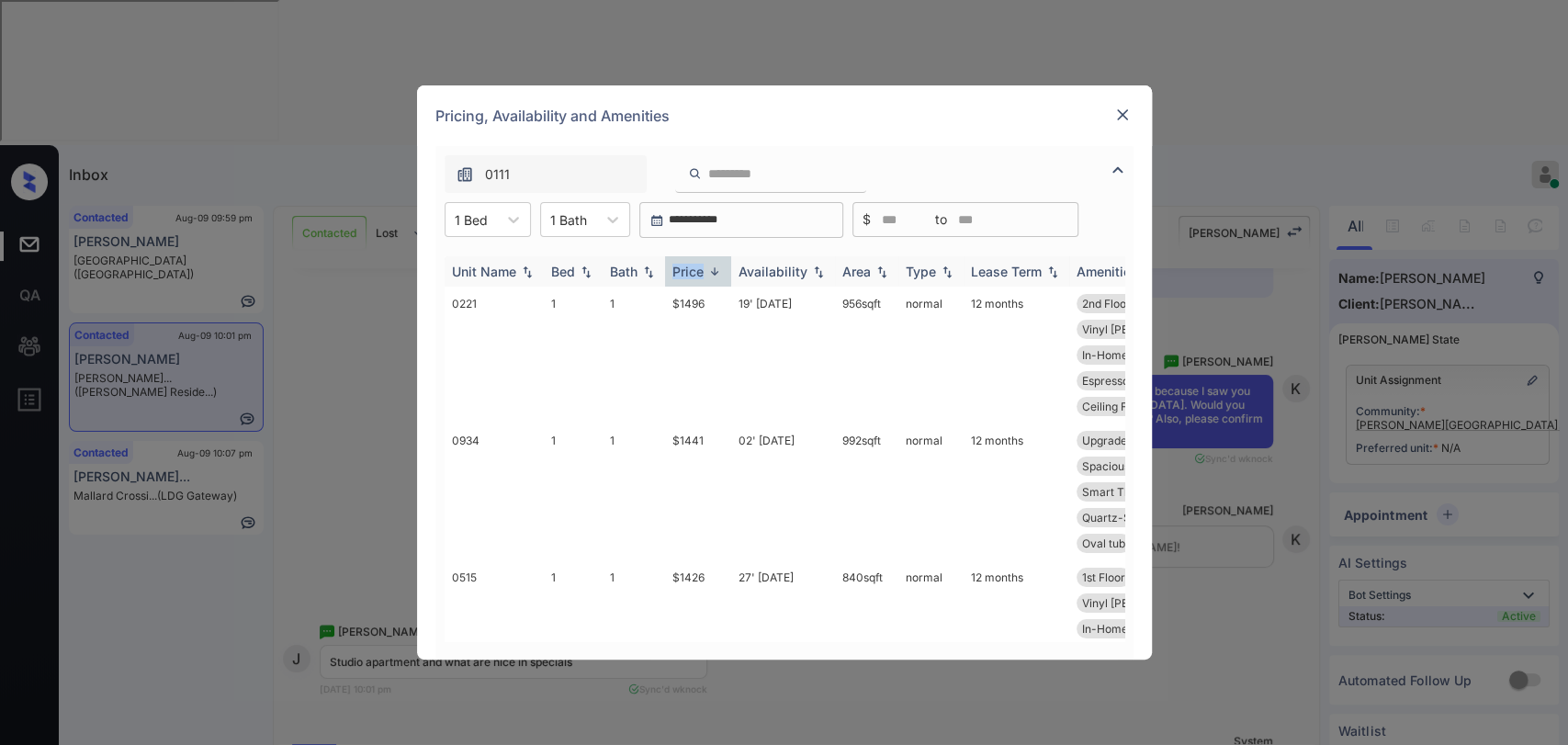
click at [677, 277] on div "Price" at bounding box center [687, 271] width 31 height 16
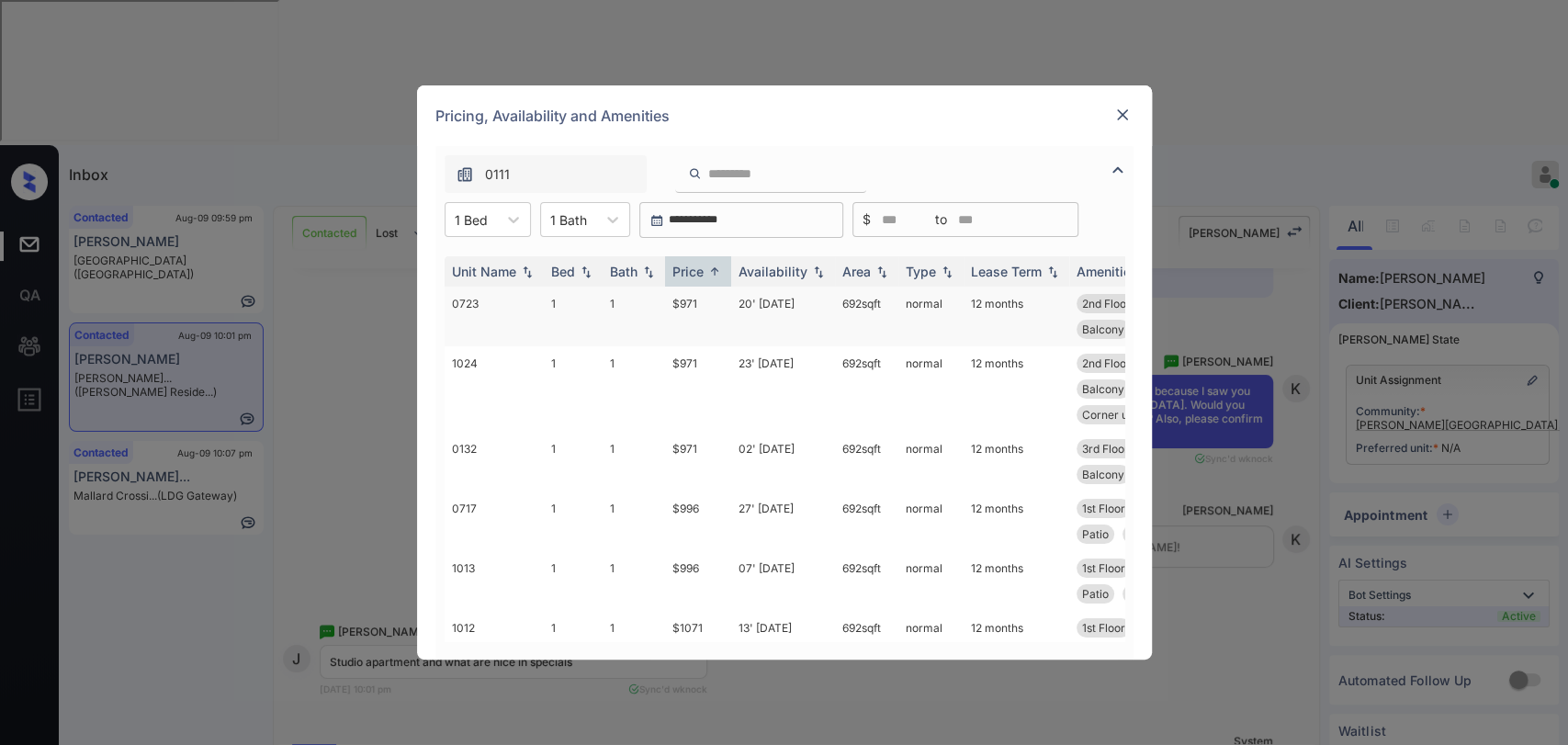
click at [705, 299] on td "$971" at bounding box center [698, 316] width 66 height 60
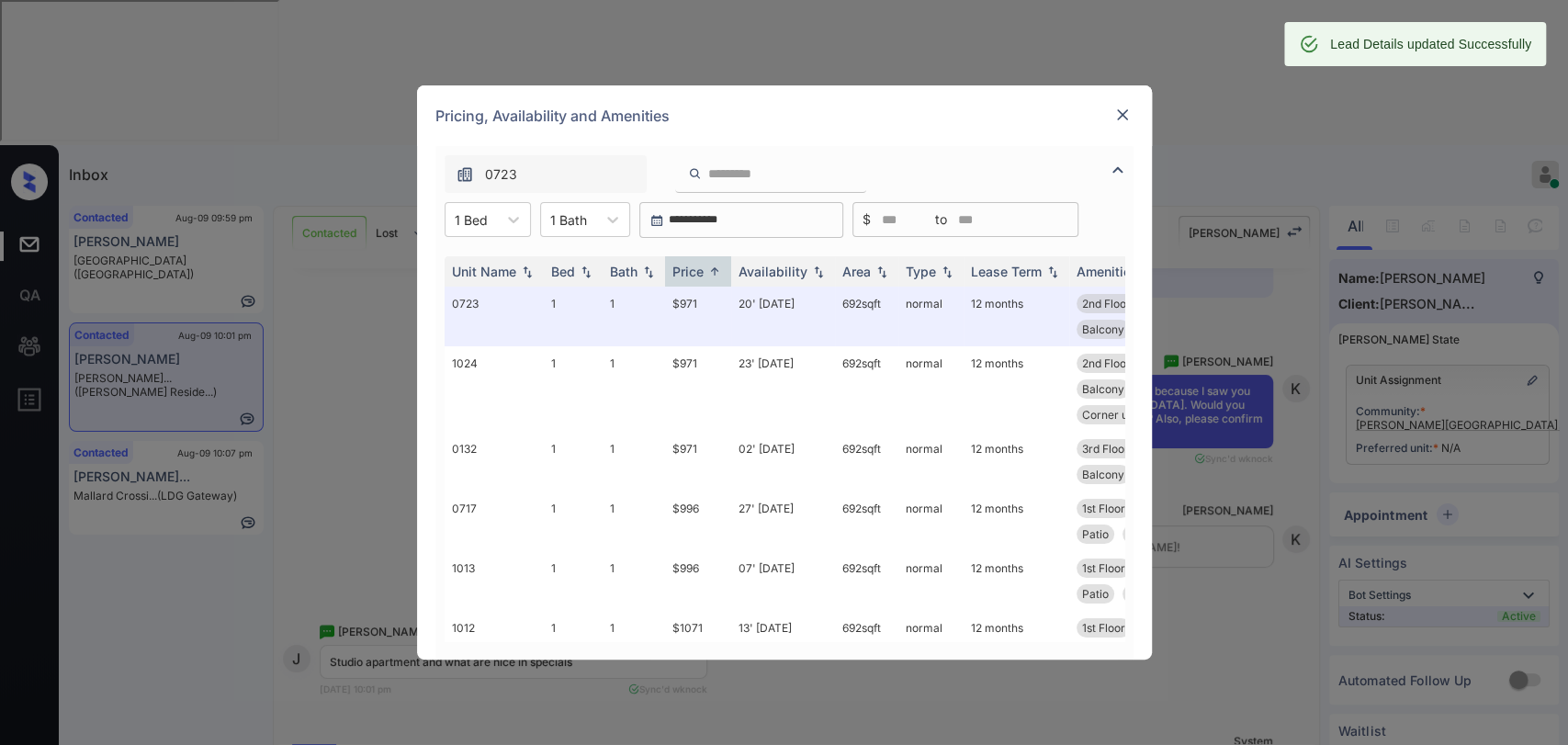
click at [1118, 116] on img at bounding box center [1123, 115] width 19 height 19
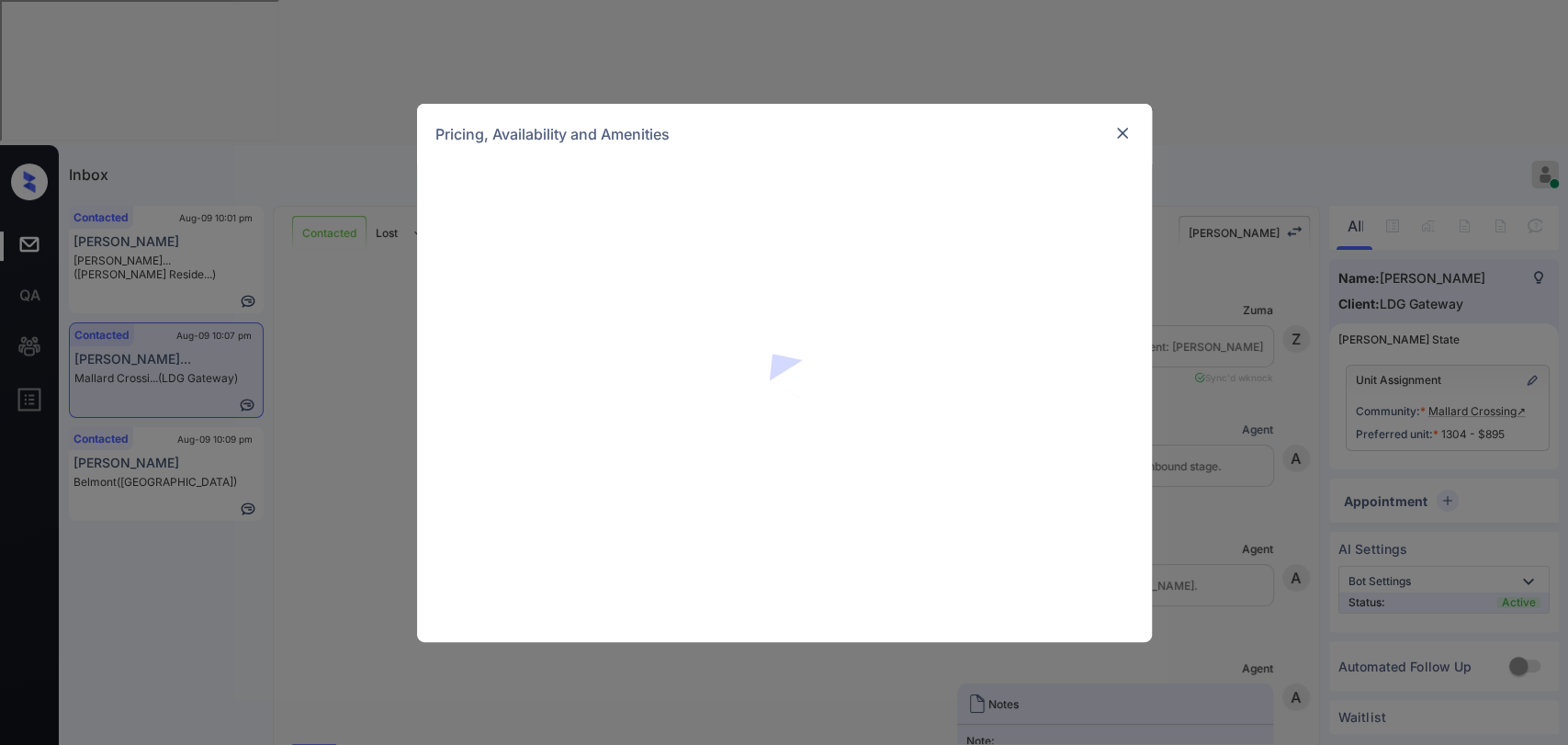
scroll to position [714, 0]
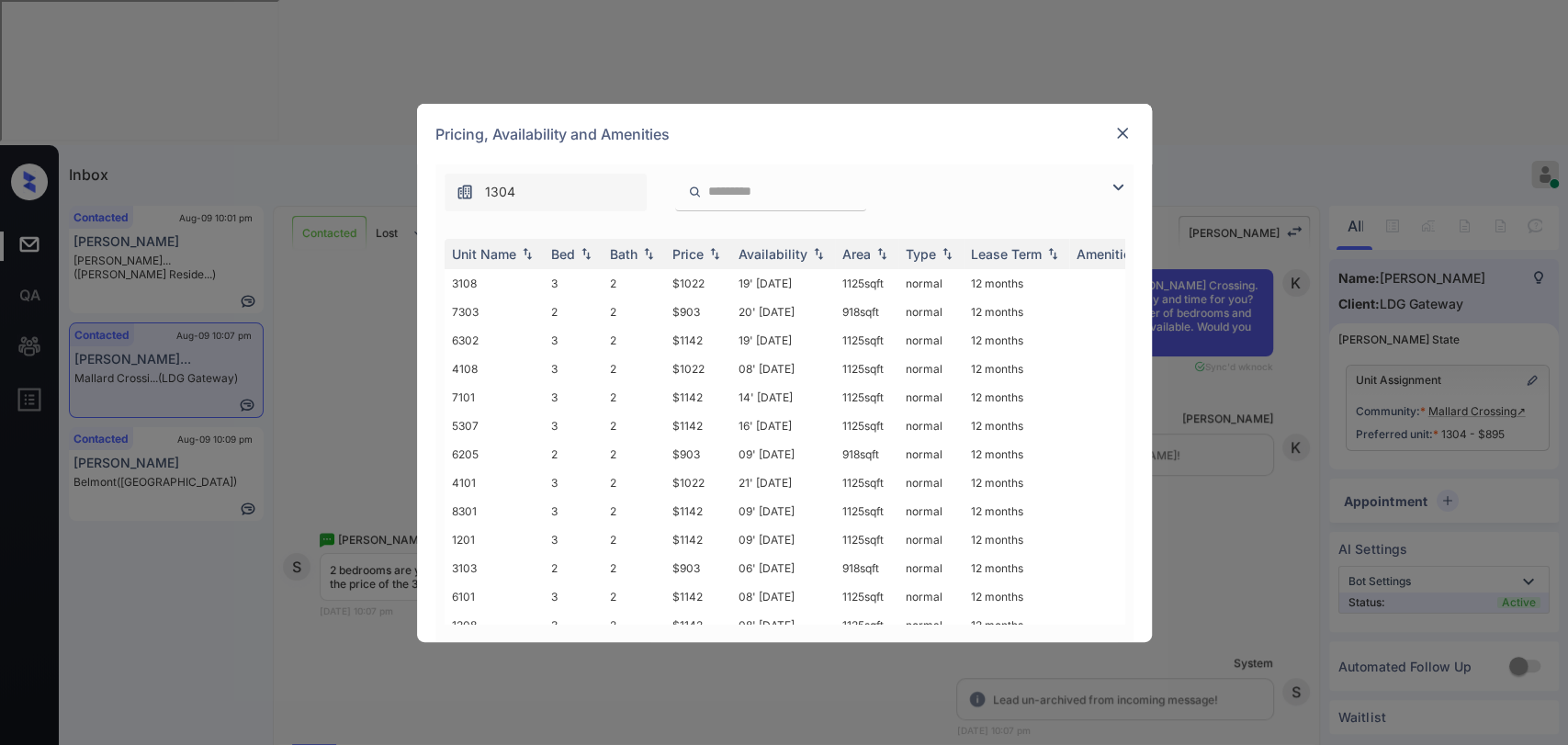
click at [1117, 186] on img at bounding box center [1118, 187] width 22 height 22
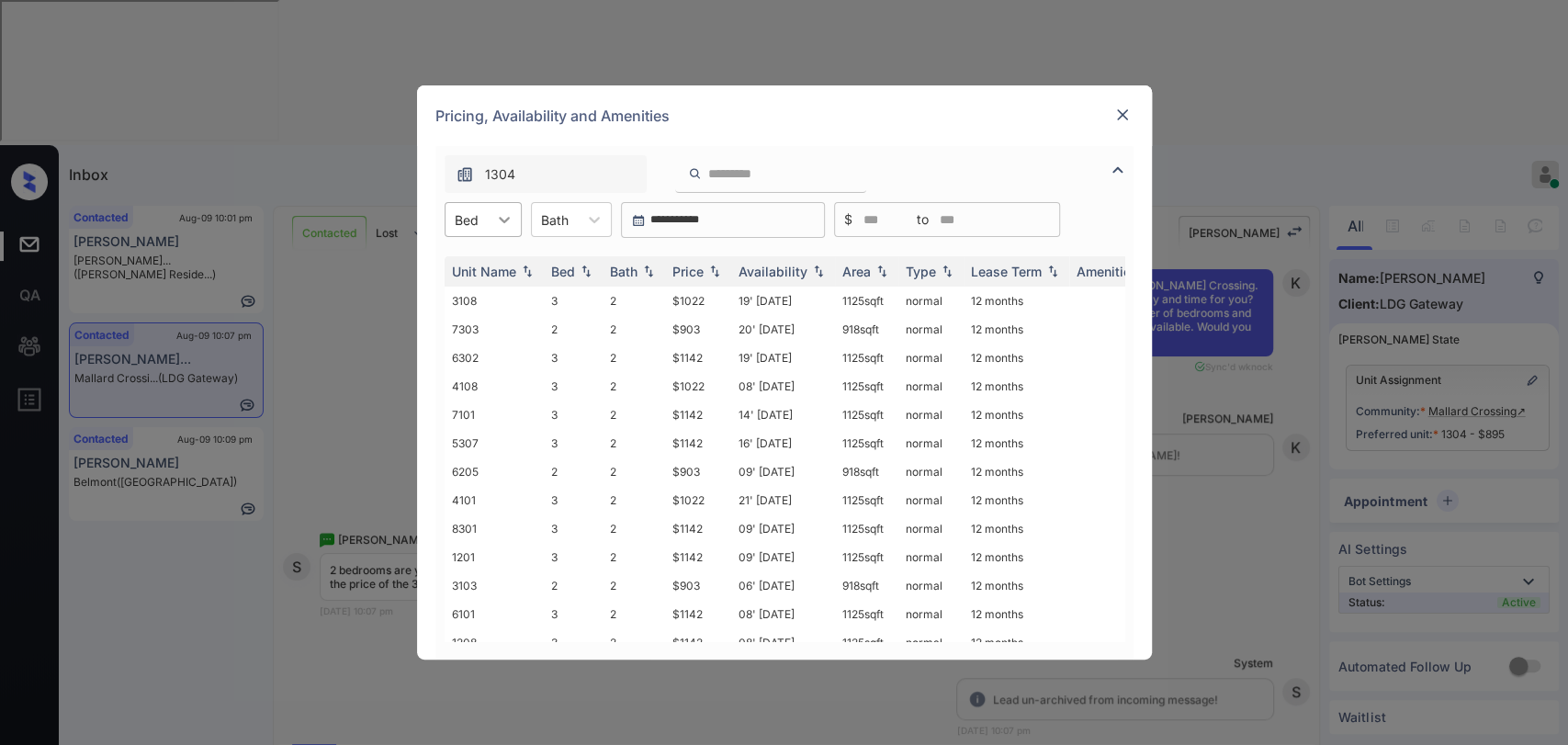
click at [492, 222] on div at bounding box center [504, 219] width 33 height 33
click at [493, 259] on div "2" at bounding box center [483, 264] width 77 height 33
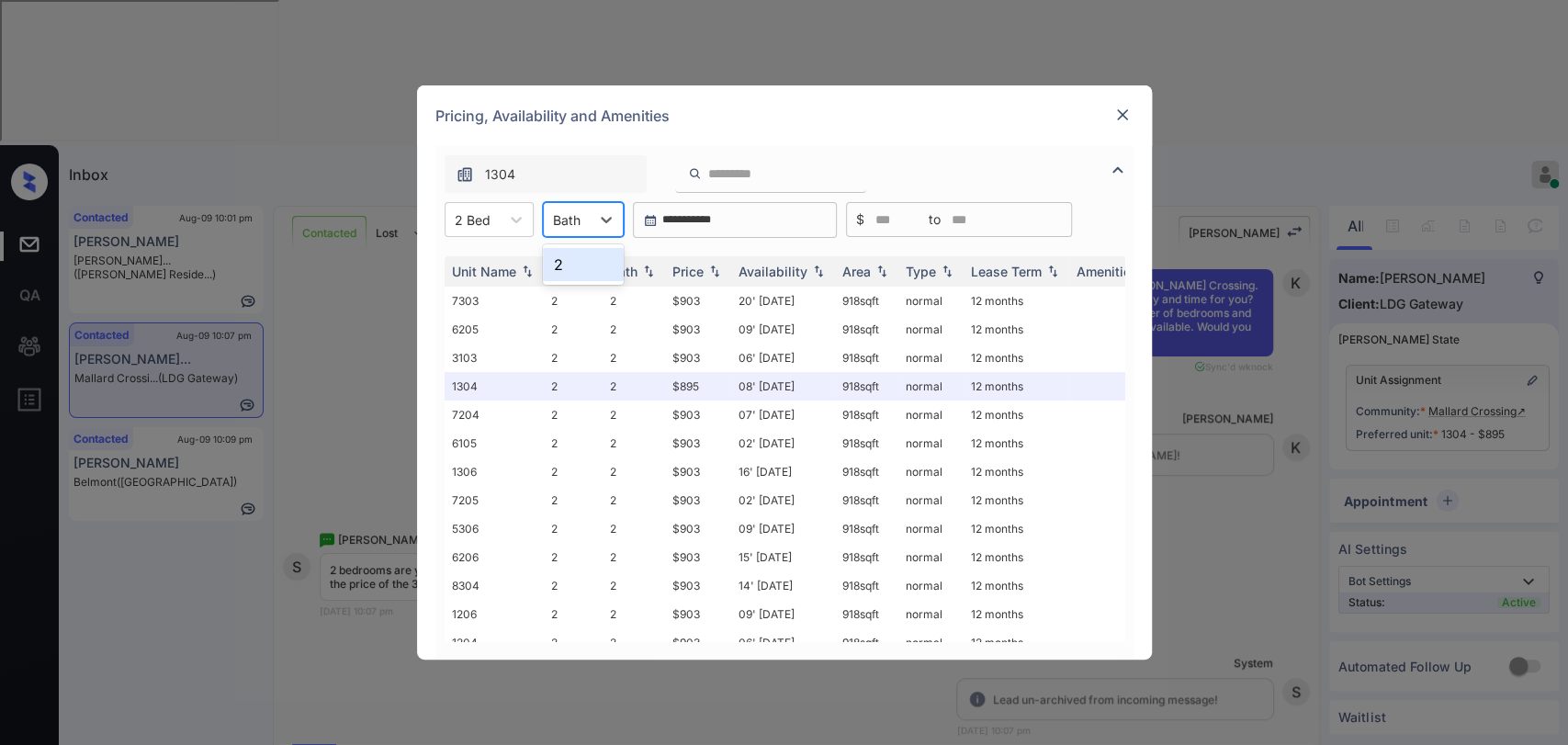
click at [563, 225] on div at bounding box center [567, 220] width 28 height 20
click at [578, 269] on div "2" at bounding box center [583, 264] width 81 height 33
click at [691, 263] on th "Price" at bounding box center [698, 271] width 66 height 31
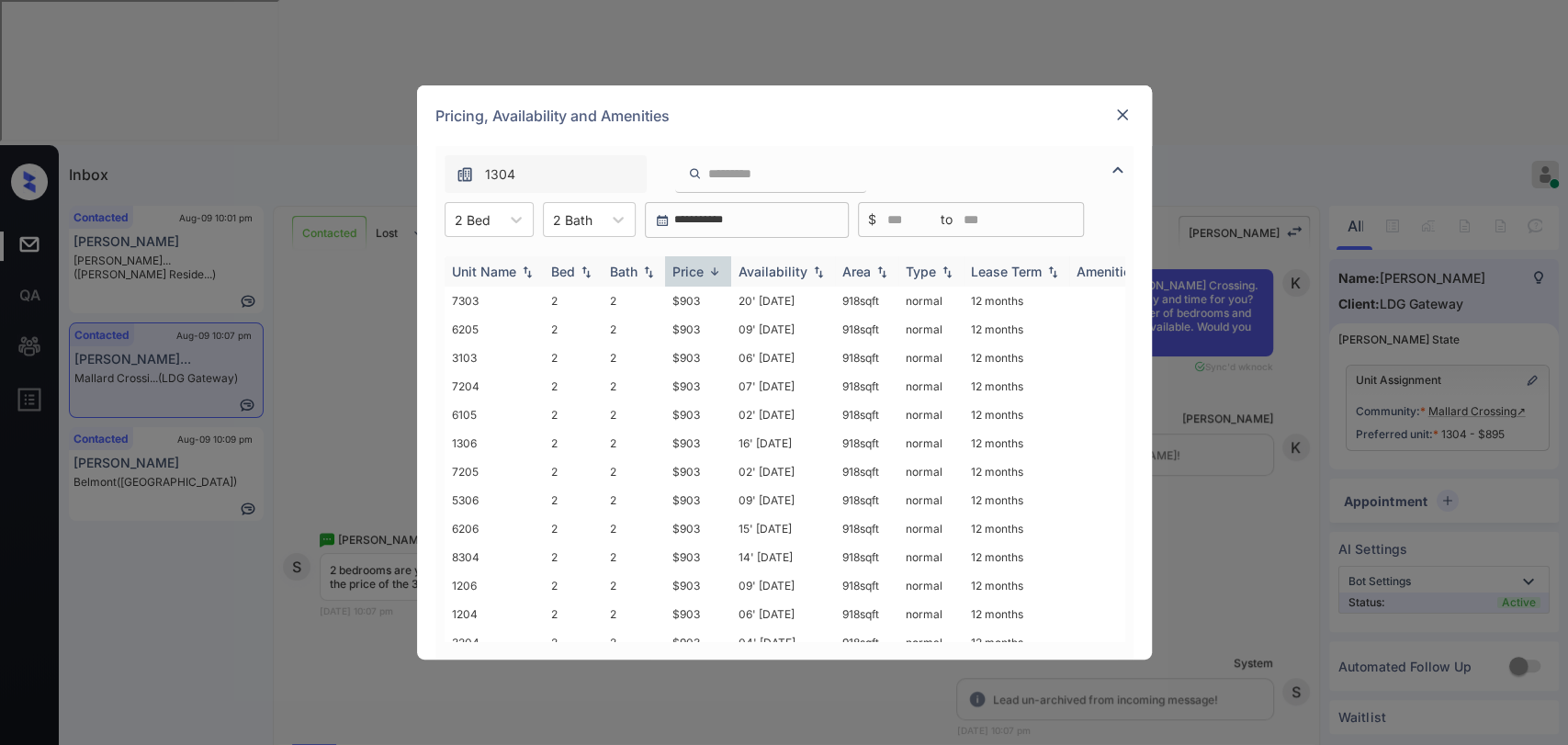
click at [691, 266] on div "Price" at bounding box center [687, 271] width 31 height 16
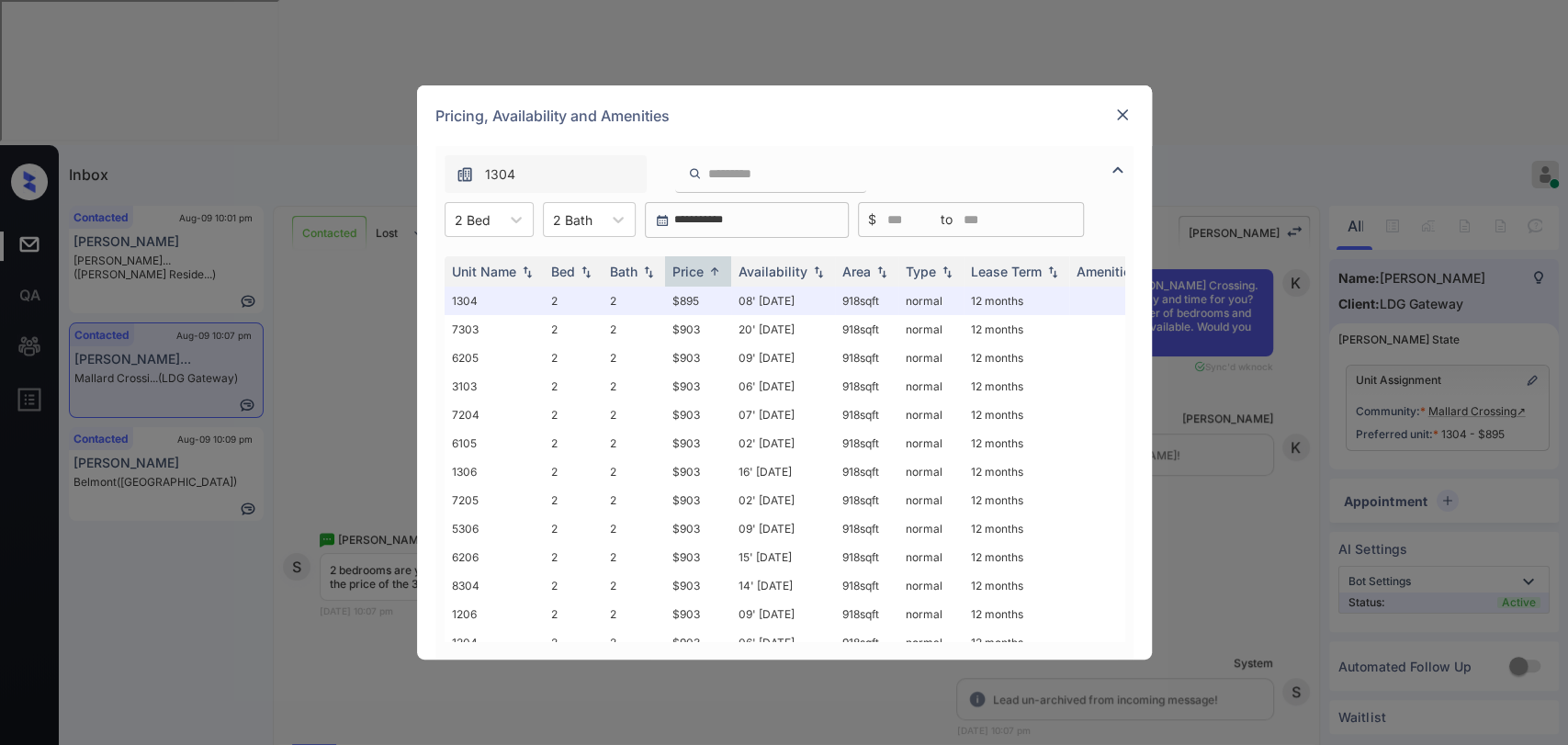
click at [1114, 115] on img at bounding box center [1123, 115] width 19 height 19
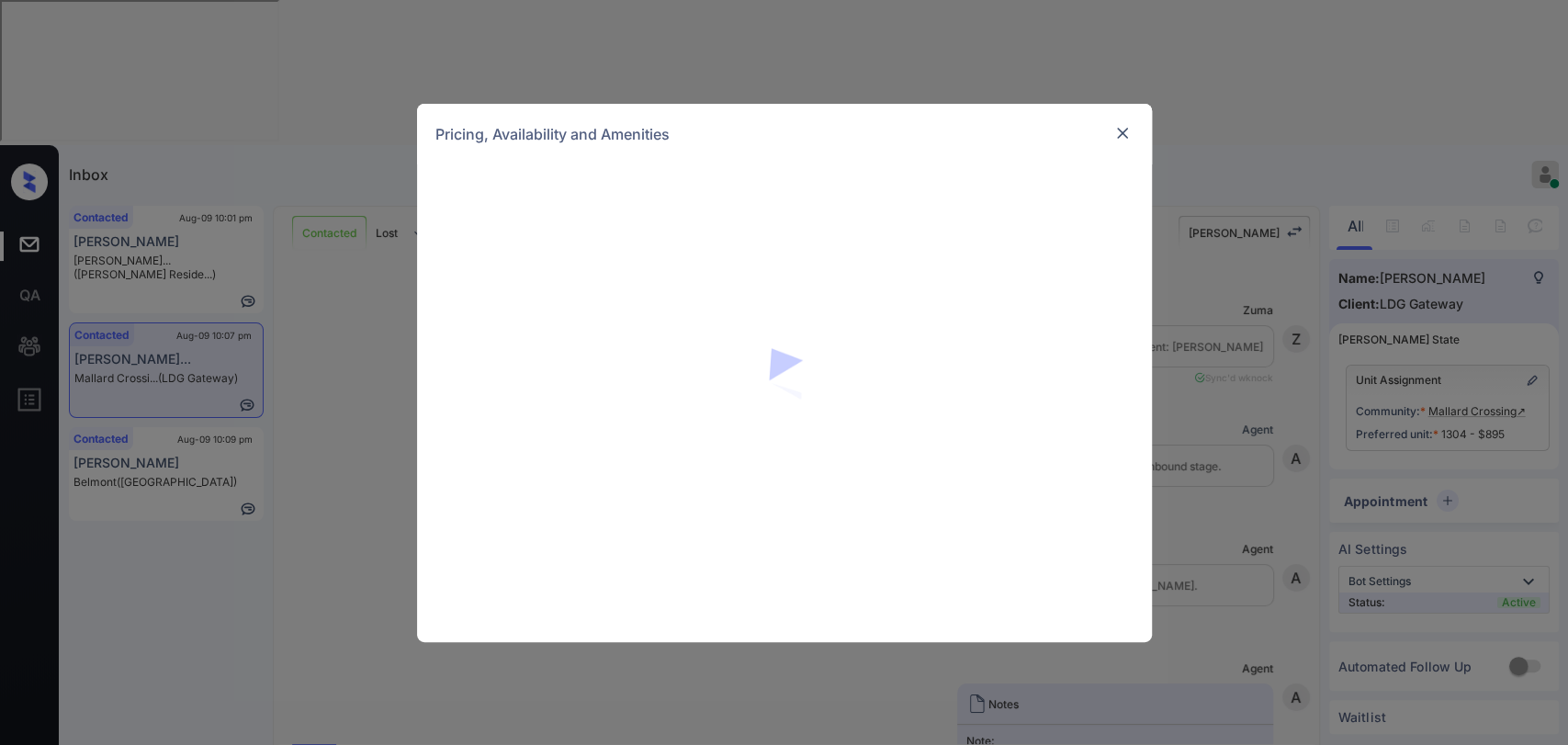
scroll to position [714, 0]
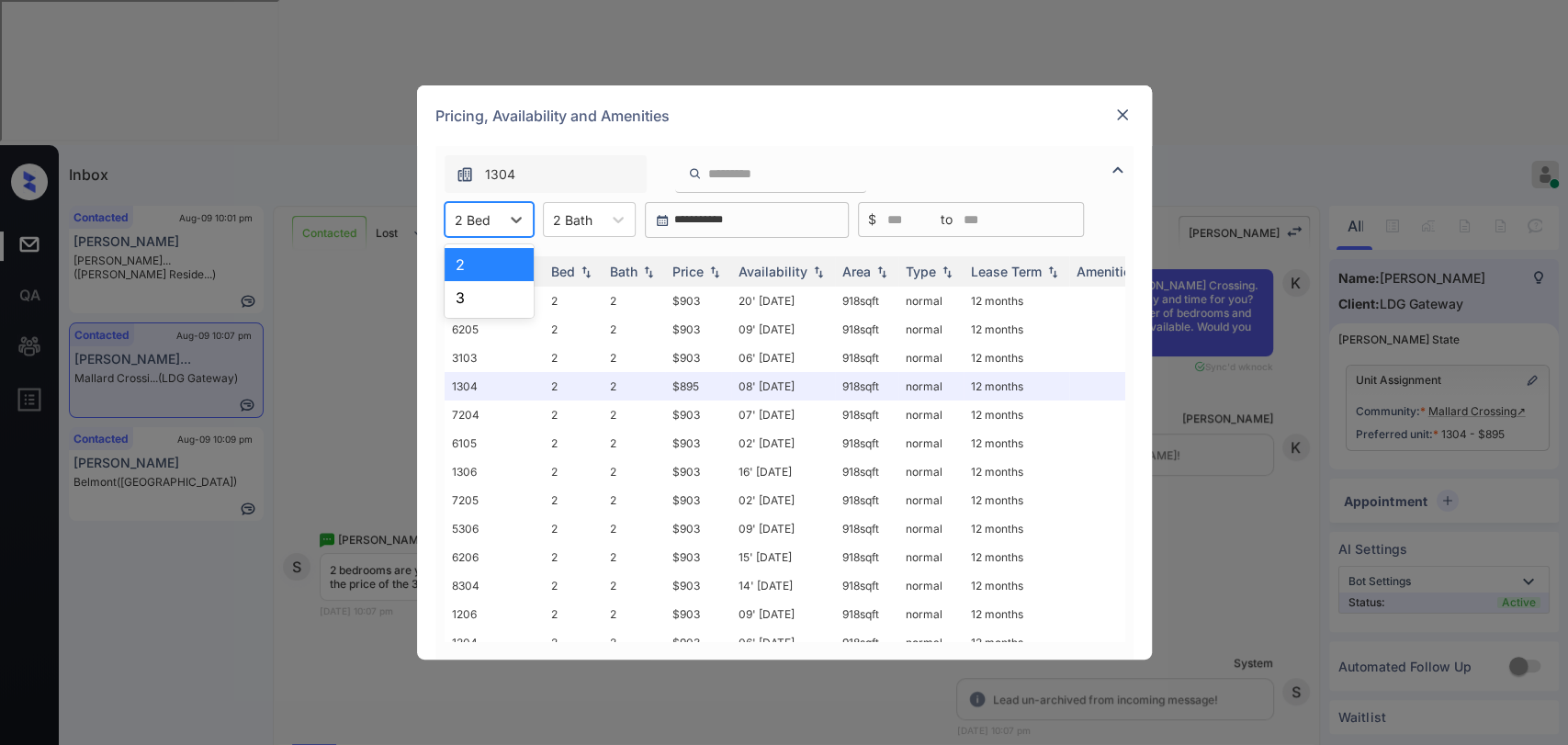
click at [498, 215] on div "2 Bed" at bounding box center [473, 220] width 54 height 27
click at [464, 296] on div "3" at bounding box center [490, 297] width 90 height 33
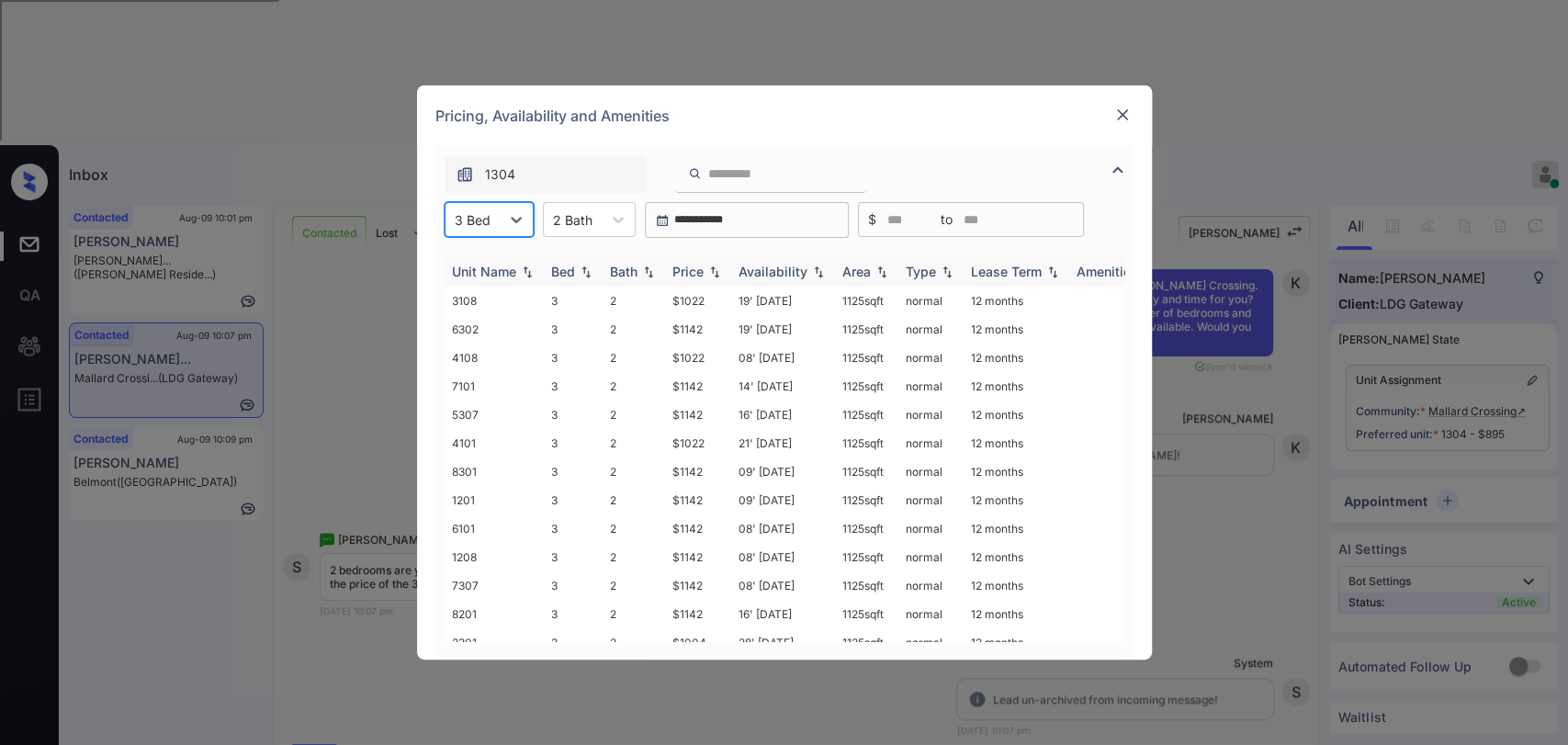
click at [695, 265] on div "Price" at bounding box center [687, 271] width 31 height 16
click at [1108, 123] on div "Pricing, Availability and Amenities" at bounding box center [784, 116] width 735 height 61
click at [1115, 122] on img at bounding box center [1123, 115] width 19 height 19
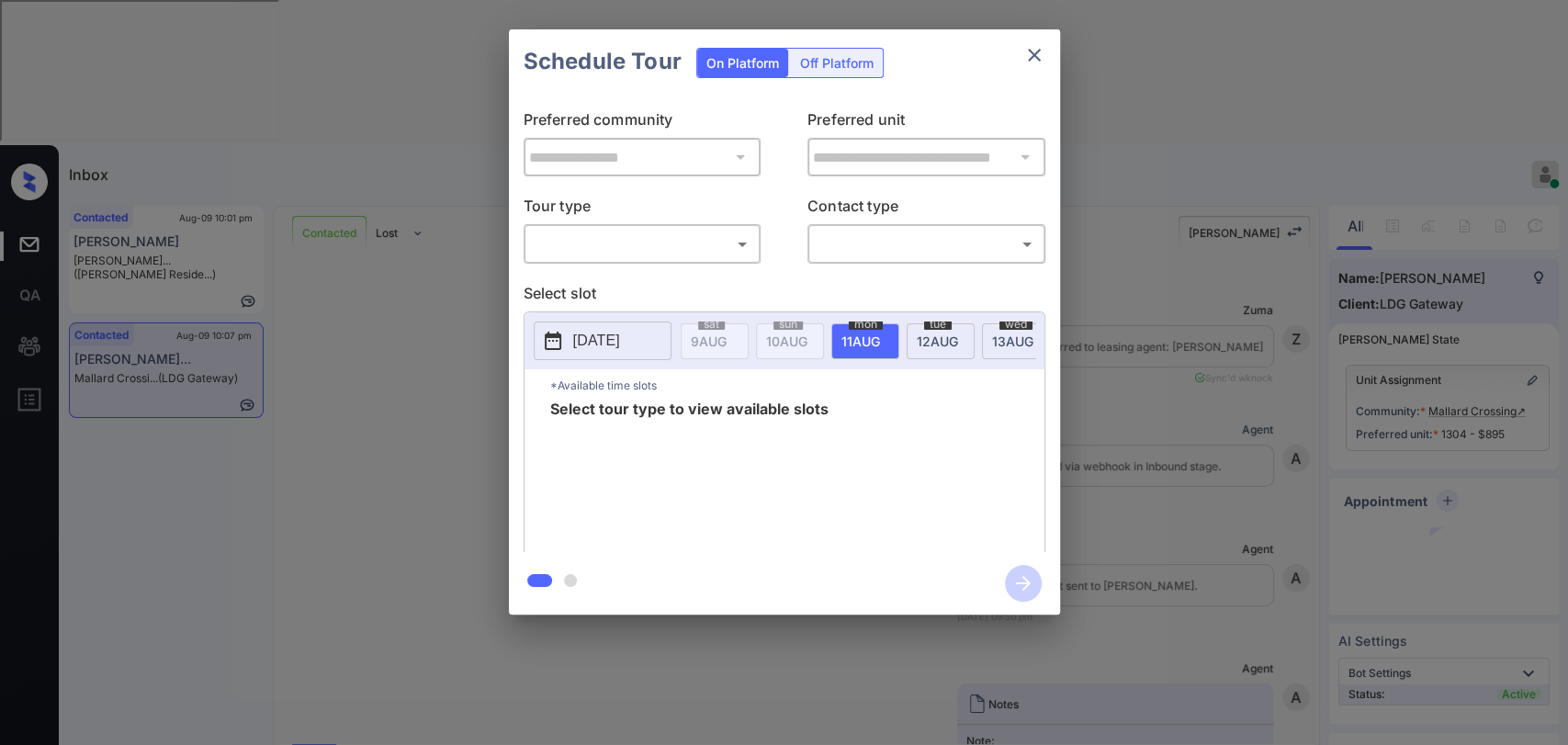
scroll to position [714, 0]
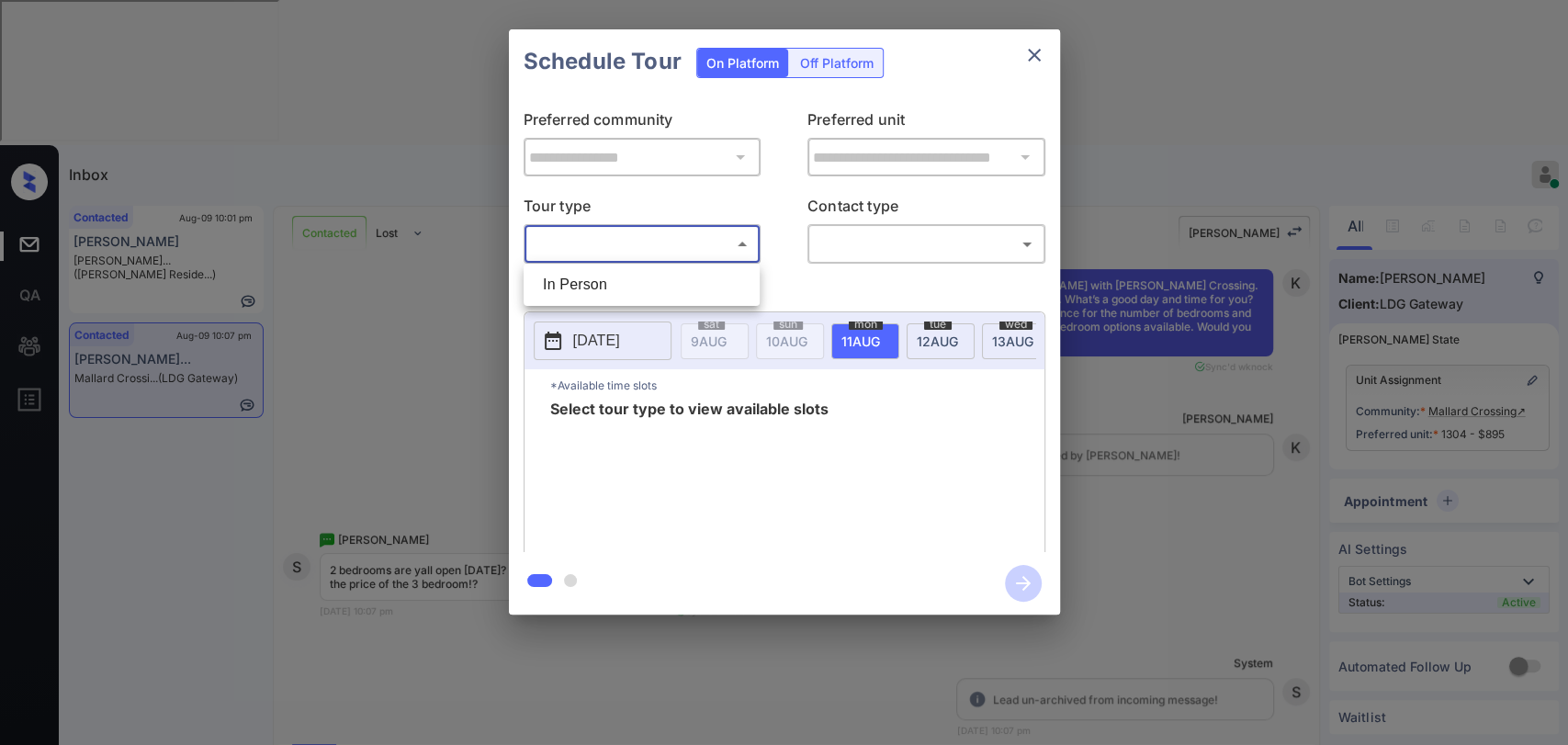
click at [654, 252] on body "Inbox Ajaya G Online Set yourself offline Set yourself on break Profile Switch …" at bounding box center [784, 372] width 1568 height 745
click at [651, 264] on ul "In Person" at bounding box center [641, 284] width 236 height 42
click at [638, 272] on li "In Person" at bounding box center [641, 284] width 227 height 33
type input "********"
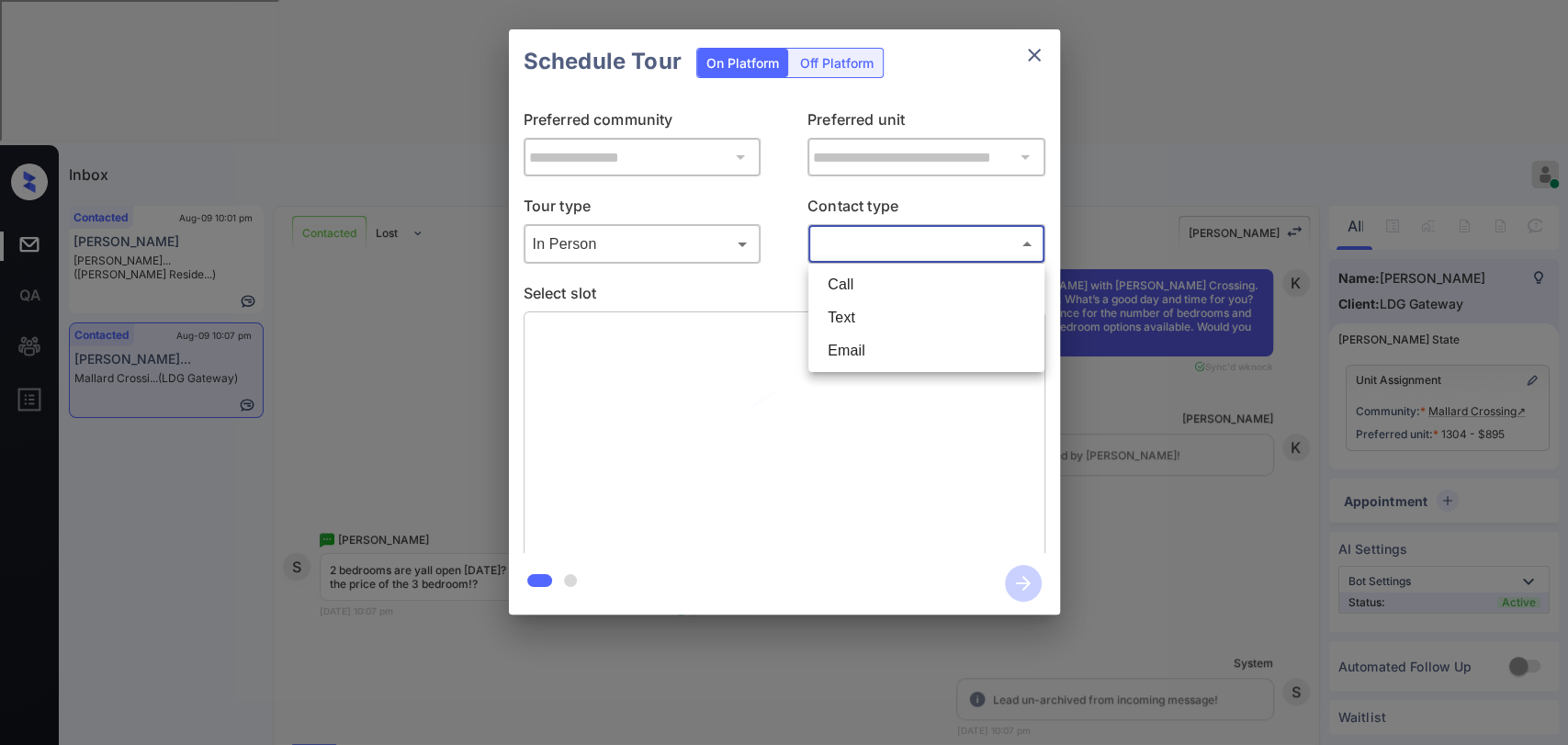
click at [817, 245] on body "Inbox Ajaya G Online Set yourself offline Set yourself on break Profile Switch …" at bounding box center [784, 372] width 1568 height 745
click at [836, 309] on li "Text" at bounding box center [926, 317] width 227 height 33
type input "****"
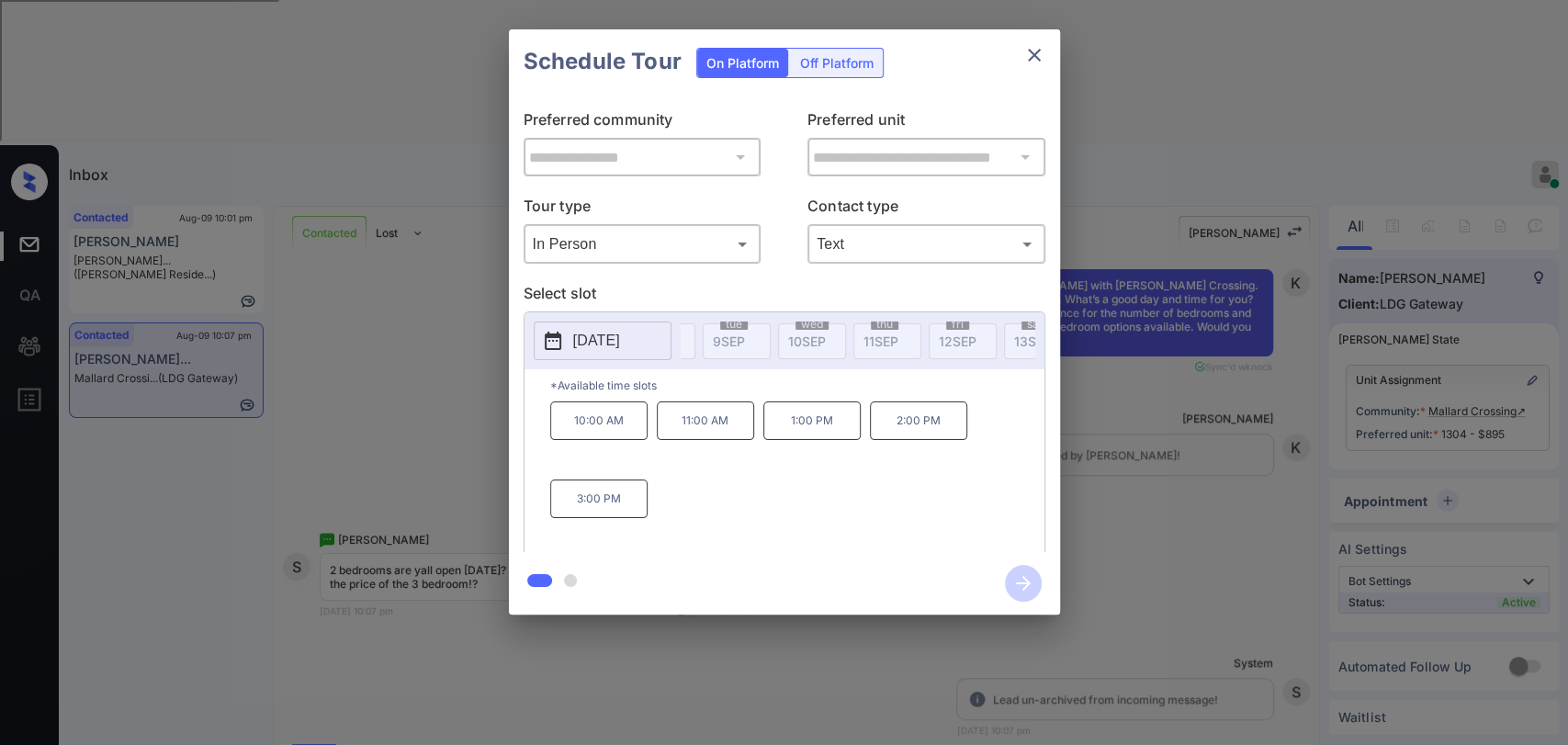
scroll to position [0, 0]
click at [1134, 392] on div "**********" at bounding box center [784, 322] width 1568 height 644
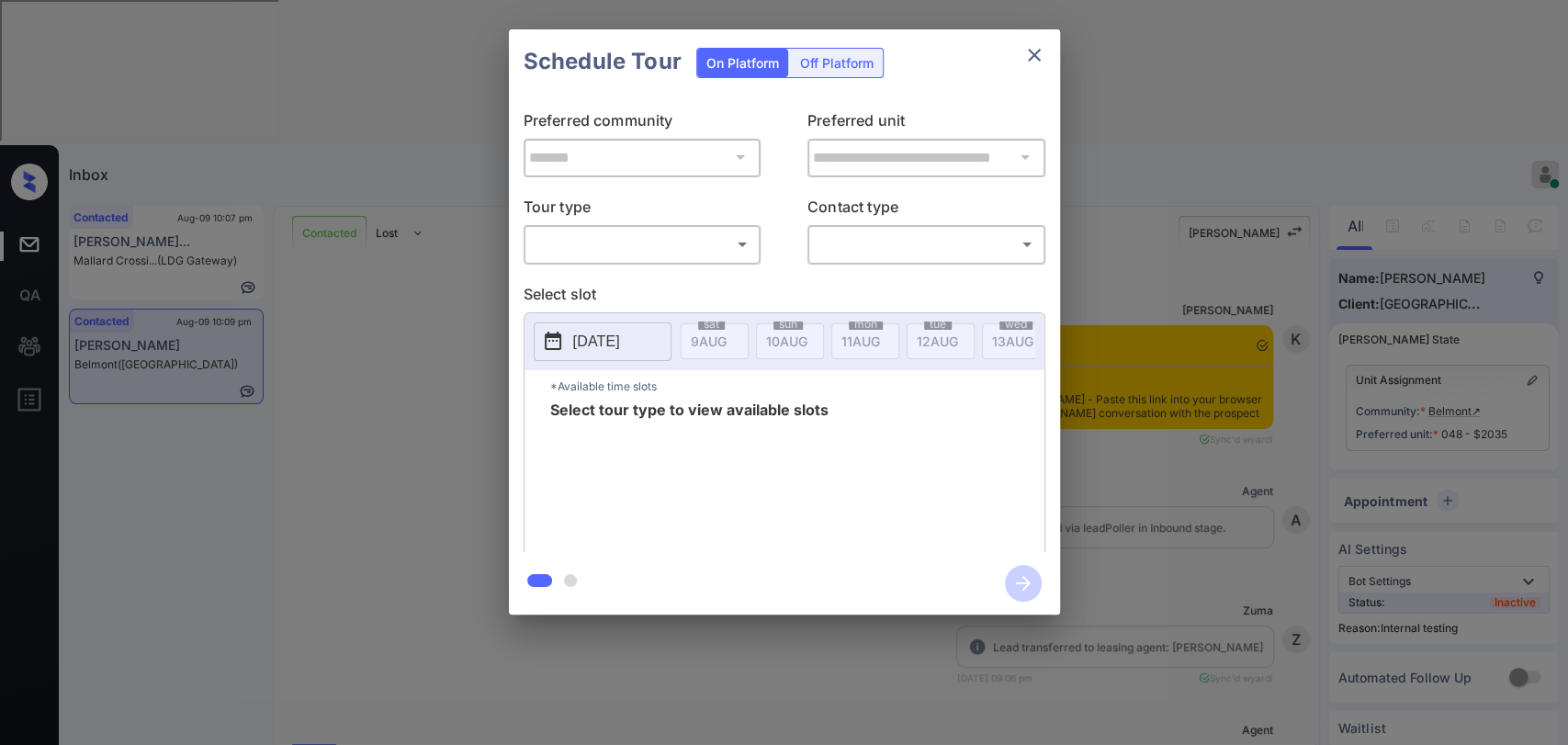
scroll to position [5029, 0]
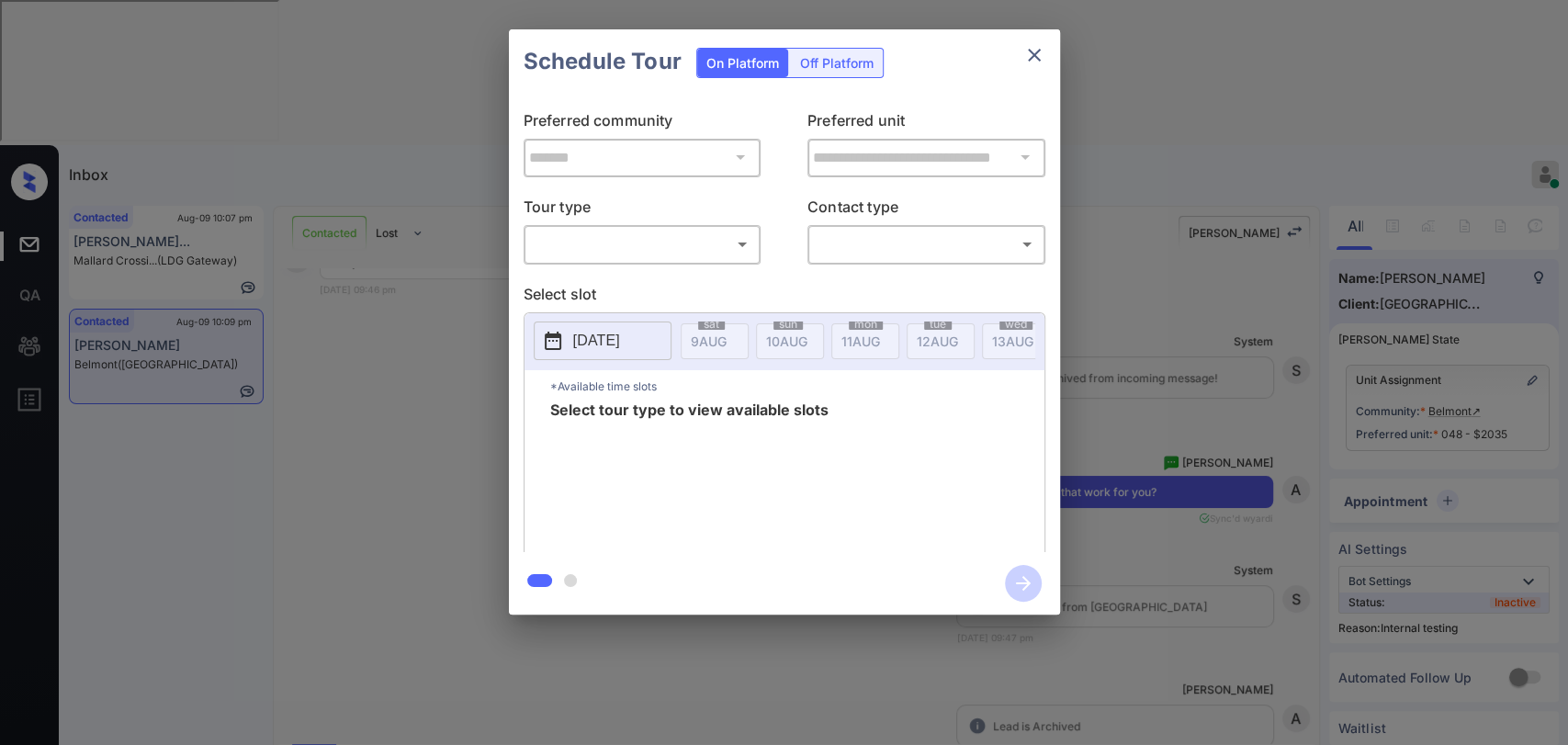
click at [699, 228] on body "Inbox [PERSON_NAME] G Online Set yourself offline Set yourself on break Profile…" at bounding box center [784, 372] width 1568 height 745
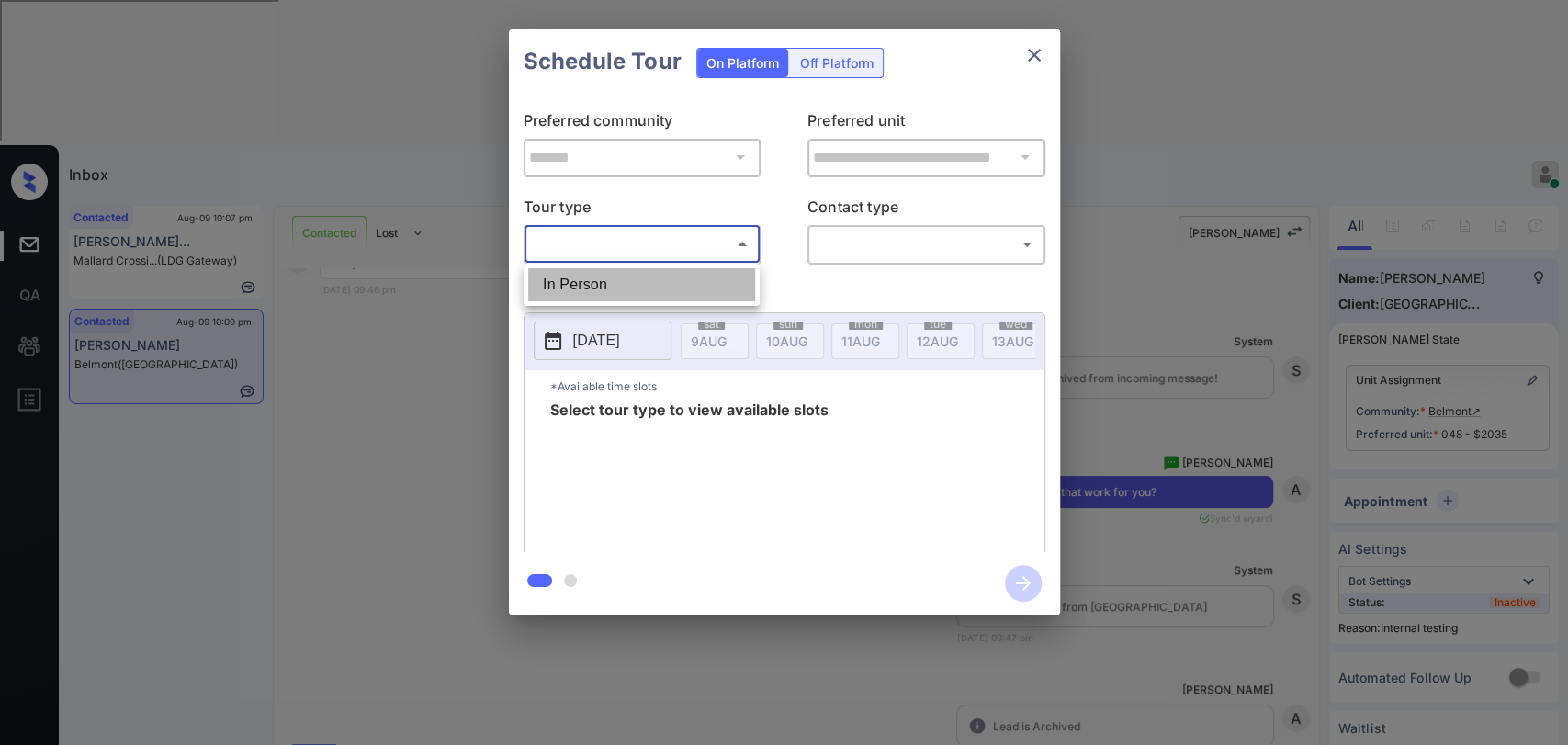
click at [657, 277] on li "In Person" at bounding box center [641, 284] width 227 height 33
type input "********"
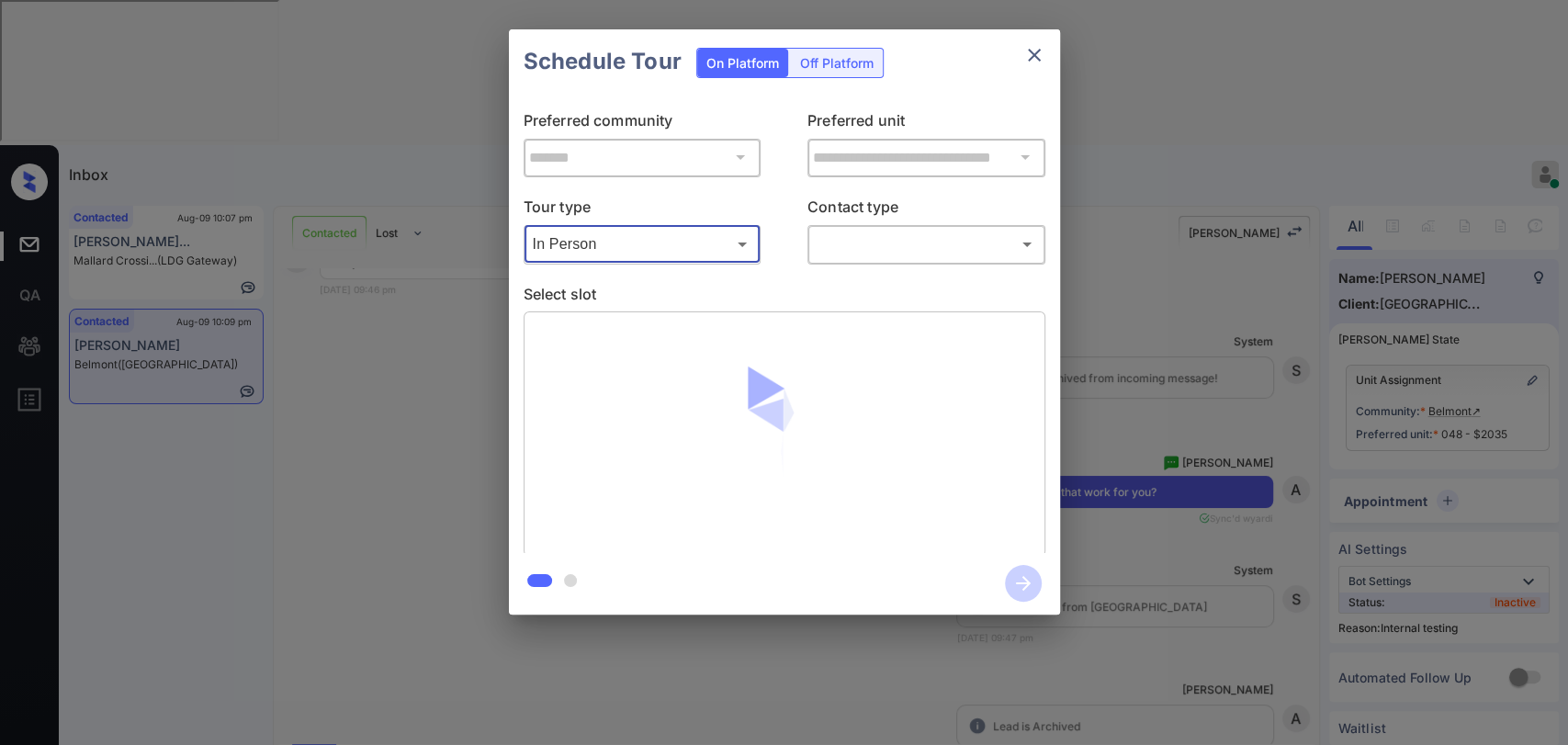
click at [887, 253] on body "Inbox Ajaya G Online Set yourself offline Set yourself on break Profile Switch …" at bounding box center [784, 372] width 1568 height 745
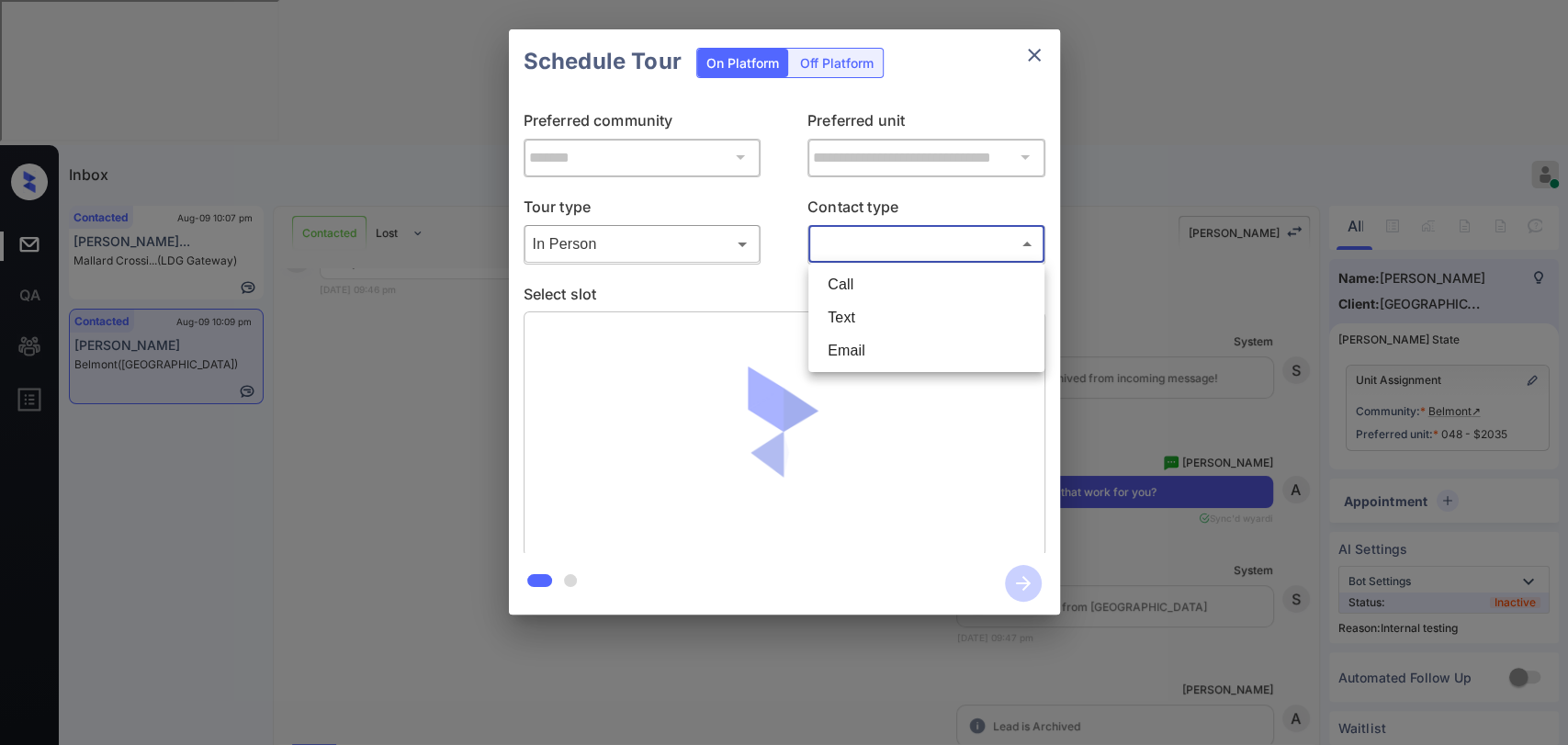
click at [856, 323] on li "Text" at bounding box center [926, 317] width 227 height 33
type input "****"
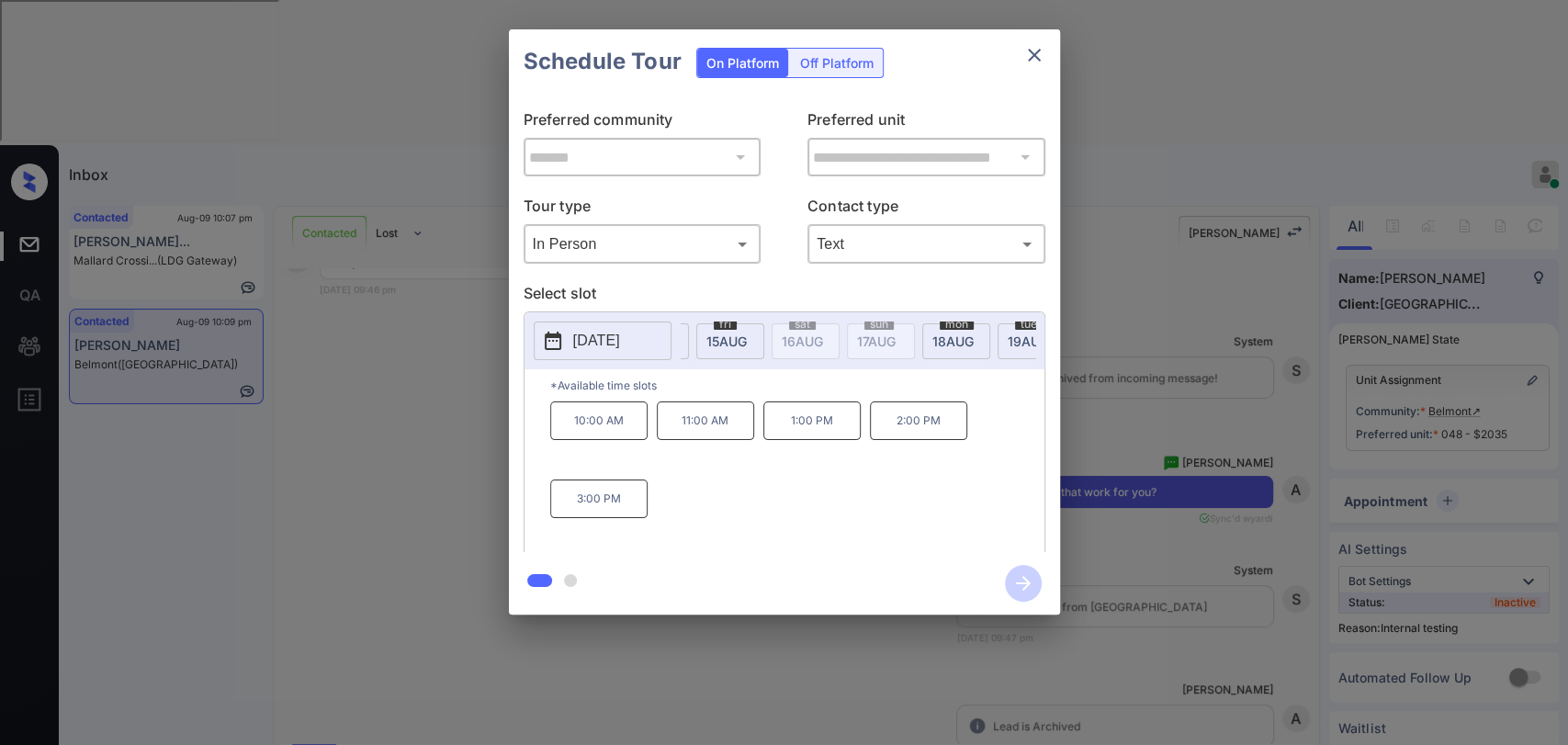
scroll to position [0, 449]
click at [278, 342] on span "18 AUG" at bounding box center [260, 341] width 35 height 16
click at [717, 435] on p "11:00 AM" at bounding box center [705, 420] width 97 height 38
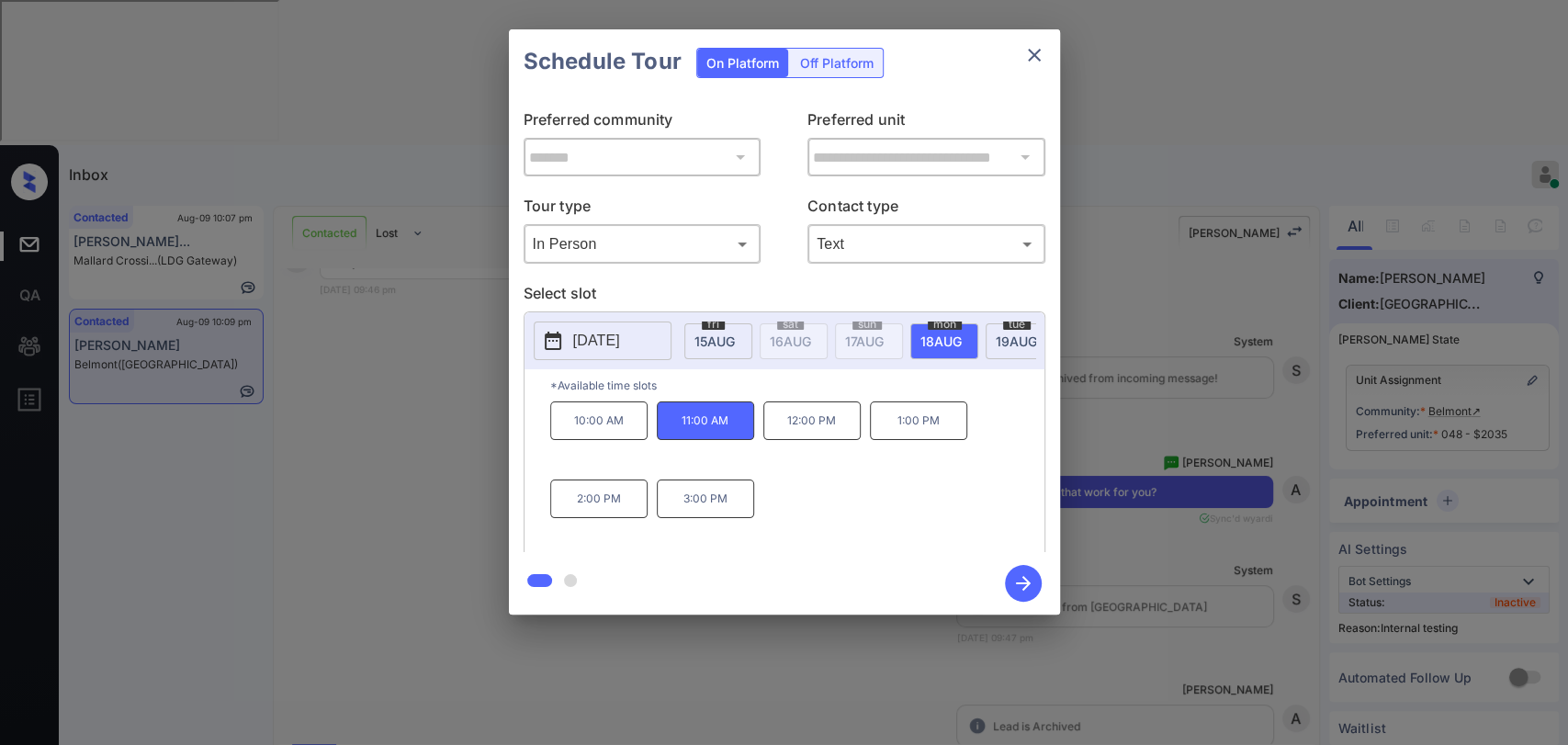
click at [1021, 583] on icon "button" at bounding box center [1023, 584] width 15 height 15
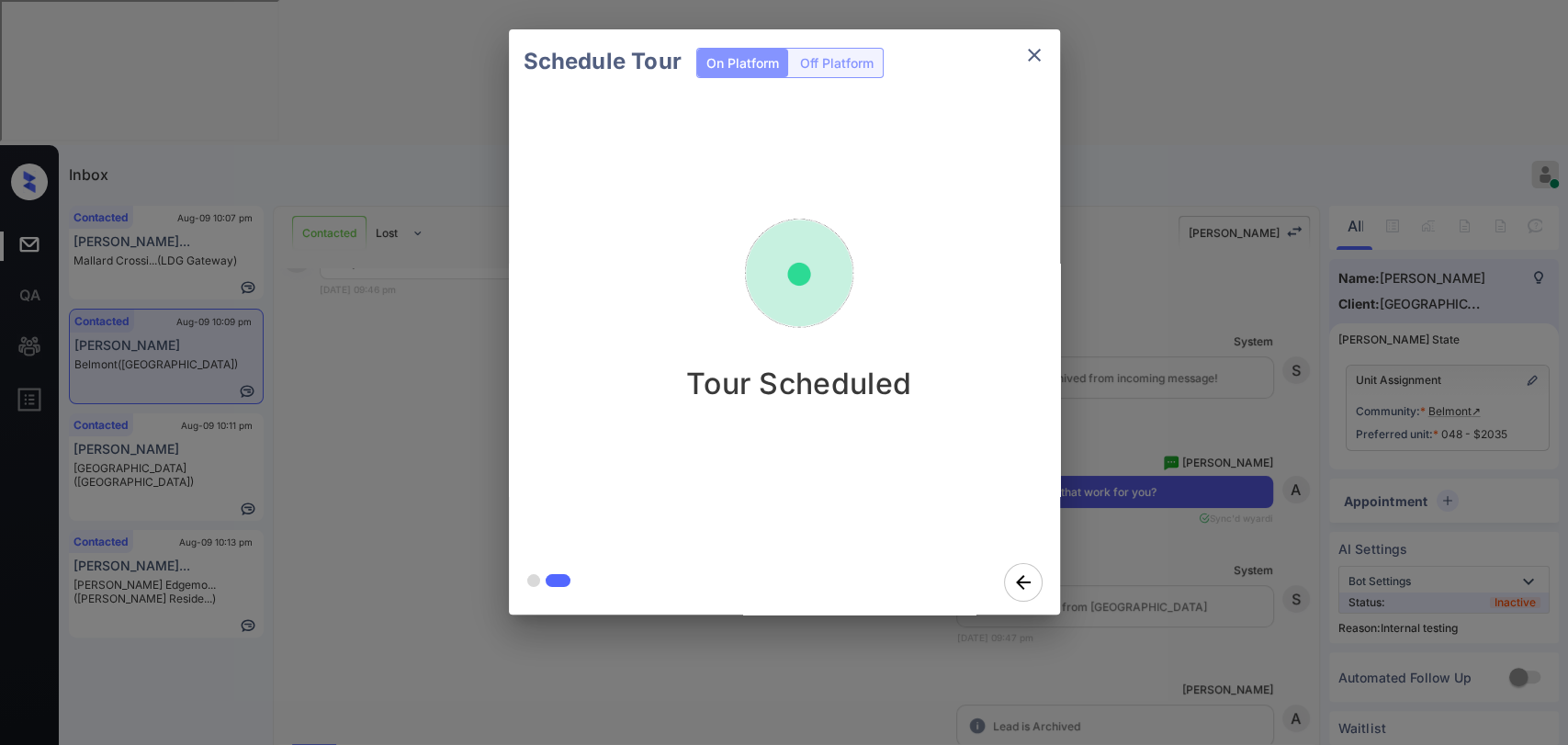
click at [1199, 401] on div "Schedule Tour On Platform Off Platform Tour Scheduled" at bounding box center [784, 322] width 1568 height 644
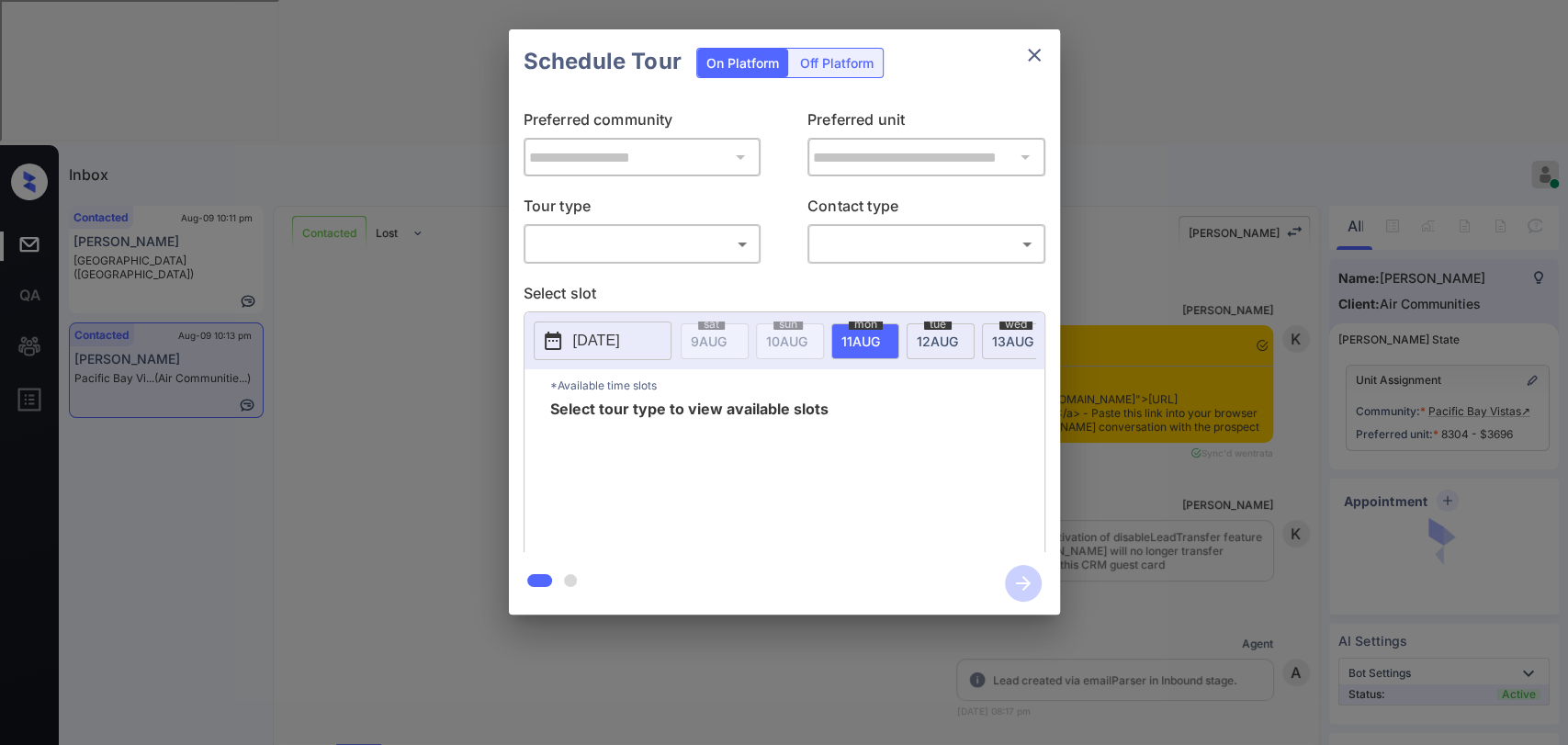
scroll to position [1415, 0]
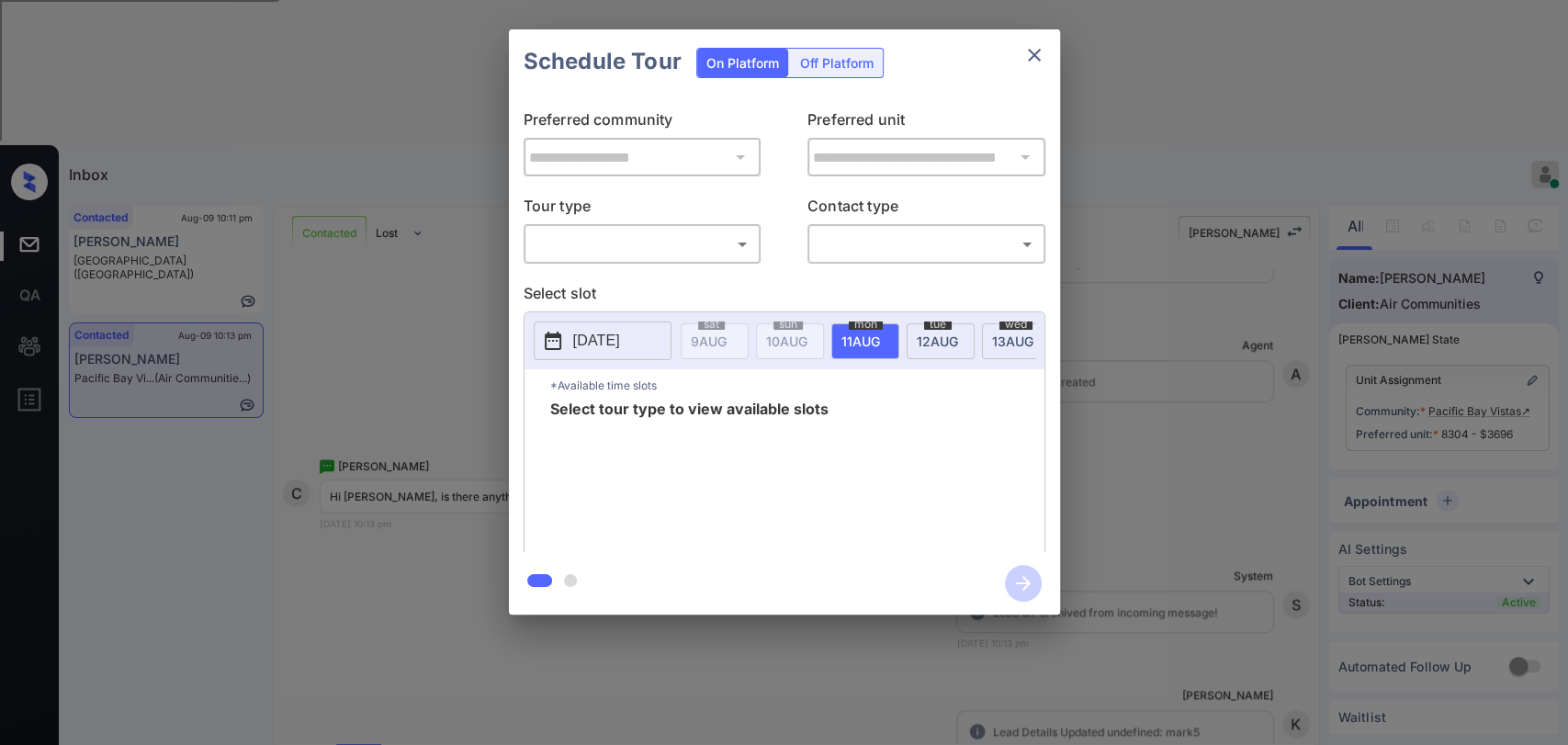
click at [674, 243] on body "Inbox [PERSON_NAME] G Online Set yourself offline Set yourself on break Profile…" at bounding box center [784, 372] width 1568 height 745
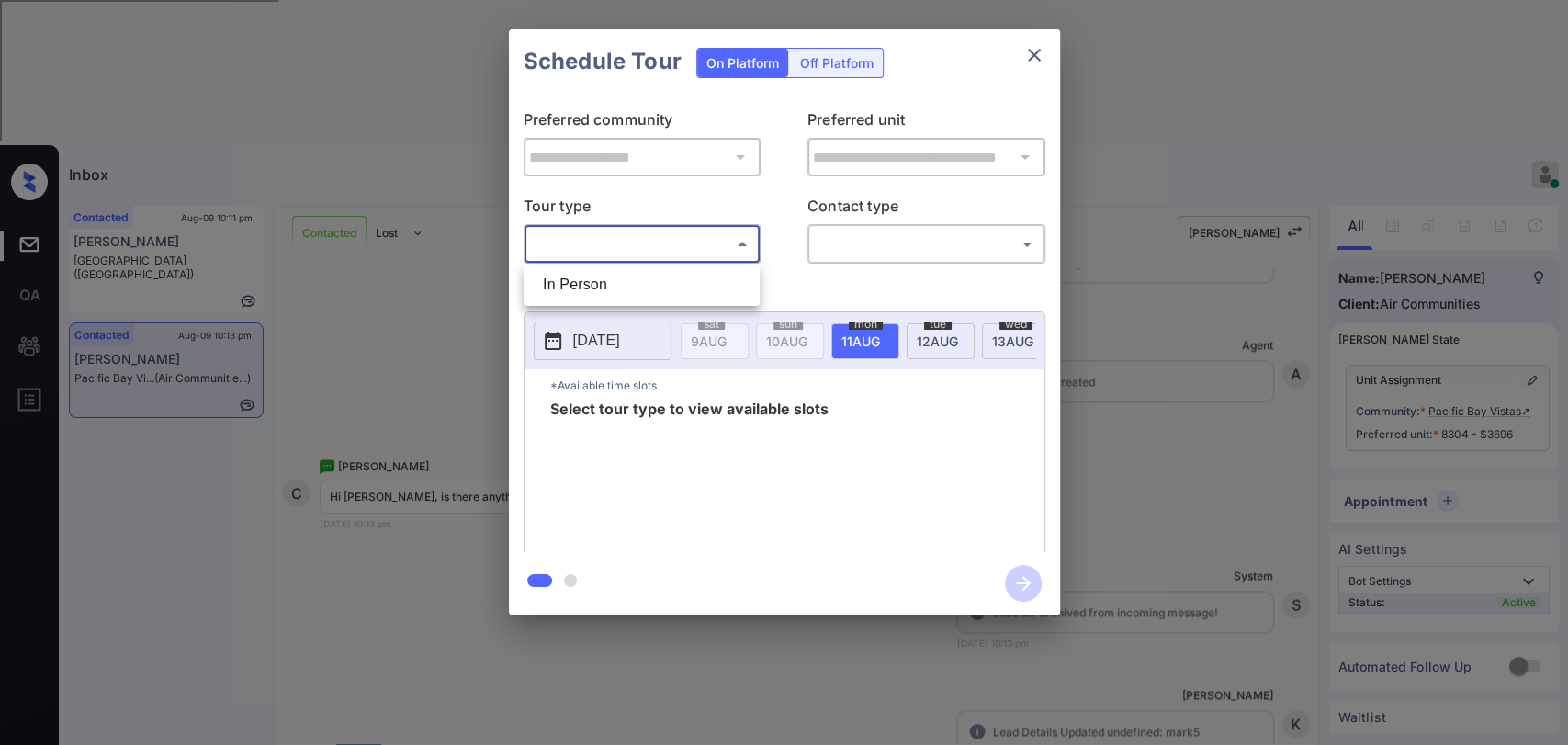
click at [668, 261] on div at bounding box center [784, 372] width 1568 height 745
click at [656, 276] on div "**********" at bounding box center [784, 323] width 551 height 459
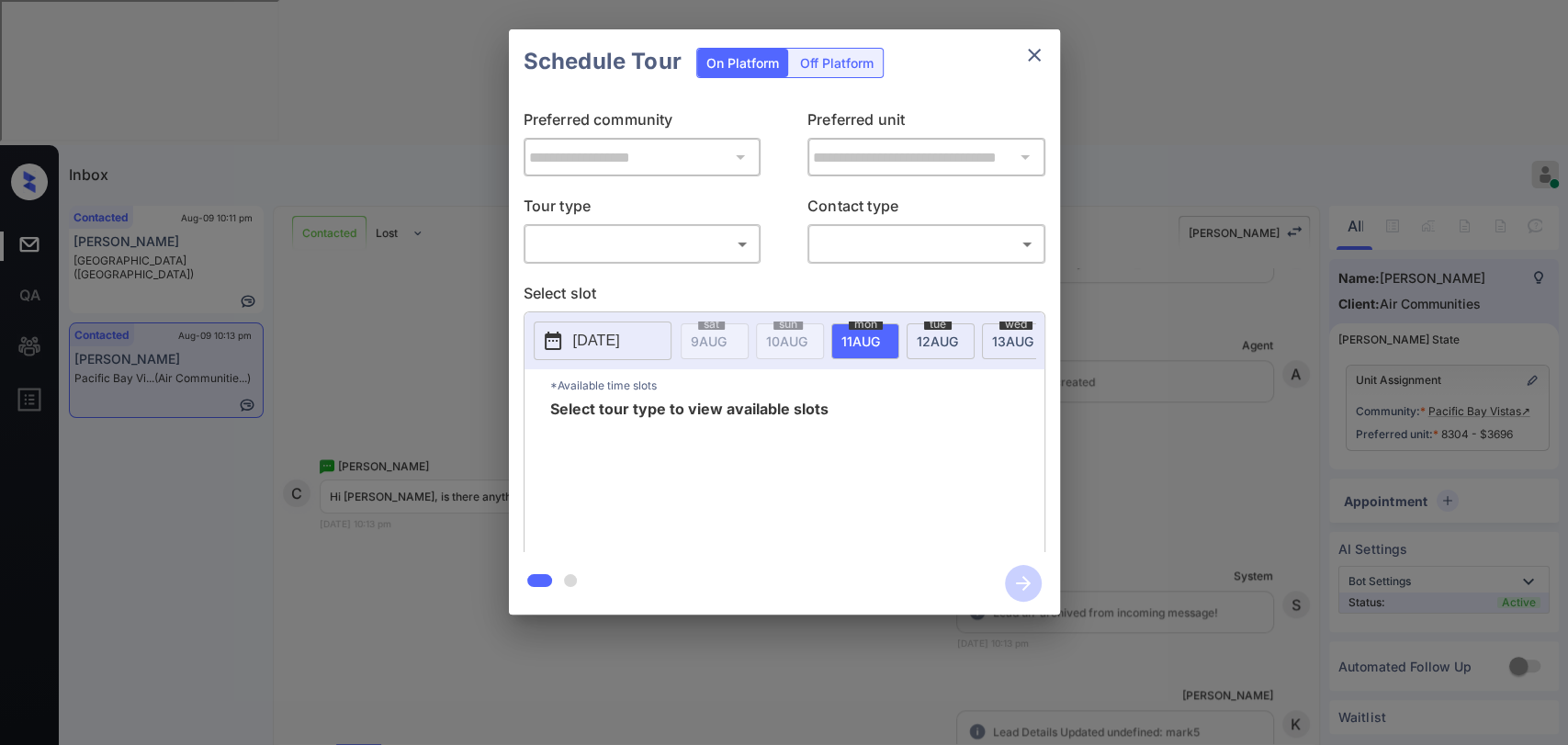
click at [632, 239] on body "Inbox Ajaya G Online Set yourself offline Set yourself on break Profile Switch …" at bounding box center [784, 372] width 1568 height 745
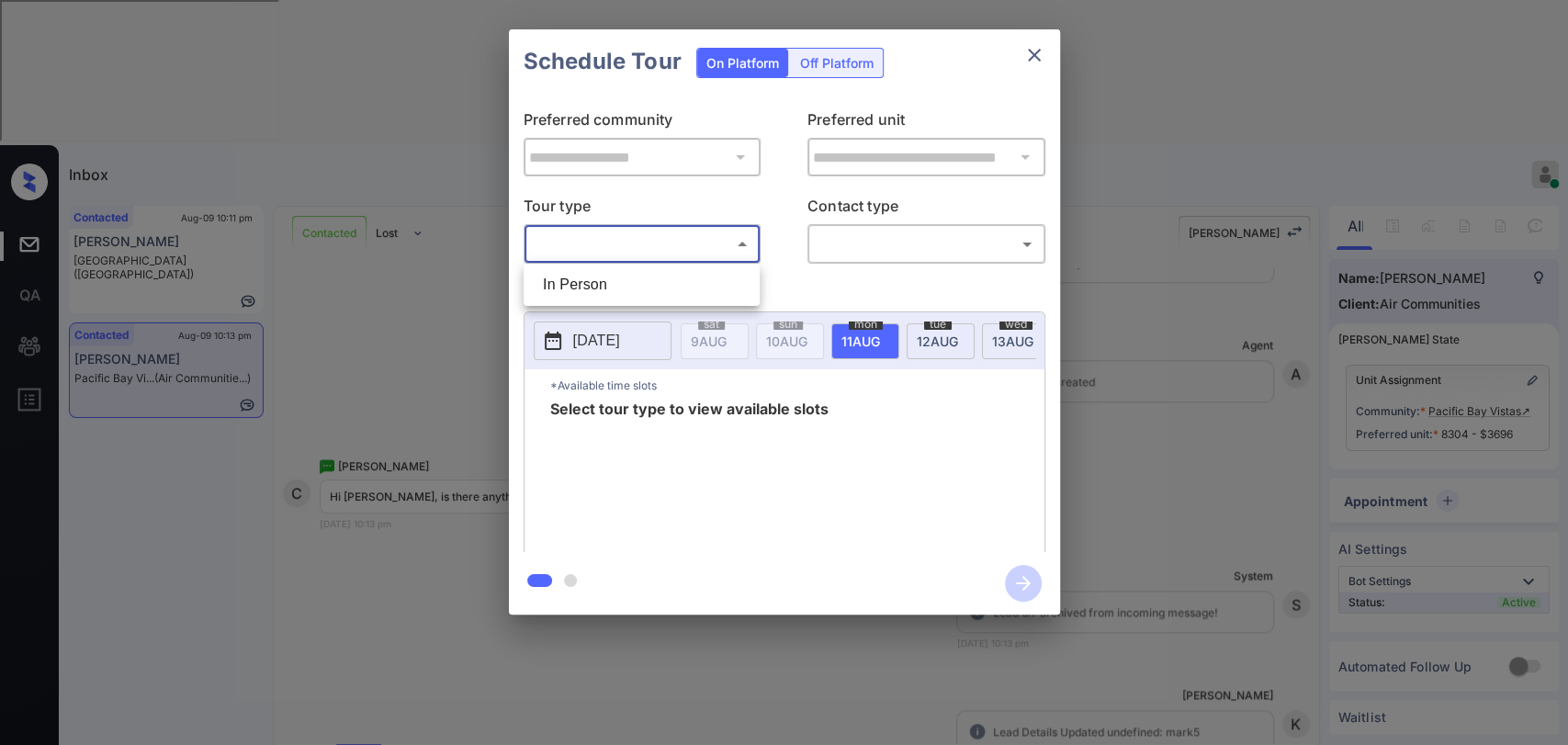
click at [637, 274] on li "In Person" at bounding box center [641, 284] width 227 height 33
type input "********"
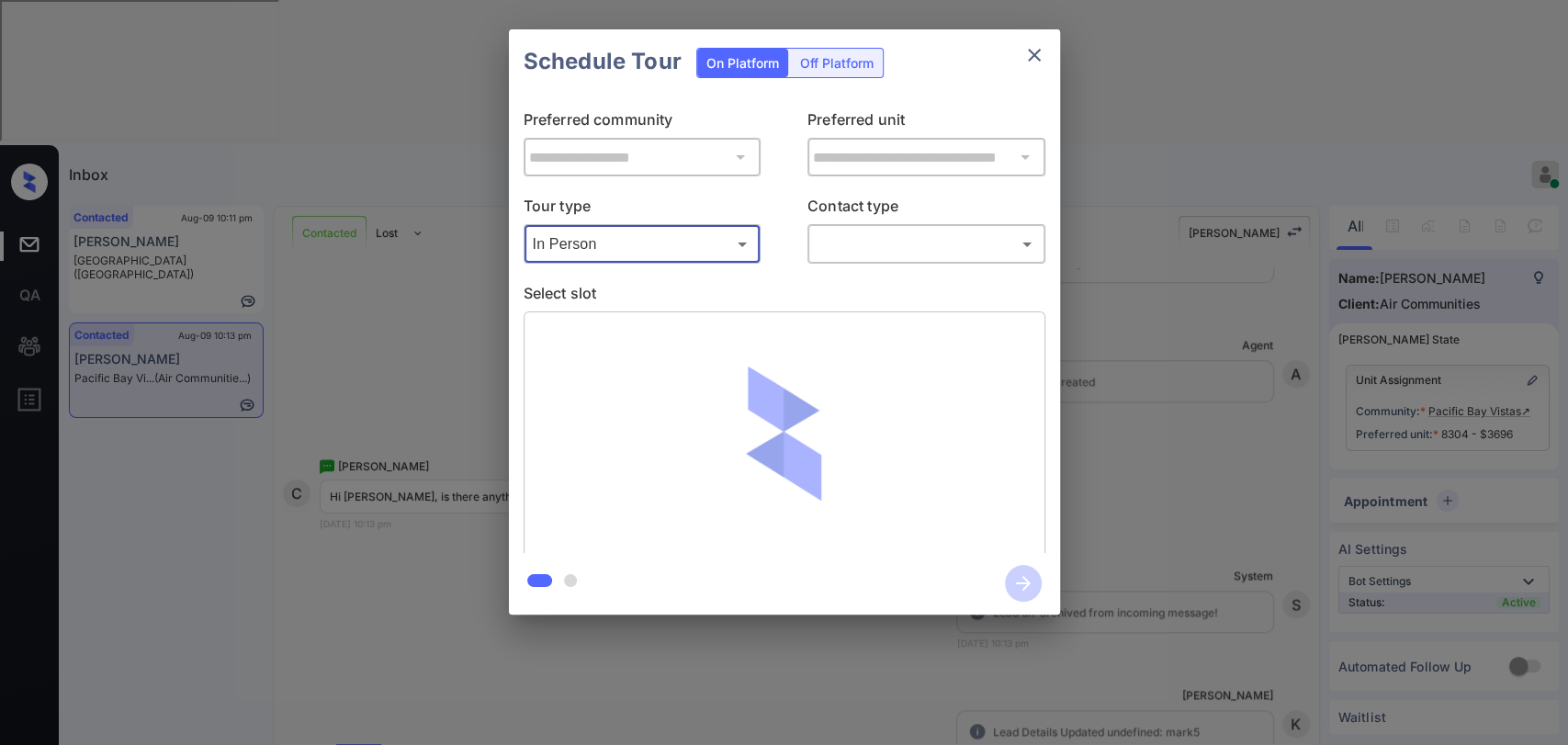
click at [862, 222] on p "Contact type" at bounding box center [926, 210] width 238 height 30
click at [867, 252] on body "Inbox Ajaya G Online Set yourself offline Set yourself on break Profile Switch …" at bounding box center [784, 372] width 1568 height 745
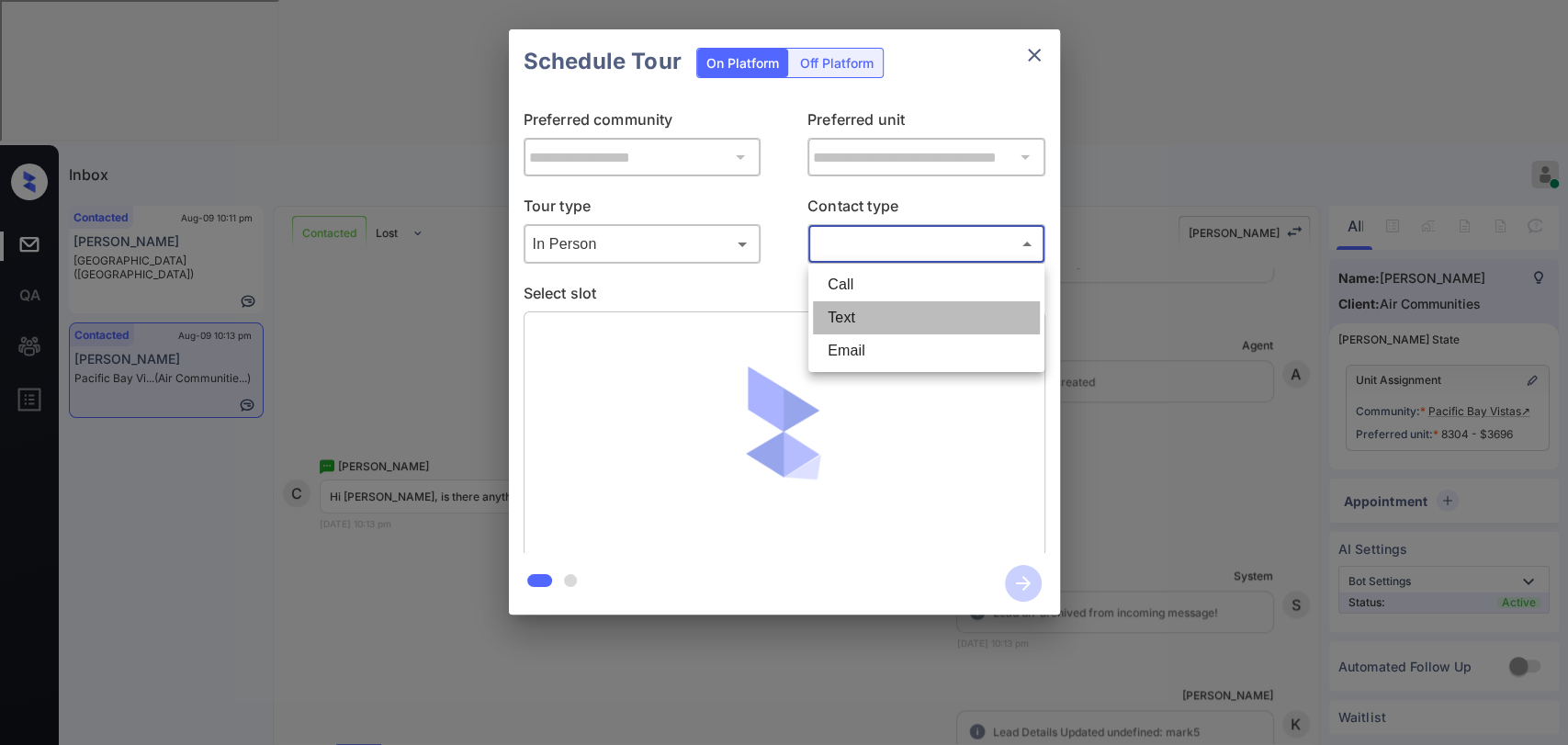
click at [856, 315] on li "Text" at bounding box center [926, 317] width 227 height 33
type input "****"
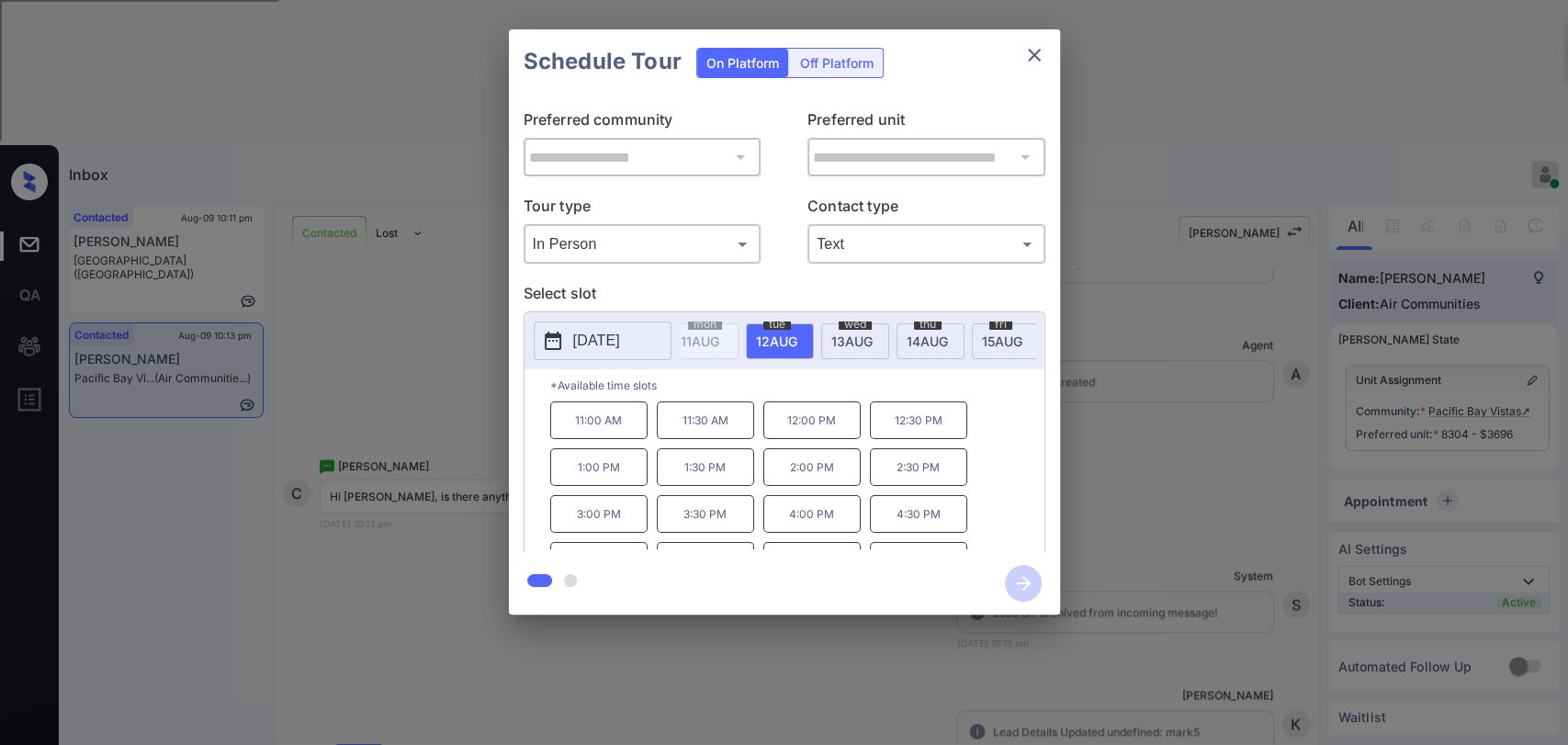
scroll to position [0, 204]
click at [522, 335] on span "15 AUG" at bounding box center [505, 341] width 35 height 16
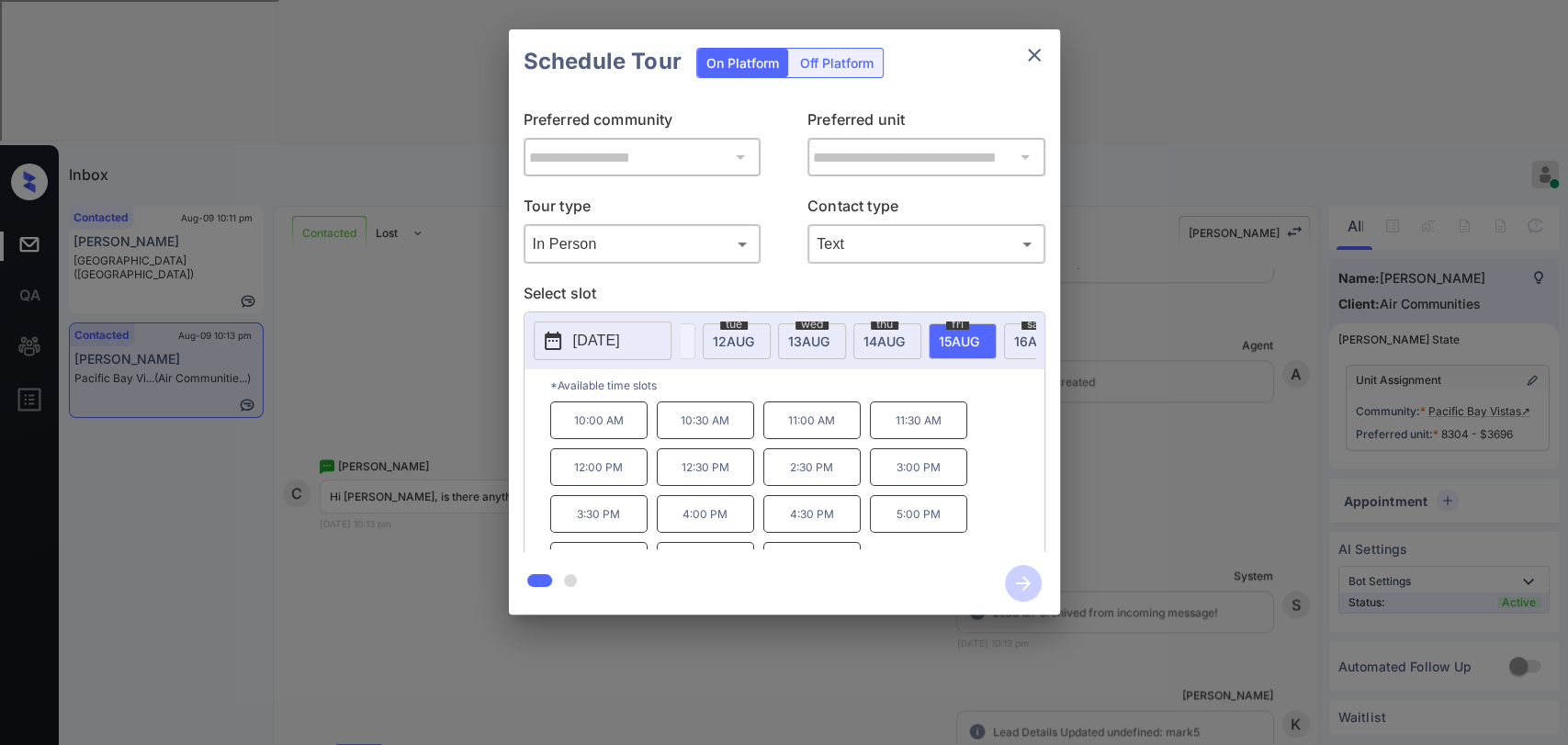
click at [1117, 321] on div "**********" at bounding box center [784, 322] width 1568 height 644
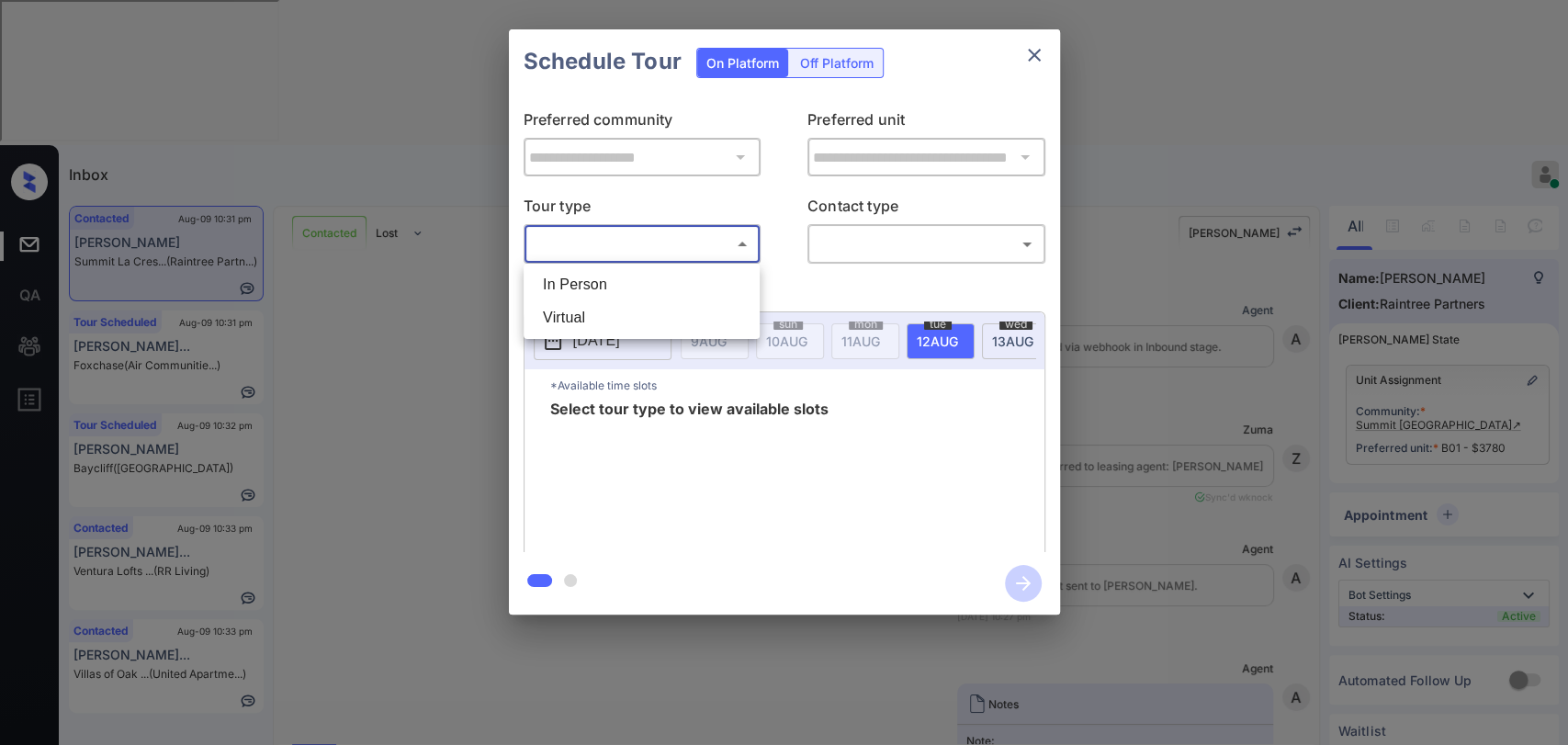
scroll to position [1907, 0]
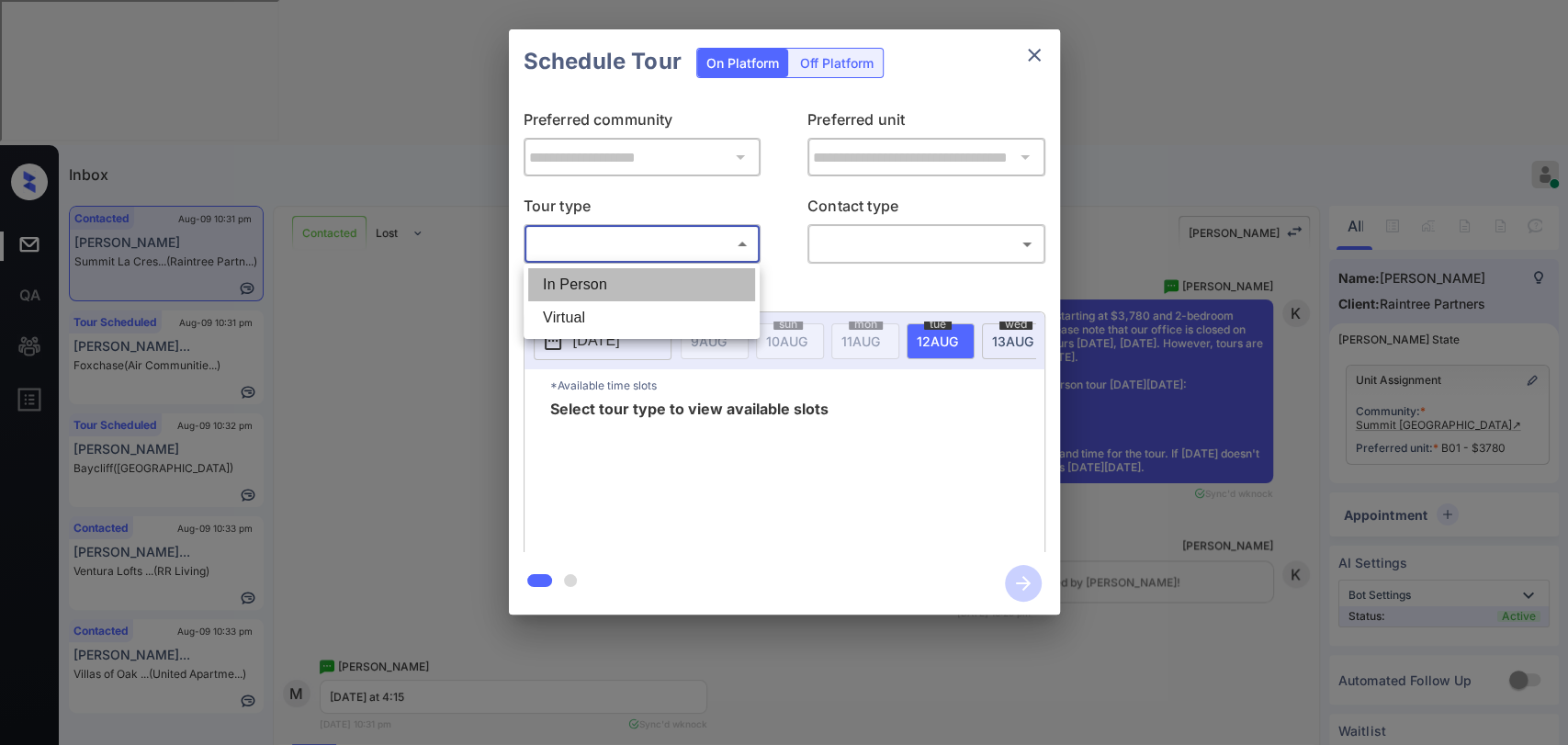
click at [652, 272] on li "In Person" at bounding box center [641, 284] width 227 height 33
type input "********"
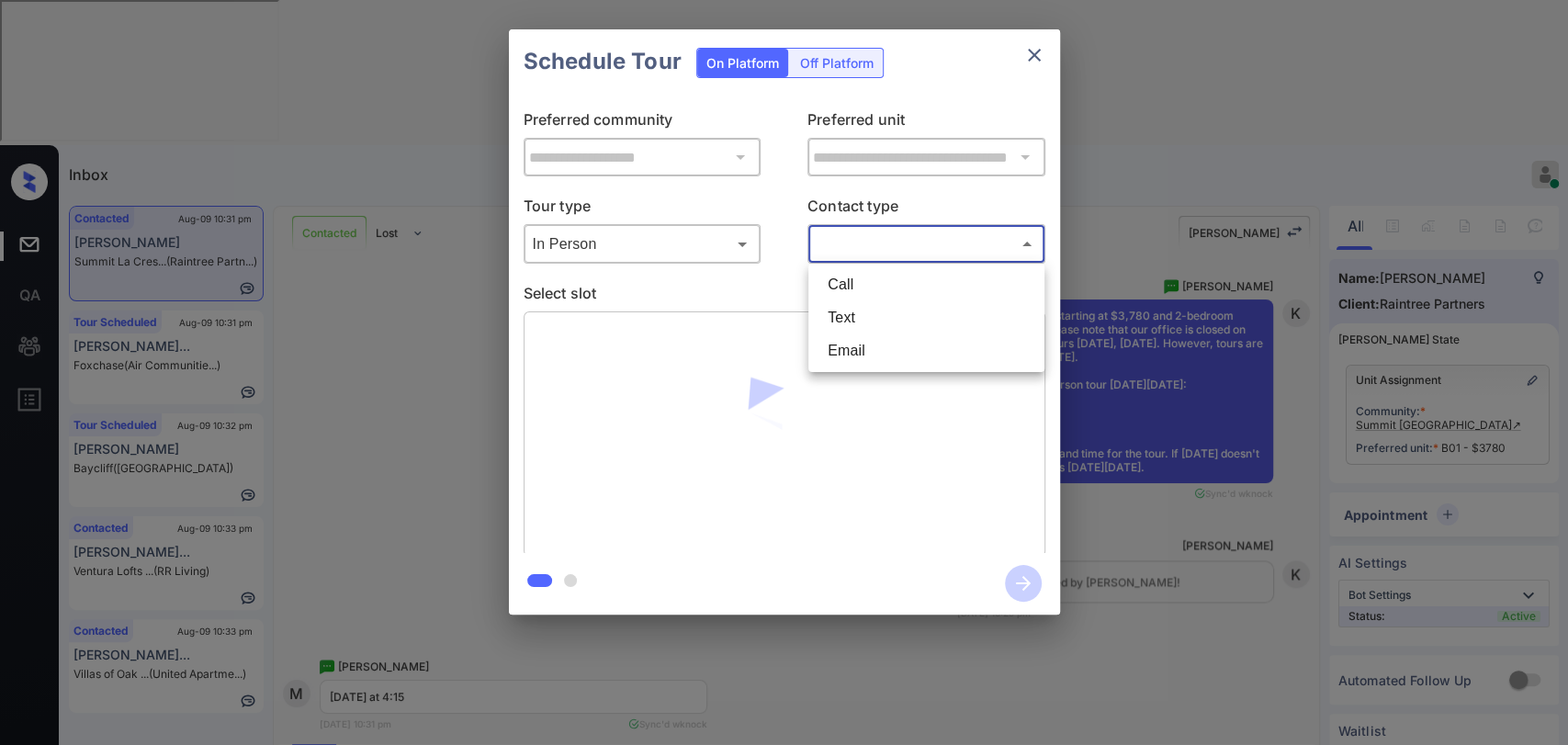
click at [821, 243] on body "Inbox [PERSON_NAME] G Online Set yourself offline Set yourself on break Profile…" at bounding box center [784, 372] width 1568 height 745
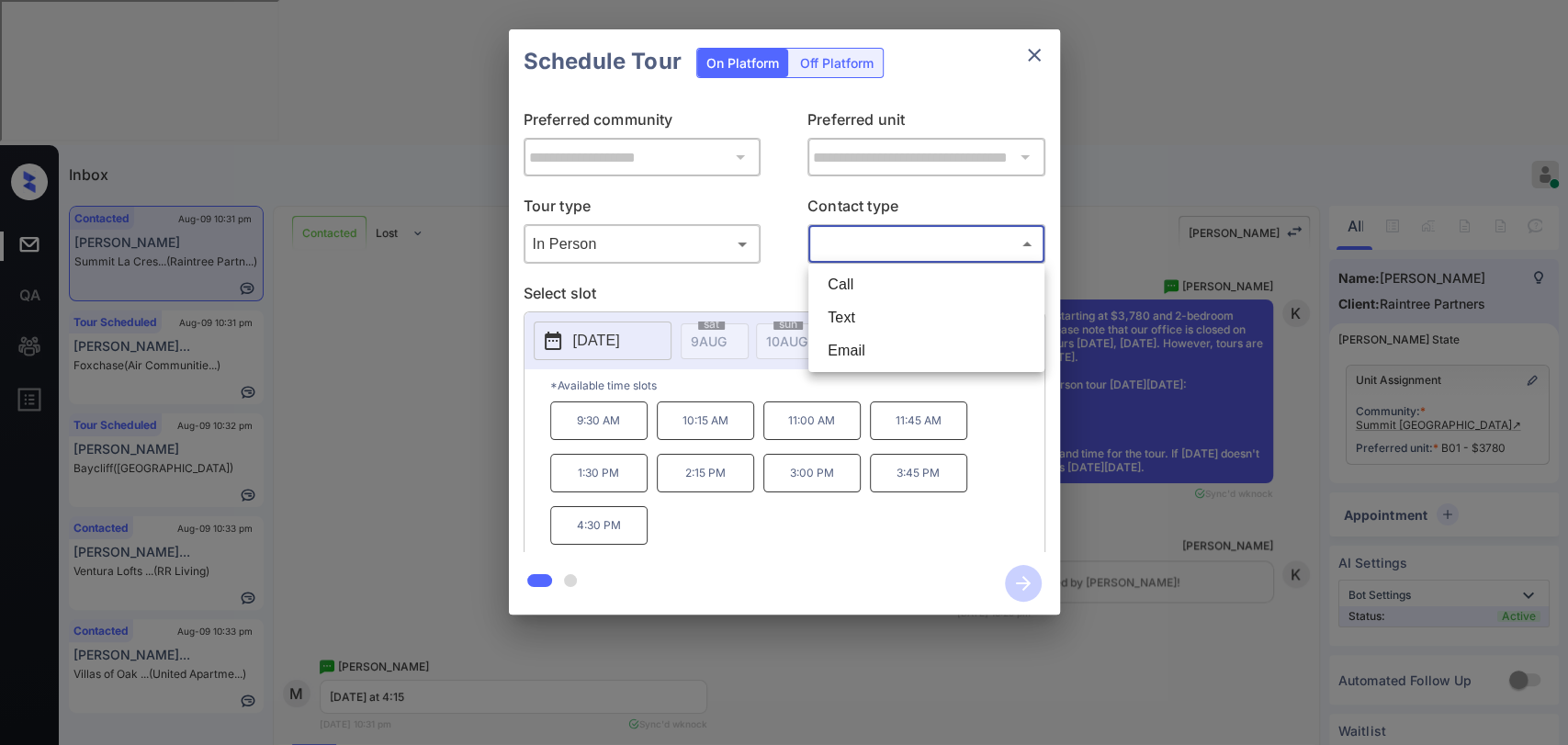
click at [836, 307] on li "Text" at bounding box center [926, 317] width 227 height 33
type input "****"
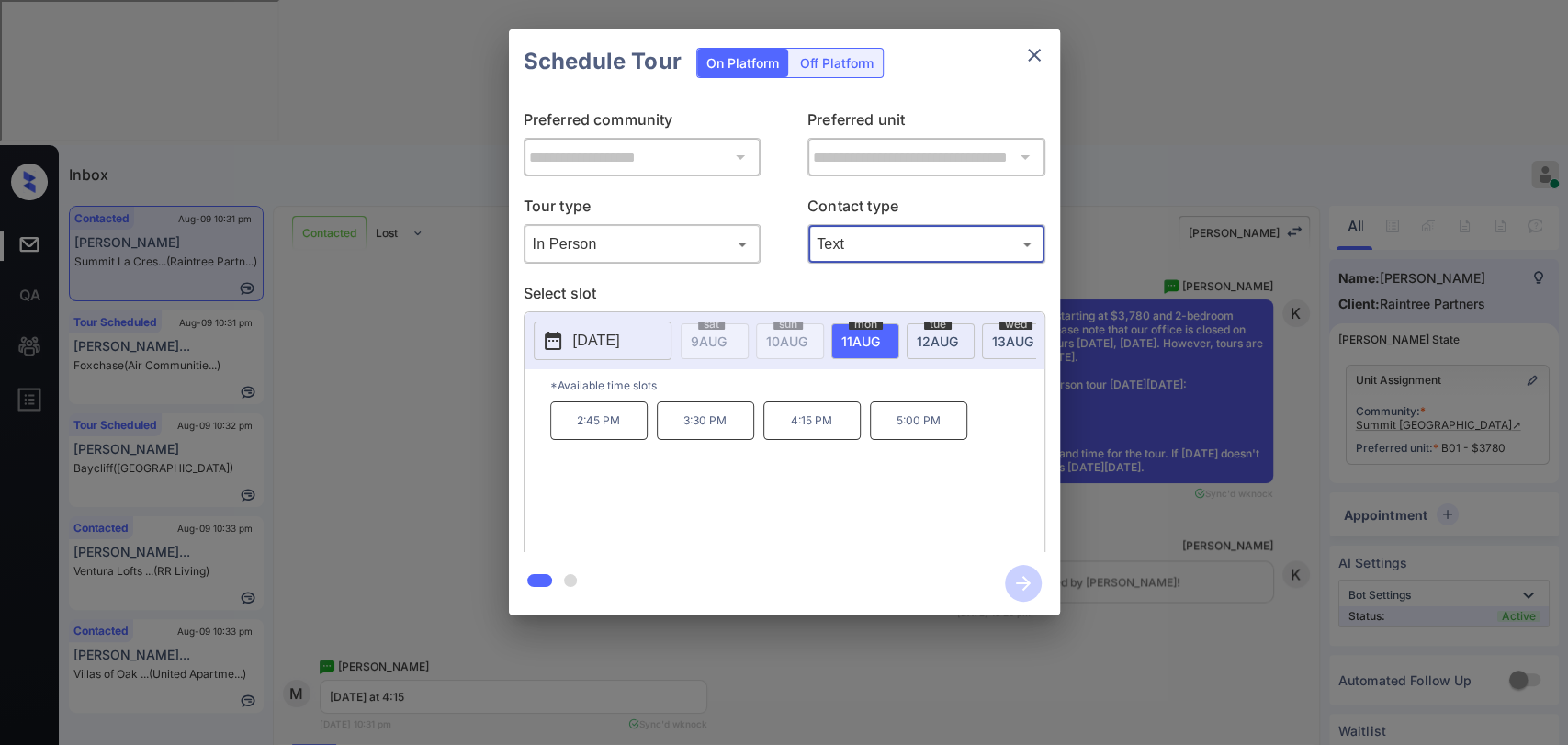
drag, startPoint x: 810, startPoint y: 421, endPoint x: 812, endPoint y: 433, distance: 12.2
click at [811, 421] on p "4:15 PM" at bounding box center [812, 420] width 97 height 38
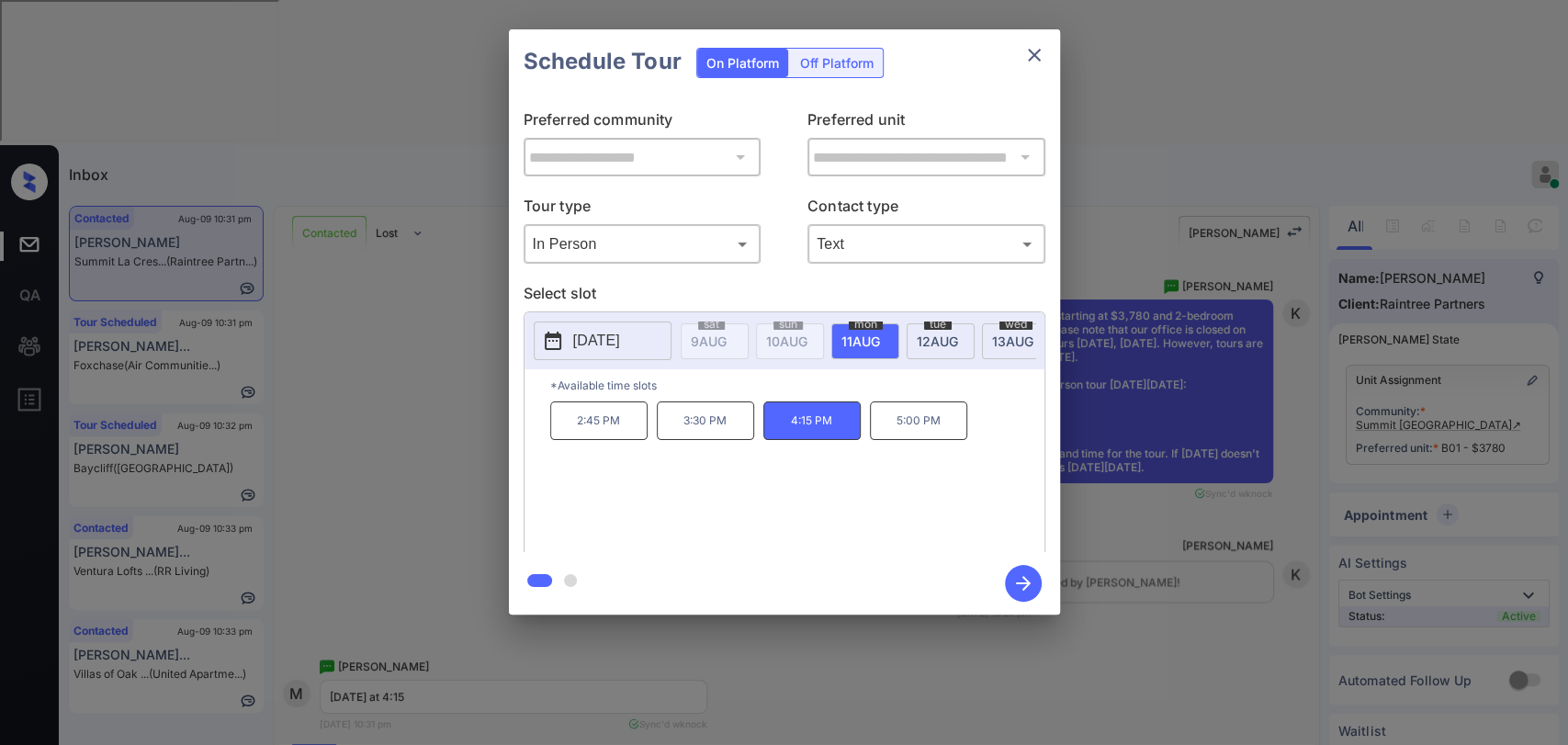
click at [1020, 583] on icon "button" at bounding box center [1023, 584] width 15 height 15
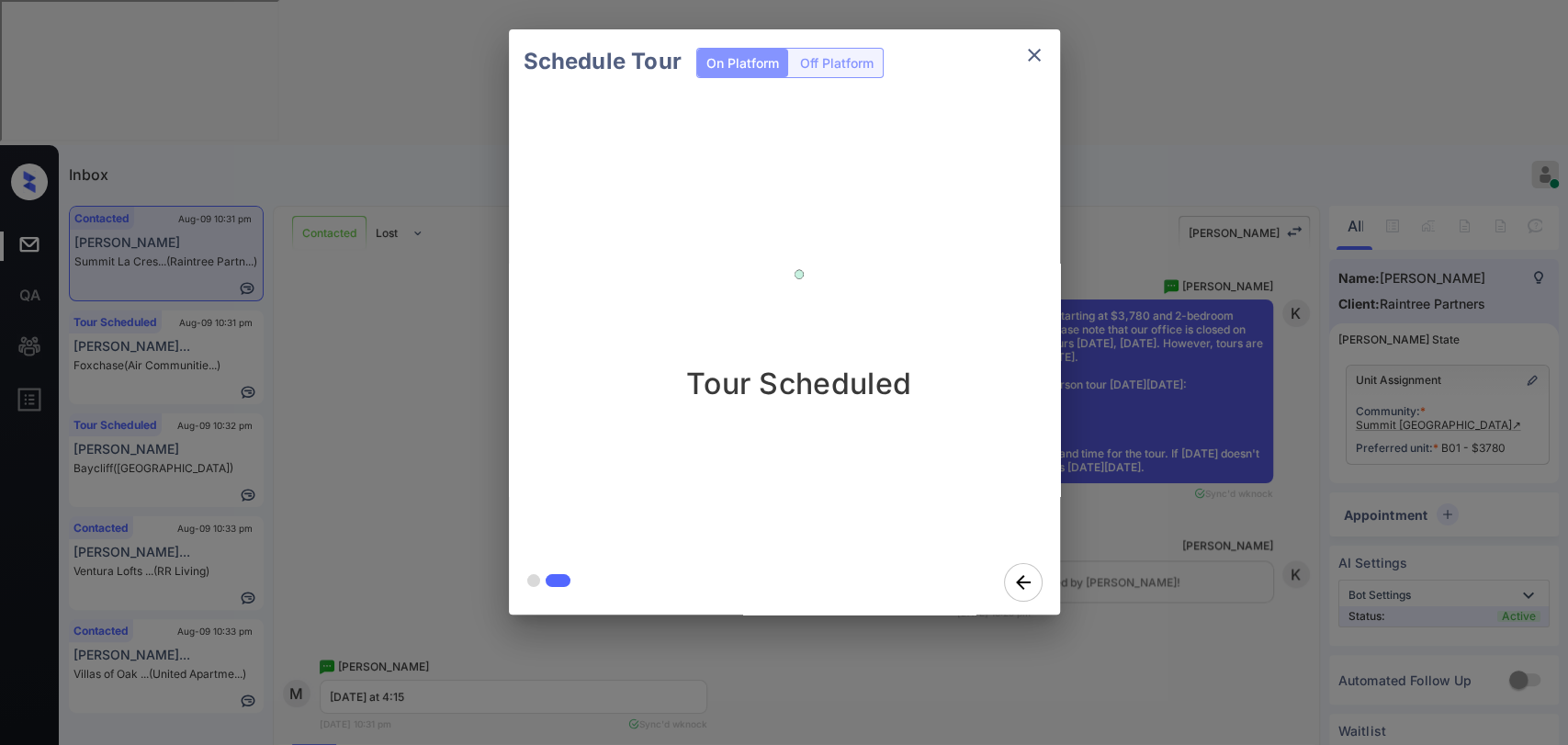
click at [1106, 389] on div "Schedule Tour On Platform Off Platform Tour Scheduled" at bounding box center [784, 322] width 1568 height 644
